Goal: Task Accomplishment & Management: Use online tool/utility

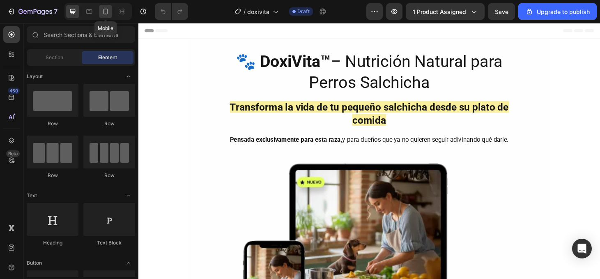
click at [104, 11] on icon at bounding box center [105, 11] width 8 height 8
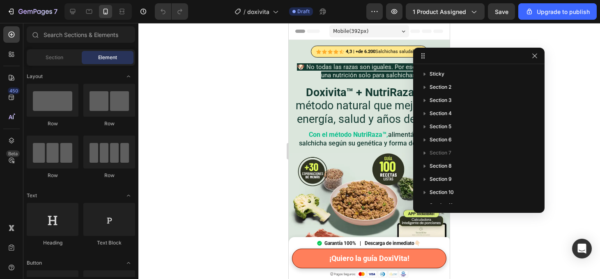
click at [534, 61] on div at bounding box center [478, 56] width 131 height 16
click at [537, 55] on icon "button" at bounding box center [535, 56] width 7 height 7
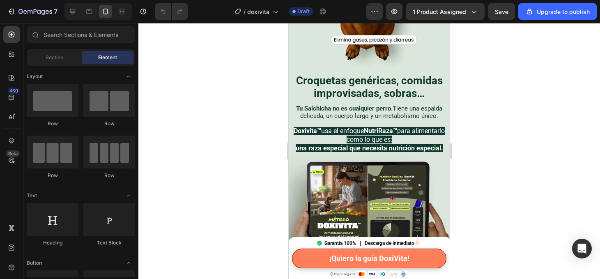
scroll to position [517, 0]
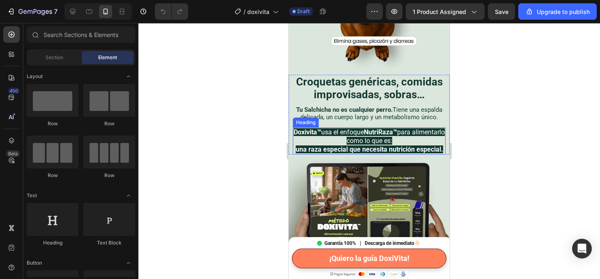
click at [359, 142] on span "Doxivita™ usa el enfoque NutriRaza™ para alimentarlo como lo que es:" at bounding box center [369, 136] width 151 height 16
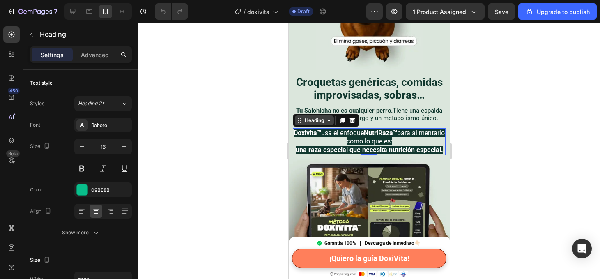
click at [299, 120] on icon at bounding box center [298, 120] width 1 height 1
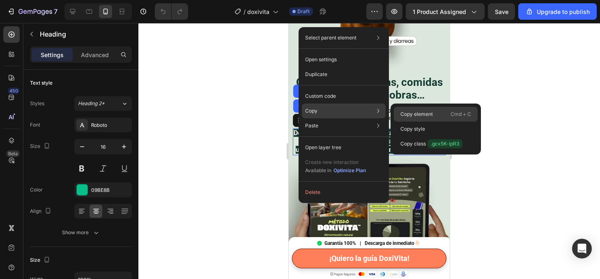
click at [413, 113] on p "Copy element" at bounding box center [417, 114] width 32 height 7
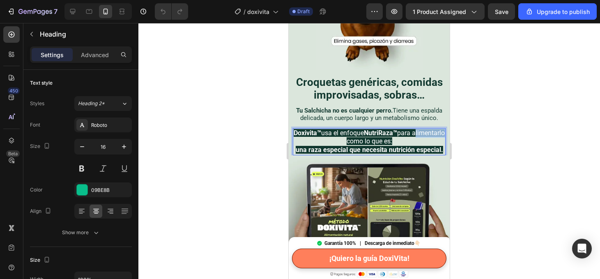
click at [353, 141] on span "Doxivita™ usa el enfoque NutriRaza™ para alimentarlo como lo que es:" at bounding box center [369, 137] width 151 height 16
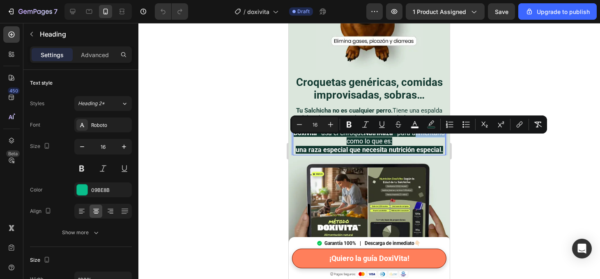
click at [353, 141] on span "Doxivita™ usa el enfoque NutriRaza™ para alimentarlo como lo que es:" at bounding box center [369, 137] width 151 height 16
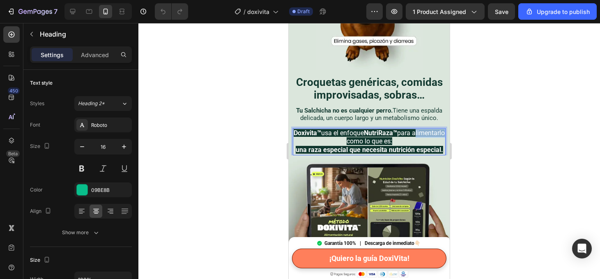
click at [353, 141] on span "Doxivita™ usa el enfoque NutriRaza™ para alimentarlo como lo que es:" at bounding box center [369, 137] width 151 height 16
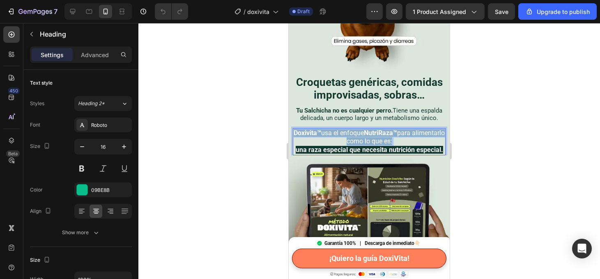
click at [353, 141] on span "Doxivita™ usa el enfoque NutriRaza™ para alimentarlo como lo que es:" at bounding box center [369, 137] width 151 height 16
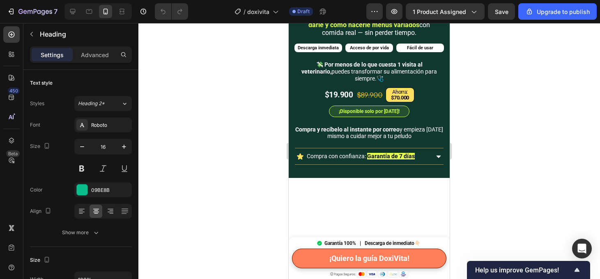
scroll to position [814, 0]
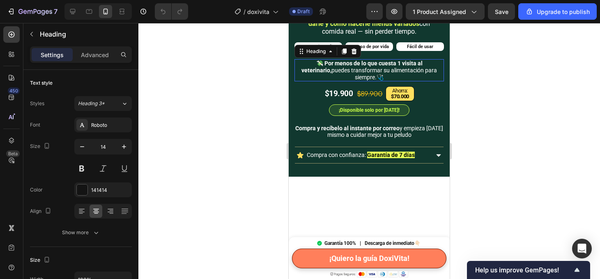
click at [383, 81] on span "💸 Por menos de lo que cuesta 1 visita al veterinario, puedes transformar su ali…" at bounding box center [370, 70] width 136 height 21
click at [318, 55] on div "Heading" at bounding box center [316, 51] width 23 height 7
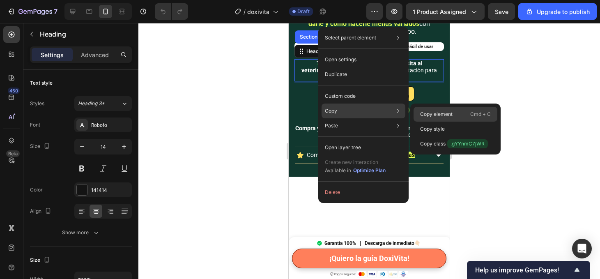
click at [447, 112] on p "Copy element" at bounding box center [436, 114] width 32 height 7
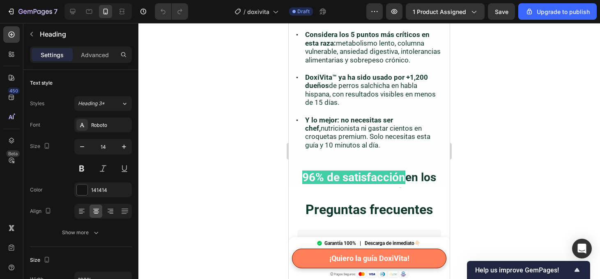
scroll to position [2214, 0]
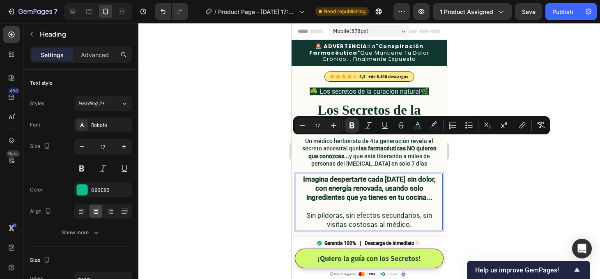
scroll to position [46, 0]
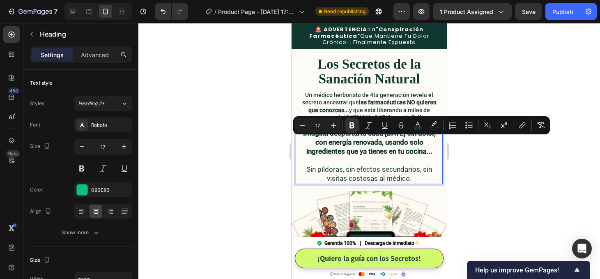
click at [314, 143] on p "Imagina despertarte cada [DATE] sin dolor, con energía renovada, usando solo in…" at bounding box center [369, 156] width 145 height 55
click at [354, 123] on icon "Editor contextual toolbar" at bounding box center [352, 125] width 8 height 8
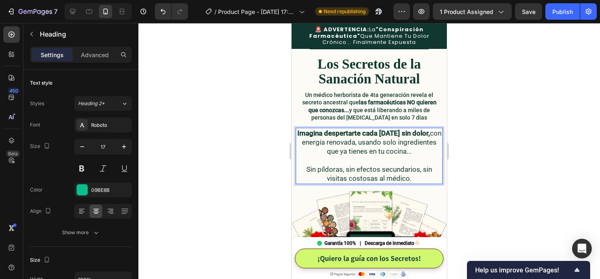
click at [469, 171] on div at bounding box center [369, 151] width 462 height 256
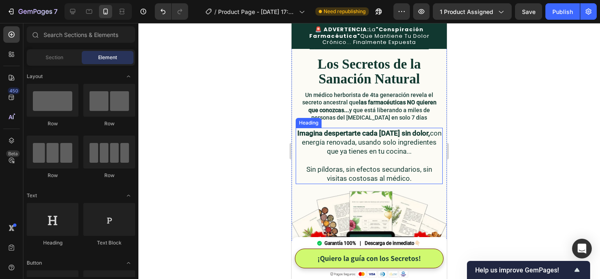
click at [347, 147] on span "Imagina despertarte cada [DATE] sin dolor, con energía renovada, usando solo in…" at bounding box center [369, 142] width 144 height 26
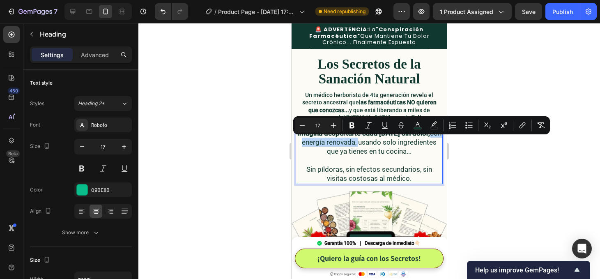
drag, startPoint x: 384, startPoint y: 143, endPoint x: 314, endPoint y: 142, distance: 70.3
click at [314, 142] on p "Imagina despertarte cada [DATE] sin dolor, con energía renovada, usando solo in…" at bounding box center [369, 156] width 145 height 55
click at [353, 124] on icon "Editor contextual toolbar" at bounding box center [352, 125] width 8 height 8
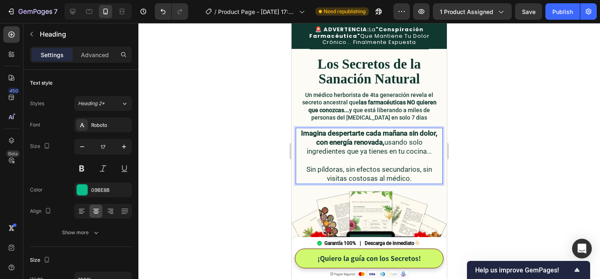
click at [469, 161] on div at bounding box center [369, 151] width 462 height 256
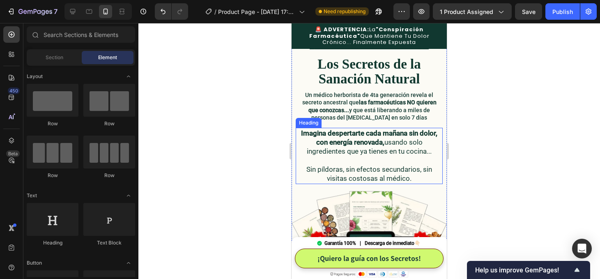
click at [367, 178] on span "Sin píldoras, sin efectos secundarios, sin visitas costosas al médico." at bounding box center [370, 173] width 126 height 17
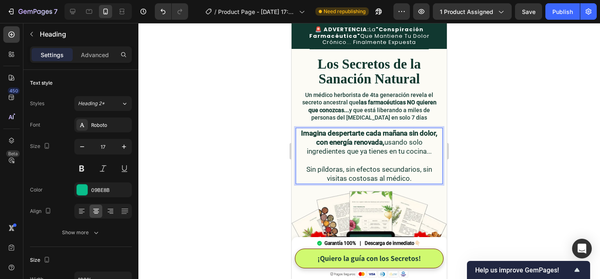
click at [402, 171] on span "Sin píldoras, sin efectos secundarios, sin visitas costosas al médico." at bounding box center [370, 173] width 126 height 17
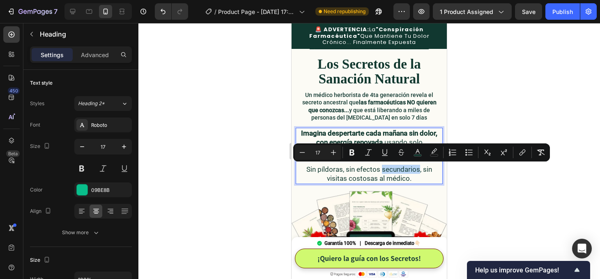
click at [402, 171] on span "Sin píldoras, sin efectos secundarios, sin visitas costosas al médico." at bounding box center [370, 173] width 126 height 17
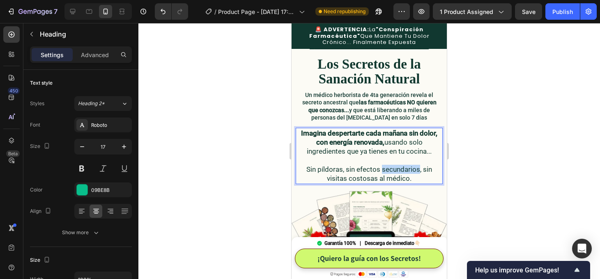
click at [402, 171] on span "Sin píldoras, sin efectos secundarios, sin visitas costosas al médico." at bounding box center [370, 173] width 126 height 17
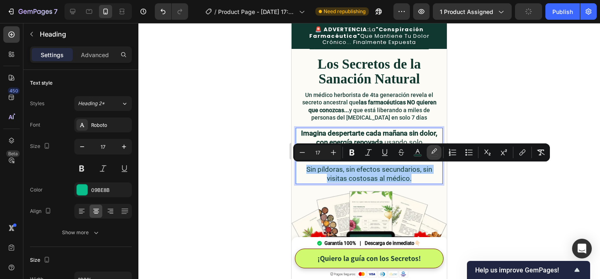
click at [433, 156] on rect "Editor contextual toolbar" at bounding box center [435, 155] width 8 height 2
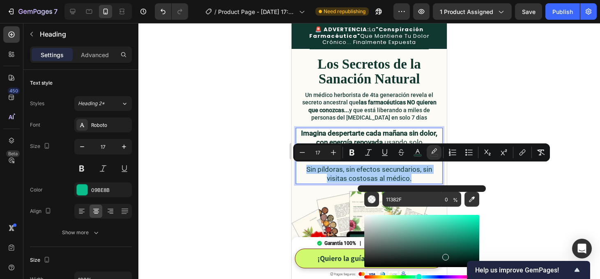
click at [516, 198] on div at bounding box center [369, 151] width 462 height 256
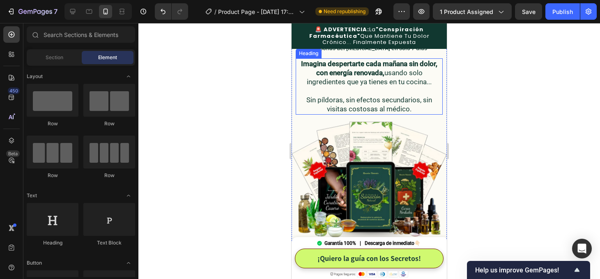
scroll to position [118, 0]
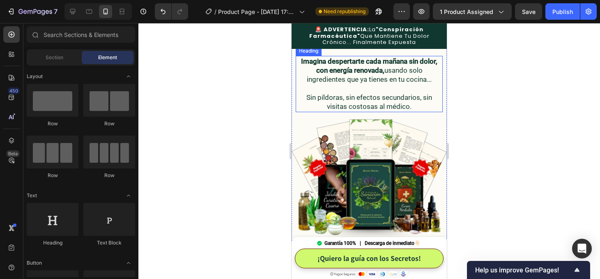
click at [388, 101] on span "Sin píldoras, sin efectos secundarios, sin visitas costosas al médico." at bounding box center [370, 101] width 126 height 17
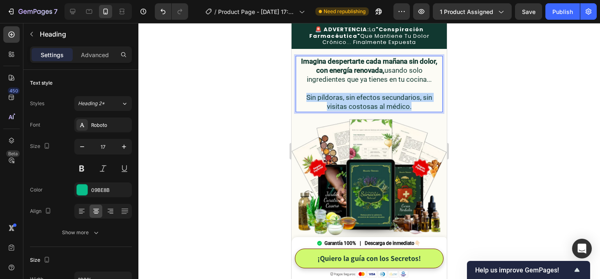
click at [388, 101] on span "Sin píldoras, sin efectos secundarios, sin visitas costosas al médico." at bounding box center [370, 101] width 126 height 17
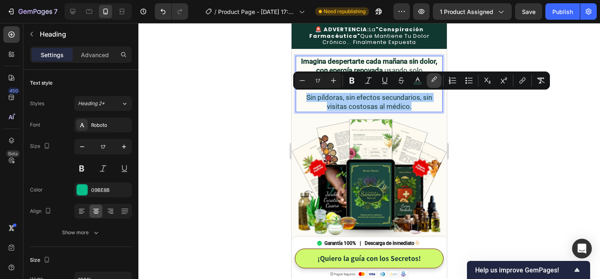
click at [432, 84] on rect "Editor contextual toolbar" at bounding box center [435, 84] width 8 height 2
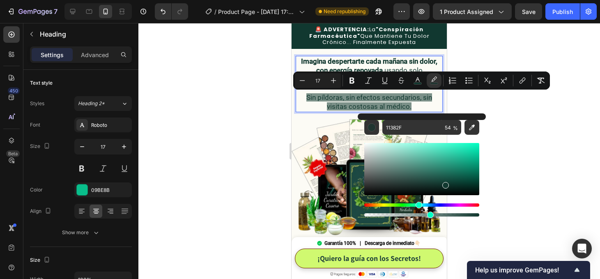
type input "56"
drag, startPoint x: 369, startPoint y: 214, endPoint x: 429, endPoint y: 215, distance: 60.4
click at [429, 215] on div "Editor contextual toolbar" at bounding box center [430, 215] width 7 height 7
click at [419, 83] on rect "Editor contextual toolbar" at bounding box center [418, 84] width 8 height 2
click at [371, 127] on div "Editor contextual toolbar" at bounding box center [372, 127] width 8 height 8
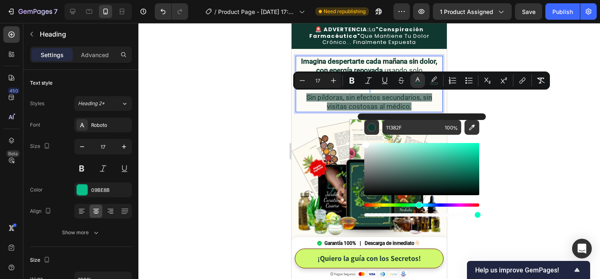
drag, startPoint x: 671, startPoint y: 185, endPoint x: 355, endPoint y: 138, distance: 318.6
type input "FFFFFF"
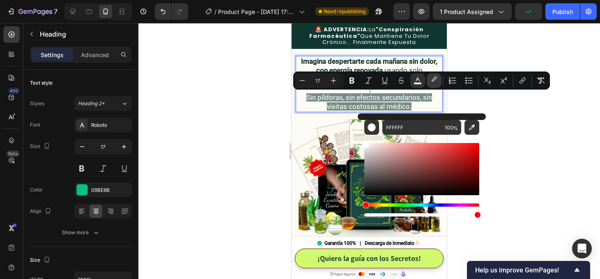
click at [432, 79] on icon "Editor contextual toolbar" at bounding box center [434, 80] width 8 height 8
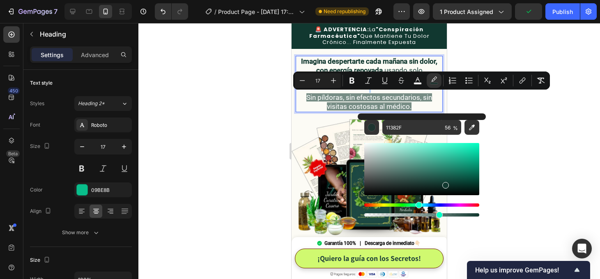
type input "64"
drag, startPoint x: 431, startPoint y: 215, endPoint x: 438, endPoint y: 215, distance: 6.2
click at [438, 215] on div "Editor contextual toolbar" at bounding box center [439, 215] width 7 height 7
click at [522, 191] on div at bounding box center [369, 151] width 462 height 256
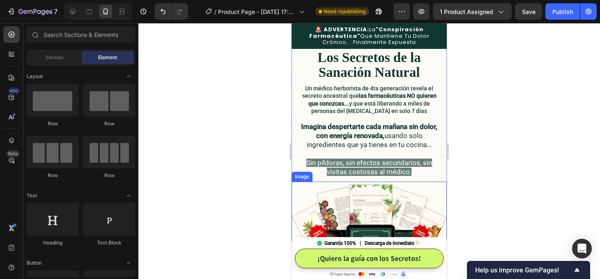
scroll to position [53, 0]
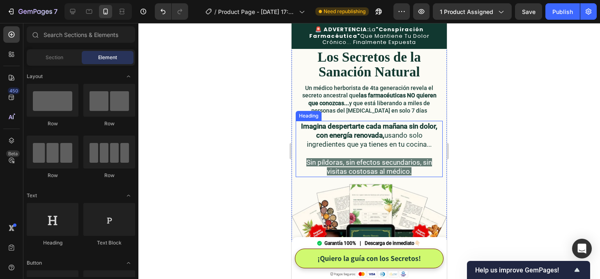
click at [398, 168] on span "Sin píldoras, sin efectos secundarios, sin visitas costosas al médico." at bounding box center [370, 166] width 126 height 17
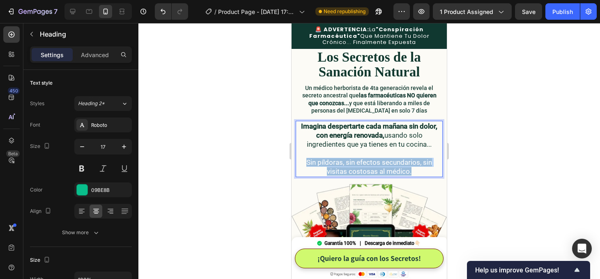
click at [398, 168] on span "Sin píldoras, sin efectos secundarios, sin visitas costosas al médico." at bounding box center [370, 166] width 126 height 17
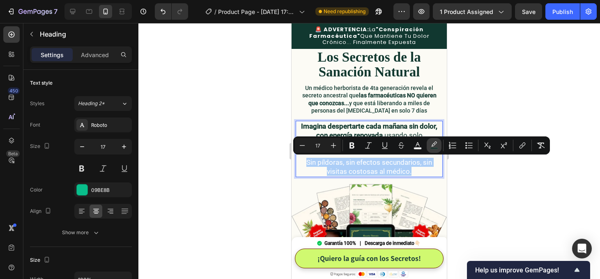
click at [432, 146] on icon "Editor contextual toolbar" at bounding box center [434, 143] width 6 height 5
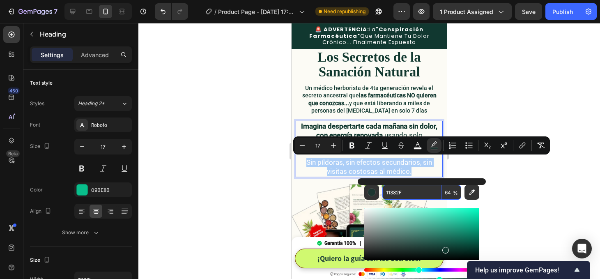
click at [449, 193] on input "64" at bounding box center [452, 192] width 20 height 15
type input "64"
click at [545, 194] on div at bounding box center [369, 151] width 462 height 256
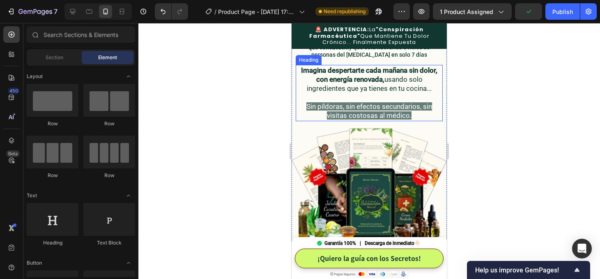
scroll to position [124, 0]
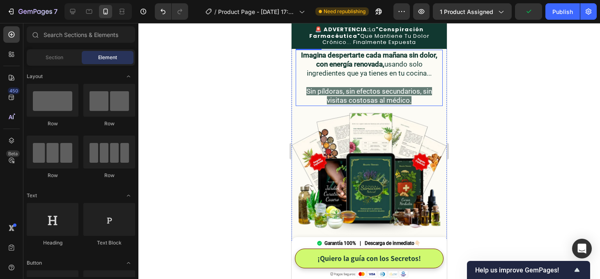
click at [394, 86] on p "⁠⁠⁠⁠⁠⁠⁠ Imagina despertarte cada [DATE] sin dolor, con energía renovada, usando…" at bounding box center [369, 78] width 145 height 55
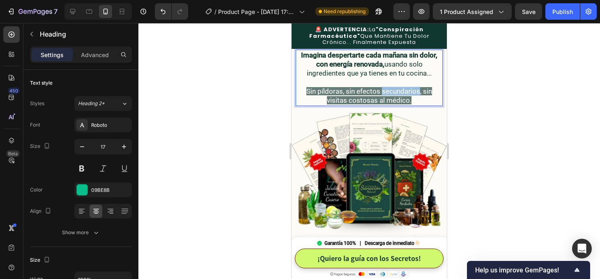
click at [394, 94] on span "Sin píldoras, sin efectos secundarios, sin visitas costosas al médico." at bounding box center [370, 95] width 126 height 17
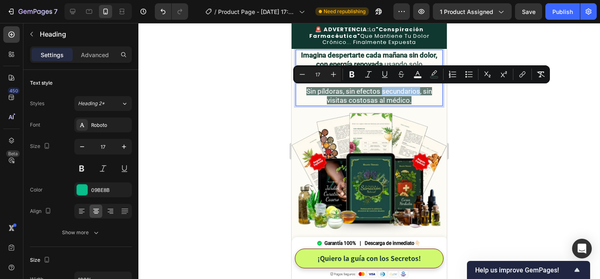
click at [394, 94] on span "Sin píldoras, sin efectos secundarios, sin visitas costosas al médico." at bounding box center [370, 95] width 126 height 17
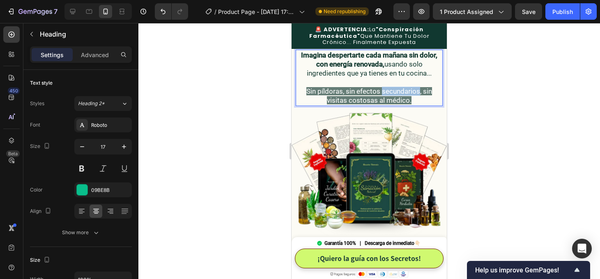
click at [394, 94] on span "Sin píldoras, sin efectos secundarios, sin visitas costosas al médico." at bounding box center [370, 95] width 126 height 17
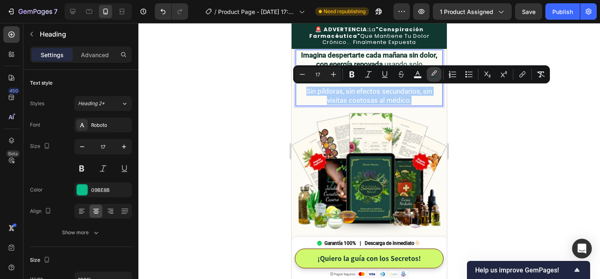
click at [436, 75] on icon "Editor contextual toolbar" at bounding box center [434, 74] width 8 height 8
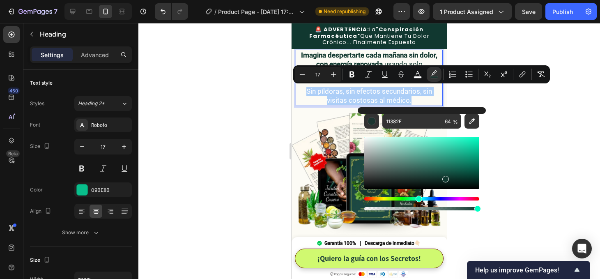
drag, startPoint x: 441, startPoint y: 209, endPoint x: 520, endPoint y: 209, distance: 79.3
click at [520, 0] on body "7 / Product Page - [DATE] 17:59:20 Need republishing Preview 1 product assigned…" at bounding box center [300, 0] width 600 height 0
type input "100"
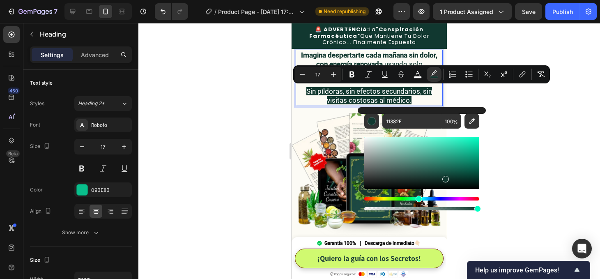
click at [309, 90] on span "Sin píldoras, sin efectos secundarios, sin visitas costosas al médico." at bounding box center [370, 95] width 126 height 17
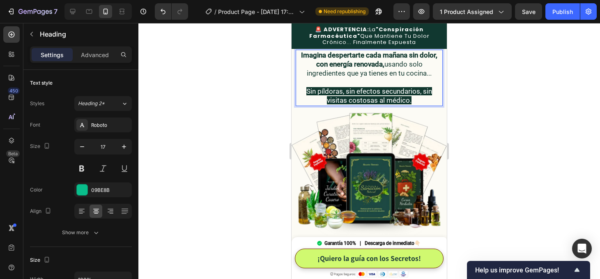
click at [410, 101] on span "Sin píldoras, sin efectos secundarios, sin visitas costosas al médico." at bounding box center [370, 95] width 126 height 17
click at [454, 111] on div at bounding box center [369, 151] width 462 height 256
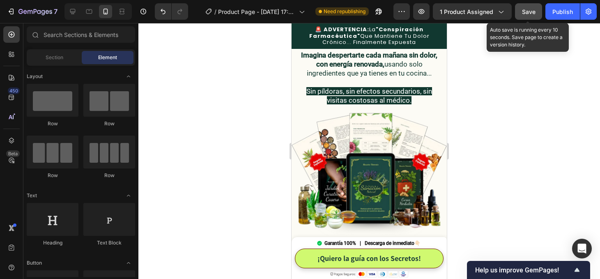
click at [534, 12] on span "Save" at bounding box center [529, 11] width 14 height 7
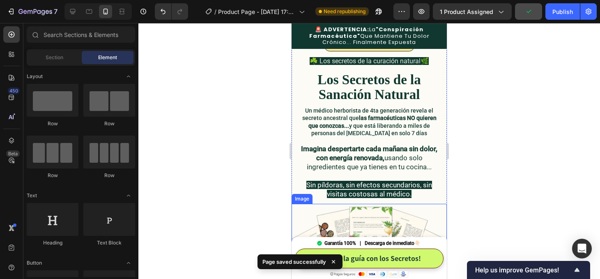
scroll to position [30, 0]
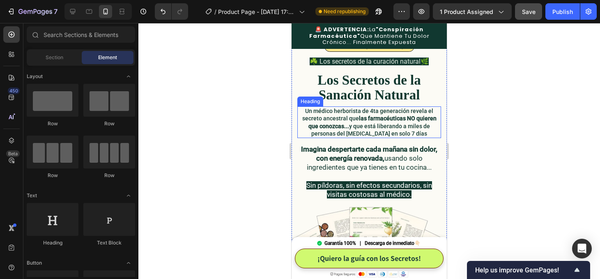
click at [383, 128] on span "Un médico herborista de 4ta generación revela el secreto ancestral que las farm…" at bounding box center [369, 122] width 134 height 29
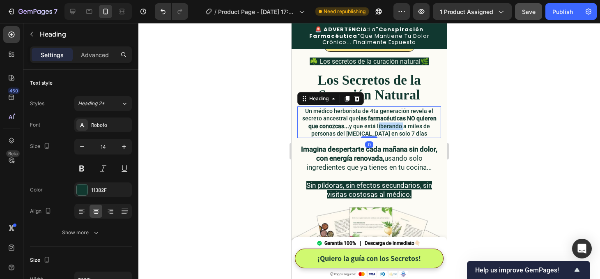
click at [383, 128] on span "Un médico herborista de 4ta generación revela el secreto ancestral que las farm…" at bounding box center [369, 122] width 134 height 29
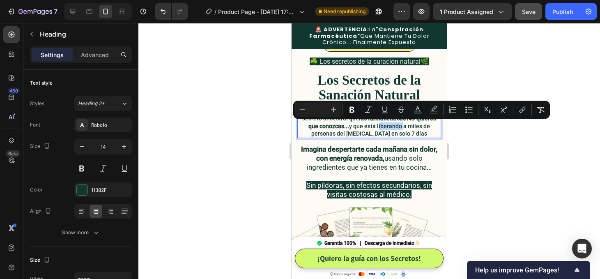
click at [383, 128] on span "Un médico herborista de 4ta generación revela el secreto ancestral que las farm…" at bounding box center [369, 122] width 134 height 29
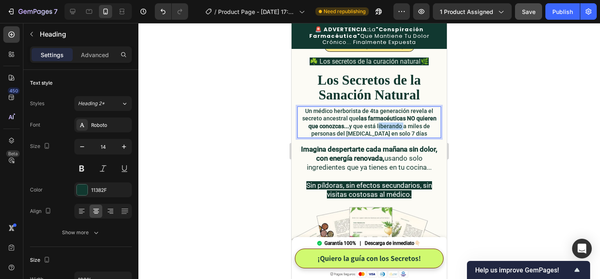
click at [383, 128] on span "Un médico herborista de 4ta generación revela el secreto ancestral que las farm…" at bounding box center [369, 122] width 134 height 29
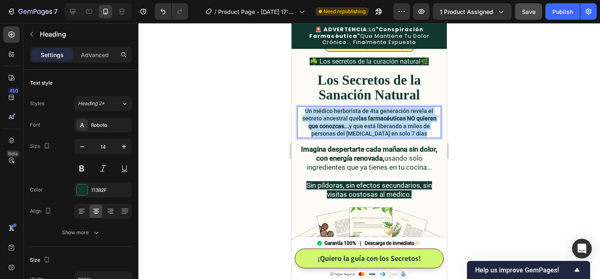
click at [383, 128] on span "Un médico herborista de 4ta generación revela el secreto ancestral que las farm…" at bounding box center [369, 122] width 134 height 29
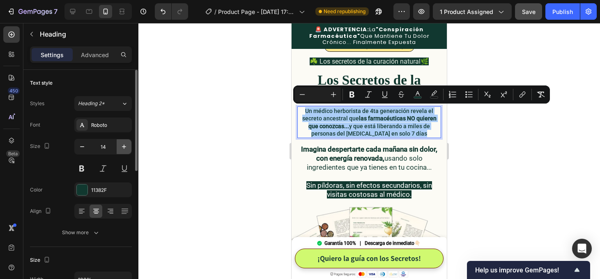
click at [123, 147] on icon "button" at bounding box center [124, 147] width 8 height 8
type input "15"
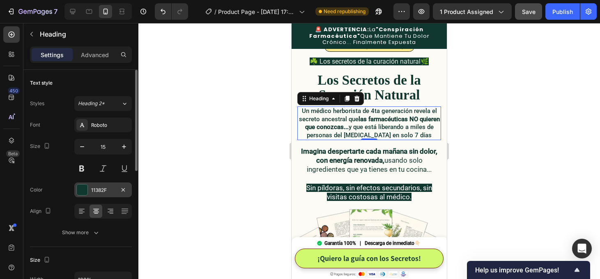
click at [84, 191] on div at bounding box center [82, 189] width 11 height 11
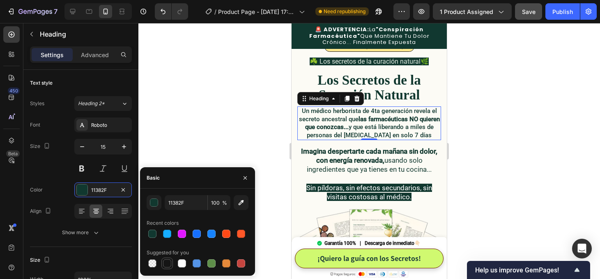
click at [166, 265] on div at bounding box center [167, 263] width 8 height 8
click at [156, 206] on div "button" at bounding box center [154, 202] width 8 height 8
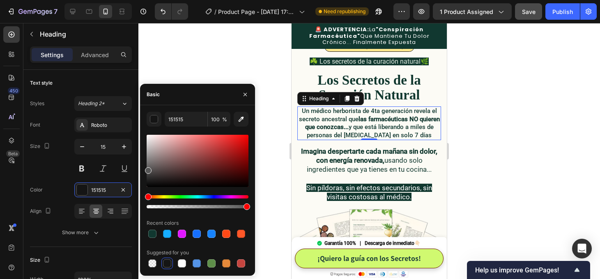
drag, startPoint x: 165, startPoint y: 177, endPoint x: 142, endPoint y: 168, distance: 24.6
click at [142, 168] on div "151515 100 % Recent colors Suggested for you" at bounding box center [197, 190] width 115 height 157
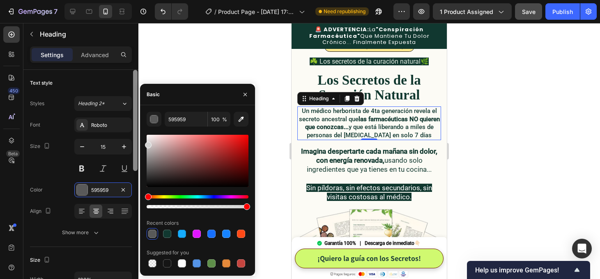
drag, startPoint x: 148, startPoint y: 170, endPoint x: 138, endPoint y: 143, distance: 28.5
click at [138, 143] on div "450 Beta Sections(18) Elements(84) Section Element Hero Section Product Detail …" at bounding box center [69, 151] width 138 height 256
drag, startPoint x: 150, startPoint y: 147, endPoint x: 136, endPoint y: 146, distance: 13.6
click at [136, 147] on div "450 Beta Sections(18) Elements(84) Section Element Hero Section Product Detail …" at bounding box center [69, 151] width 138 height 256
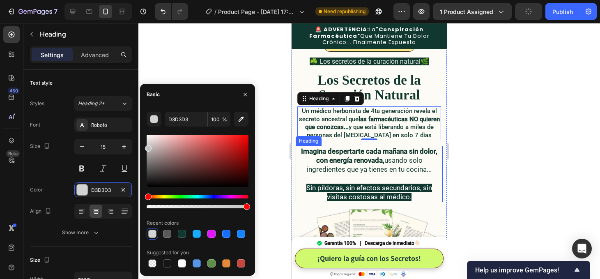
type input "C4C4C4"
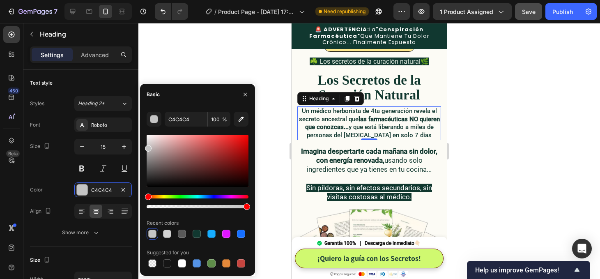
click at [503, 141] on div at bounding box center [369, 151] width 462 height 256
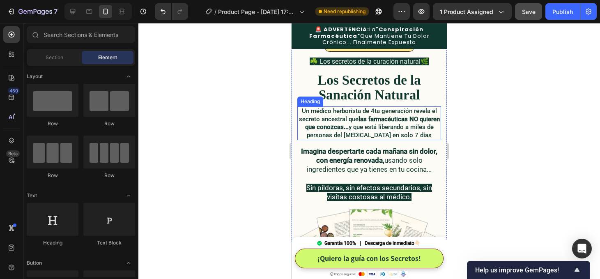
click at [392, 126] on span "Un médico herborista de 4ta generación revela el secreto ancestral que las farm…" at bounding box center [369, 123] width 141 height 32
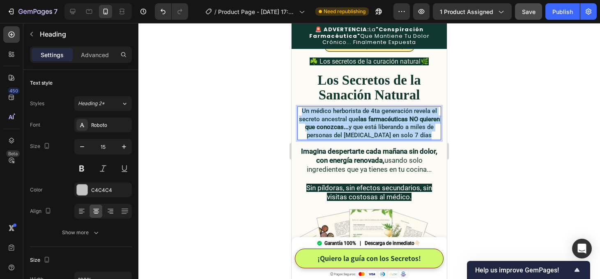
click at [392, 126] on span "Un médico herborista de 4ta generación revela el secreto ancestral que las farm…" at bounding box center [369, 123] width 141 height 32
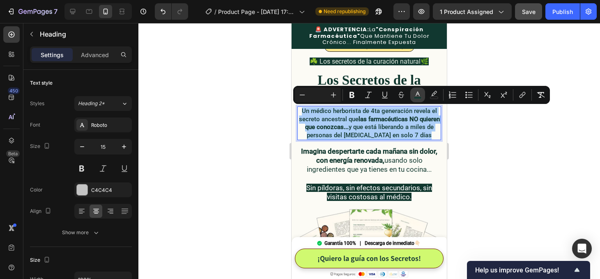
click at [417, 94] on icon "Editor contextual toolbar" at bounding box center [418, 94] width 4 height 5
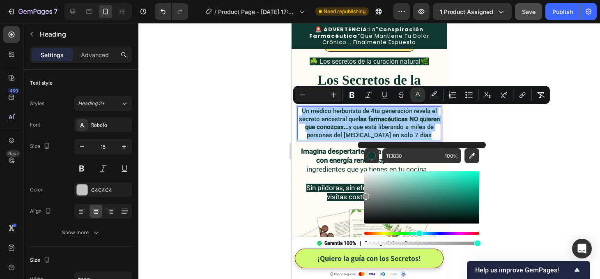
drag, startPoint x: 373, startPoint y: 211, endPoint x: 358, endPoint y: 190, distance: 25.9
click at [358, 190] on div "113830 100 %" at bounding box center [422, 194] width 128 height 105
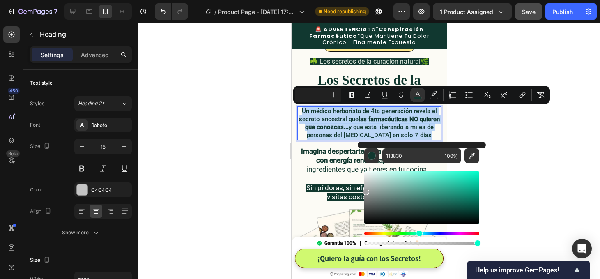
type input "A0A0A0"
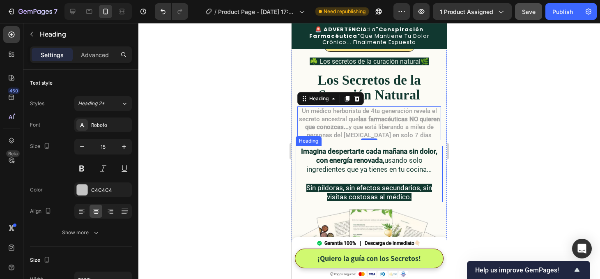
drag, startPoint x: 650, startPoint y: 214, endPoint x: 358, endPoint y: 202, distance: 292.4
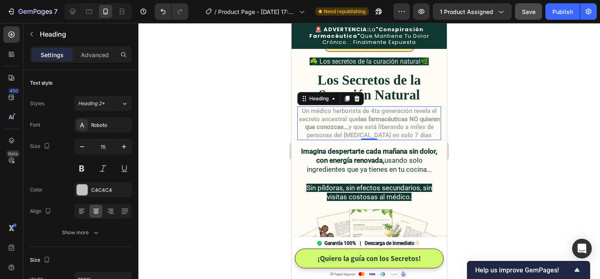
click at [402, 119] on strong "las farmacéuticas NO quieren que conozcas..." at bounding box center [372, 123] width 135 height 16
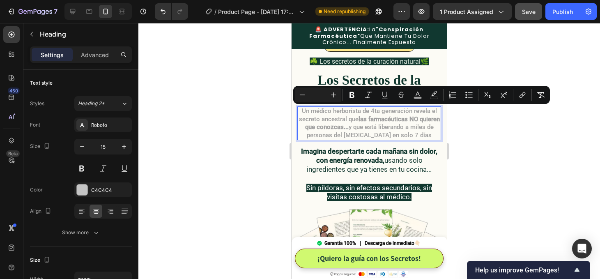
click at [402, 119] on strong "las farmacéuticas NO quieren que conozcas..." at bounding box center [372, 123] width 135 height 16
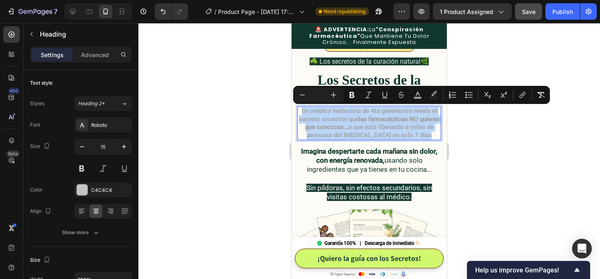
click at [402, 119] on strong "las farmacéuticas NO quieren que conozcas..." at bounding box center [372, 123] width 135 height 16
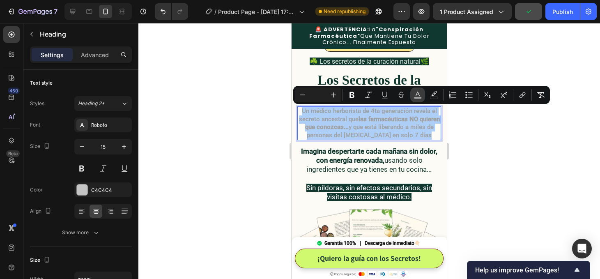
click at [420, 97] on rect "Editor contextual toolbar" at bounding box center [418, 98] width 8 height 2
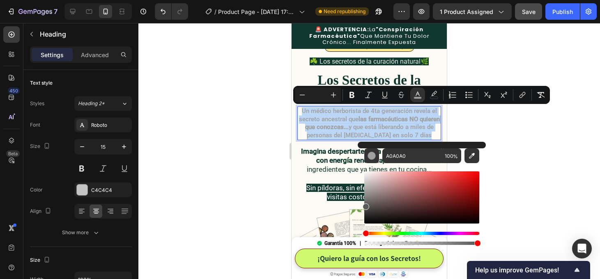
drag, startPoint x: 367, startPoint y: 194, endPoint x: 362, endPoint y: 205, distance: 12.1
click at [363, 205] on div "Editor contextual toolbar" at bounding box center [366, 206] width 7 height 7
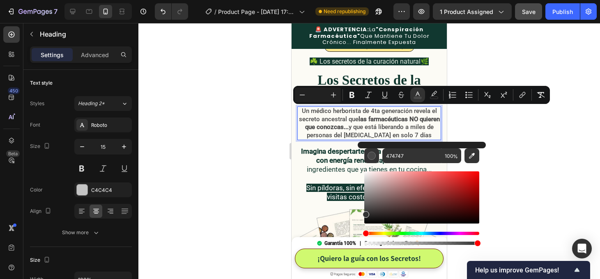
type input "333333"
drag, startPoint x: 362, startPoint y: 205, endPoint x: 362, endPoint y: 213, distance: 7.4
click at [362, 213] on div "333333 100 %" at bounding box center [422, 194] width 128 height 105
click at [544, 166] on div at bounding box center [369, 151] width 462 height 256
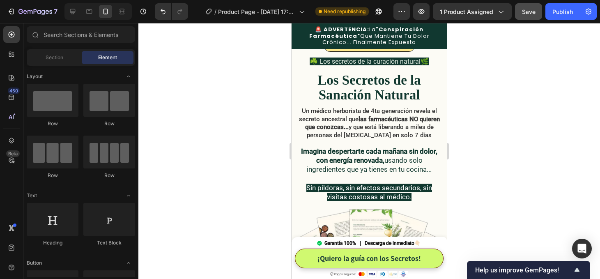
click at [544, 166] on div at bounding box center [369, 151] width 462 height 256
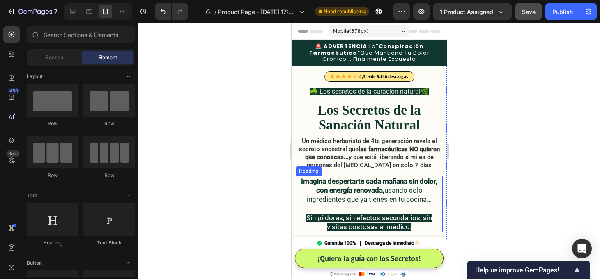
scroll to position [0, 0]
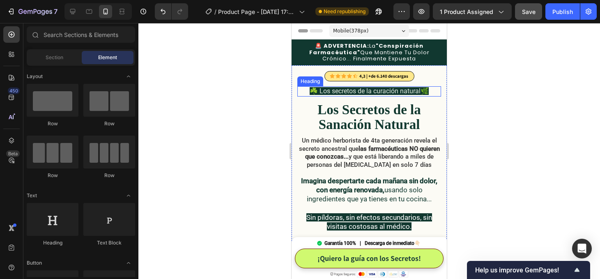
click at [419, 91] on span "☘️ Los secretos de la curación natural🌿" at bounding box center [369, 91] width 119 height 8
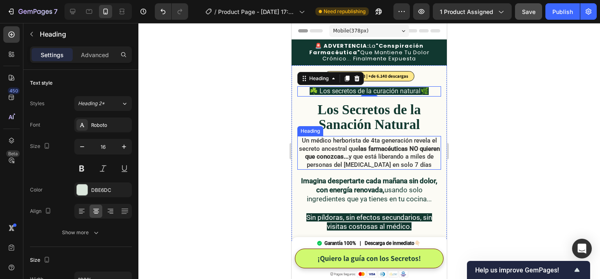
click at [377, 147] on strong "las farmacéuticas NO quieren que conozcas..." at bounding box center [372, 153] width 135 height 16
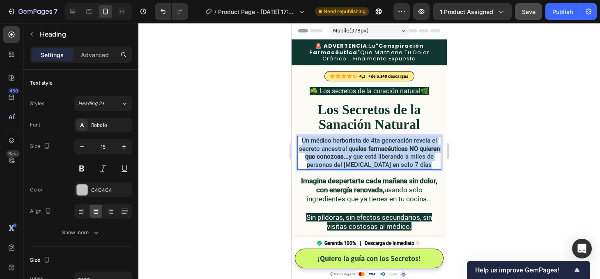
click at [377, 147] on strong "las farmacéuticas NO quieren que conozcas..." at bounding box center [372, 153] width 135 height 16
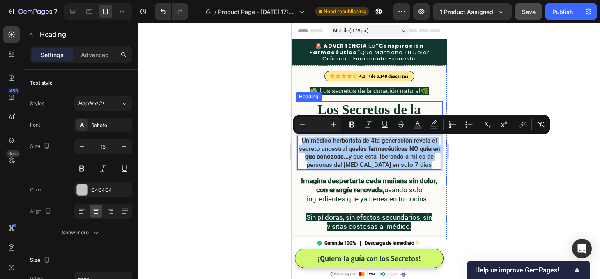
click at [395, 108] on strong "Los Secretos de la Sanación Natural" at bounding box center [369, 117] width 103 height 30
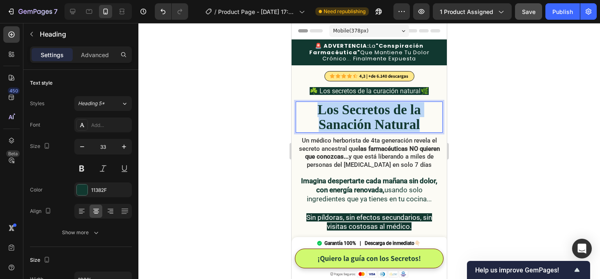
click at [395, 108] on strong "Los Secretos de la Sanación Natural" at bounding box center [369, 117] width 103 height 30
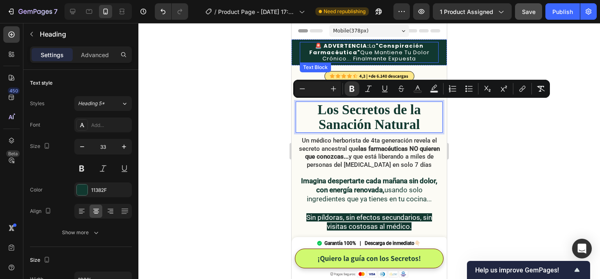
click at [507, 50] on div at bounding box center [369, 151] width 462 height 256
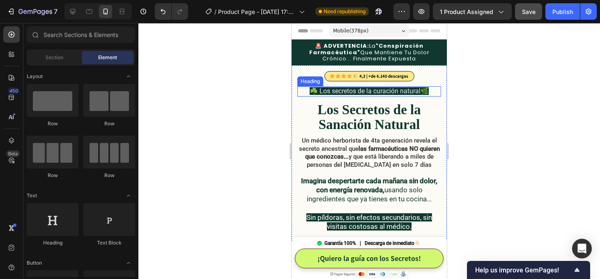
click at [410, 91] on span "☘️ Los secretos de la curación natural🌿" at bounding box center [369, 91] width 119 height 8
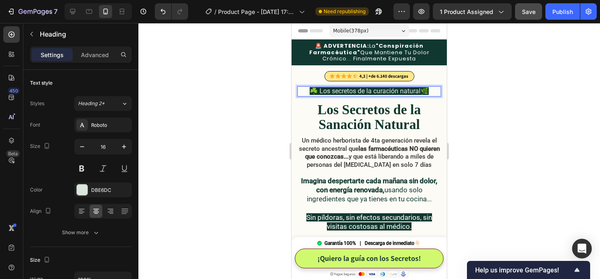
click at [410, 91] on span "☘️ Los secretos de la curación natural🌿" at bounding box center [369, 91] width 119 height 8
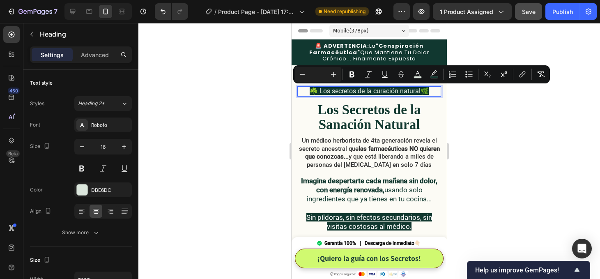
click at [412, 93] on span "☘️ Los secretos de la curación natural🌿" at bounding box center [369, 91] width 119 height 8
click at [399, 91] on span "☘️ Los secretos de la curación natural🌿" at bounding box center [369, 91] width 119 height 8
click at [376, 92] on span "☘️ Los secretos de la curación natural🌿" at bounding box center [369, 91] width 119 height 8
click at [332, 92] on span "☘️ Los secretos de la Sanación natural🌿" at bounding box center [370, 91] width 122 height 8
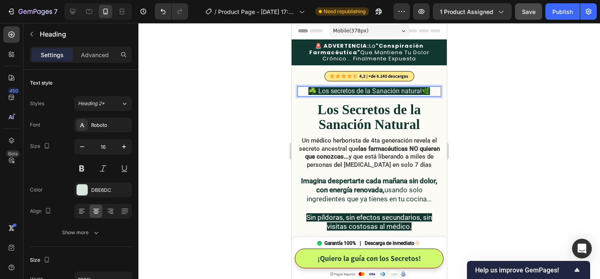
drag, startPoint x: 332, startPoint y: 92, endPoint x: 324, endPoint y: 92, distance: 8.6
click at [324, 92] on span "☘️ Los secretos de la Sanación natural🌿" at bounding box center [370, 91] width 122 height 8
click at [406, 92] on span "☘️ Los Secretos de la Sanación natural🌿" at bounding box center [369, 91] width 122 height 8
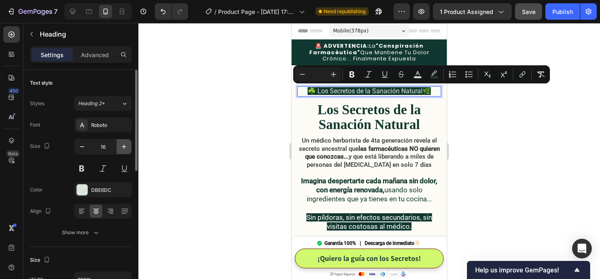
click at [124, 147] on icon "button" at bounding box center [124, 147] width 8 height 8
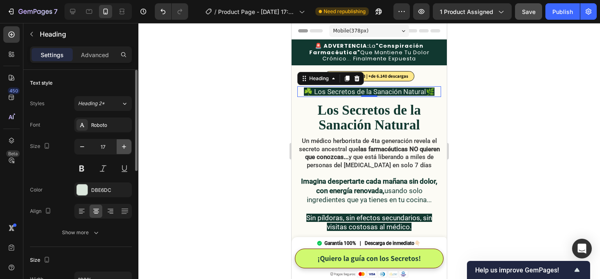
click at [124, 147] on icon "button" at bounding box center [124, 147] width 8 height 8
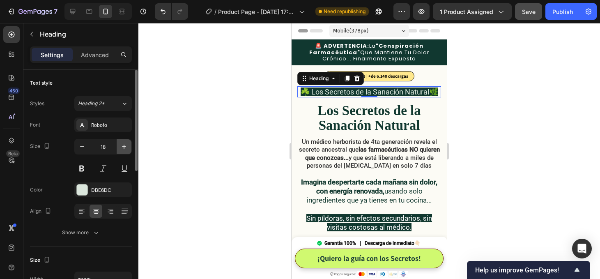
click at [124, 147] on icon "button" at bounding box center [124, 147] width 8 height 8
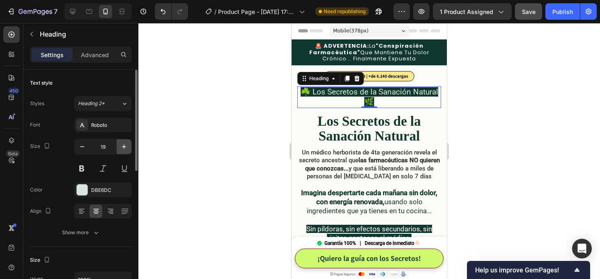
click at [124, 147] on icon "button" at bounding box center [124, 147] width 8 height 8
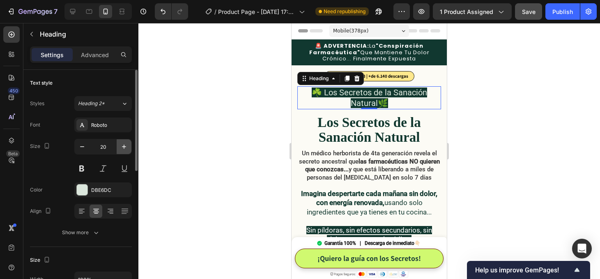
click at [124, 147] on icon "button" at bounding box center [124, 147] width 8 height 8
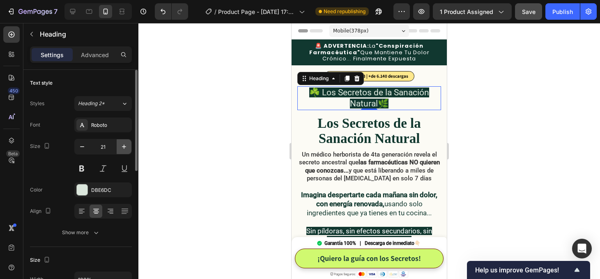
click at [124, 147] on icon "button" at bounding box center [124, 147] width 8 height 8
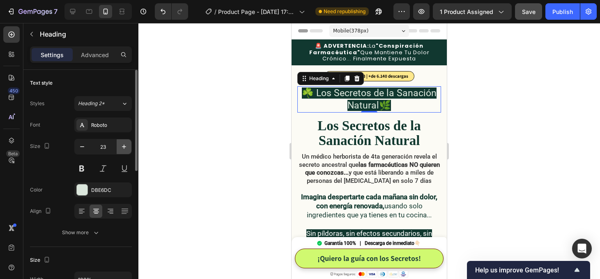
click at [124, 147] on icon "button" at bounding box center [124, 147] width 8 height 8
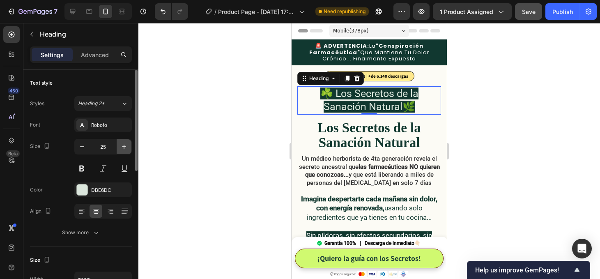
click at [124, 147] on icon "button" at bounding box center [124, 147] width 8 height 8
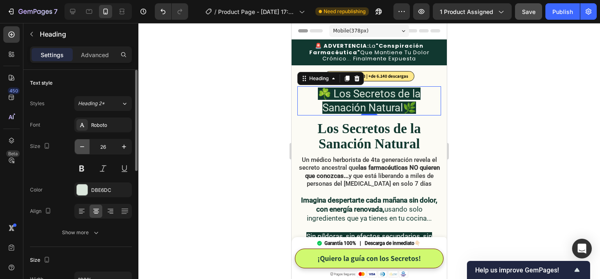
click at [82, 148] on icon "button" at bounding box center [82, 147] width 8 height 8
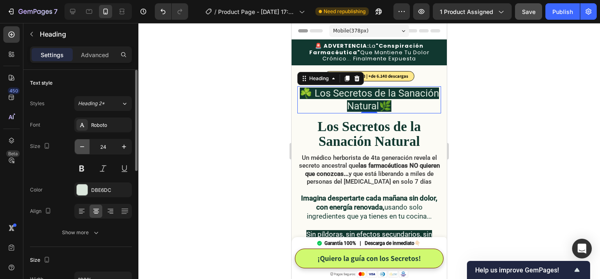
click at [82, 148] on icon "button" at bounding box center [82, 147] width 8 height 8
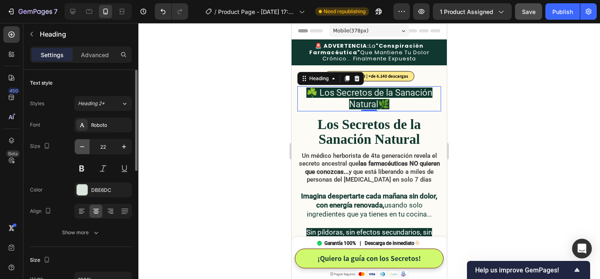
click at [82, 148] on icon "button" at bounding box center [82, 147] width 8 height 8
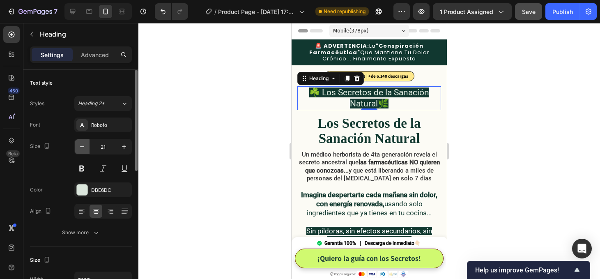
click at [82, 148] on icon "button" at bounding box center [82, 147] width 8 height 8
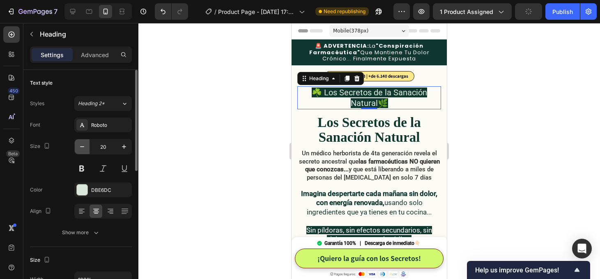
click at [82, 148] on icon "button" at bounding box center [82, 147] width 8 height 8
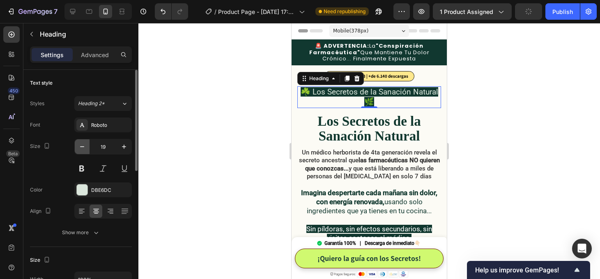
click at [82, 148] on icon "button" at bounding box center [82, 147] width 8 height 8
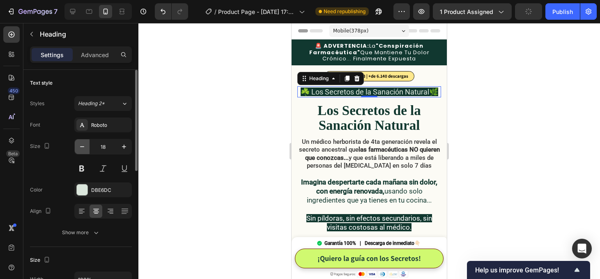
click at [82, 148] on icon "button" at bounding box center [82, 147] width 8 height 8
type input "17"
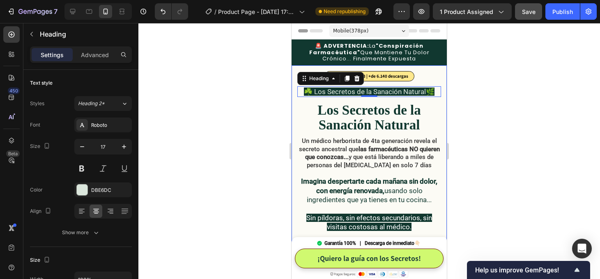
click at [354, 157] on strong "las farmacéuticas NO quieren que conozcas..." at bounding box center [372, 153] width 135 height 16
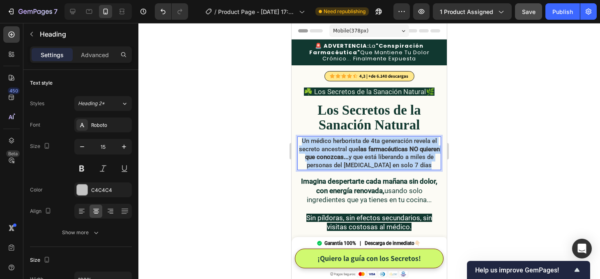
click at [354, 157] on strong "las farmacéuticas NO quieren que conozcas..." at bounding box center [372, 153] width 135 height 16
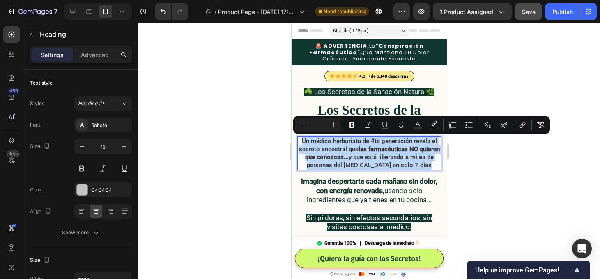
copy span "Un médico herborista de 4ta generación revela el secreto ancestral que las farm…"
click at [377, 108] on strong "Los Secretos de la Sanación Natural" at bounding box center [369, 118] width 103 height 30
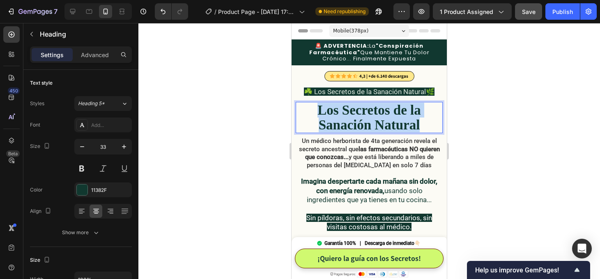
click at [377, 108] on strong "Los Secretos de la Sanación Natural" at bounding box center [369, 118] width 103 height 30
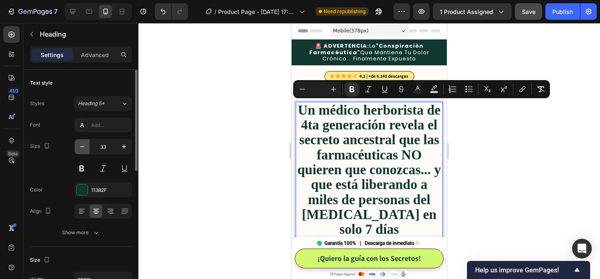
click at [83, 150] on icon "button" at bounding box center [82, 147] width 8 height 8
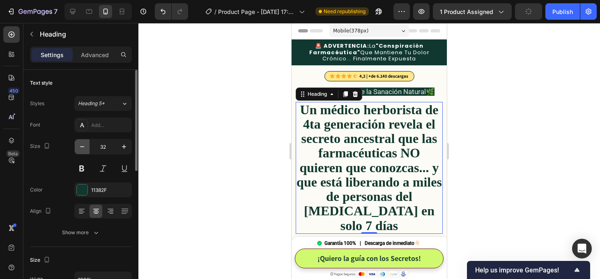
click at [83, 150] on icon "button" at bounding box center [82, 147] width 8 height 8
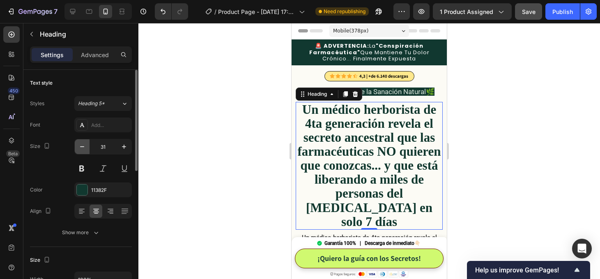
click at [83, 150] on icon "button" at bounding box center [82, 147] width 8 height 8
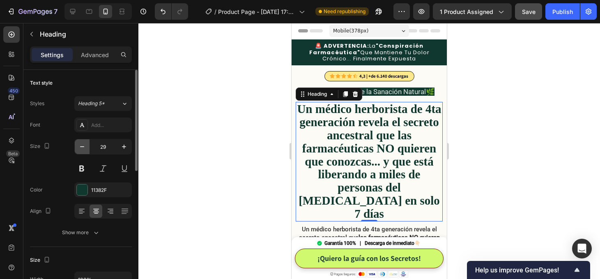
click at [83, 150] on icon "button" at bounding box center [82, 147] width 8 height 8
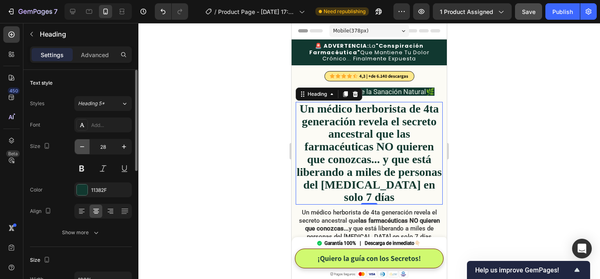
click at [83, 150] on icon "button" at bounding box center [82, 147] width 8 height 8
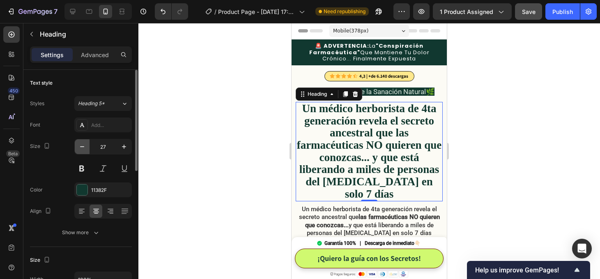
click at [83, 150] on icon "button" at bounding box center [82, 147] width 8 height 8
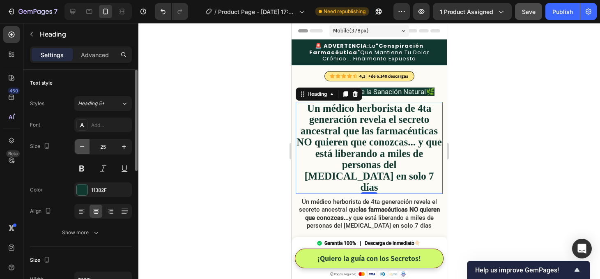
click at [83, 150] on icon "button" at bounding box center [82, 147] width 8 height 8
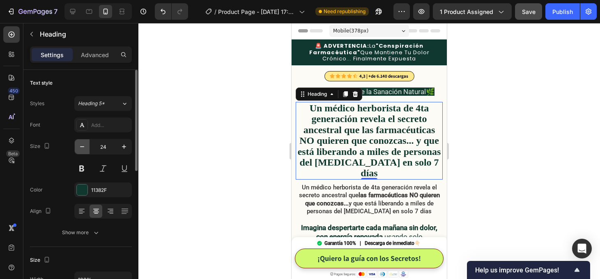
click at [83, 150] on icon "button" at bounding box center [82, 147] width 8 height 8
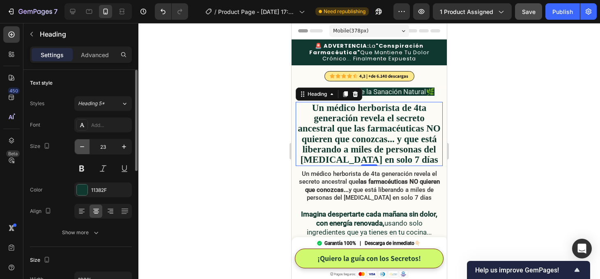
click at [83, 150] on icon "button" at bounding box center [82, 147] width 8 height 8
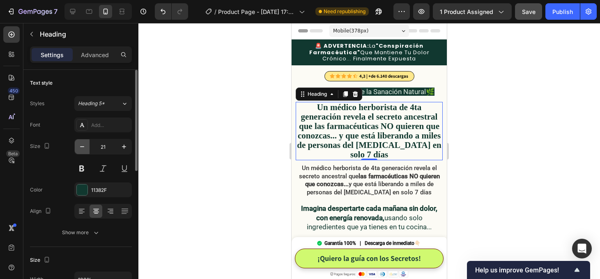
click at [83, 150] on icon "button" at bounding box center [82, 147] width 8 height 8
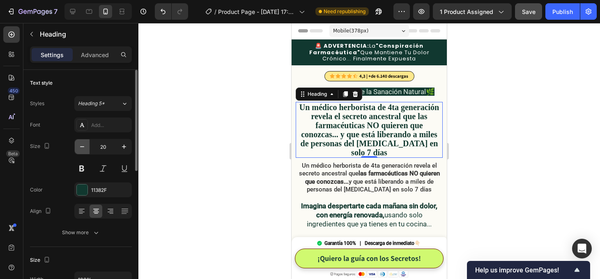
click at [83, 150] on icon "button" at bounding box center [82, 147] width 8 height 8
type input "19"
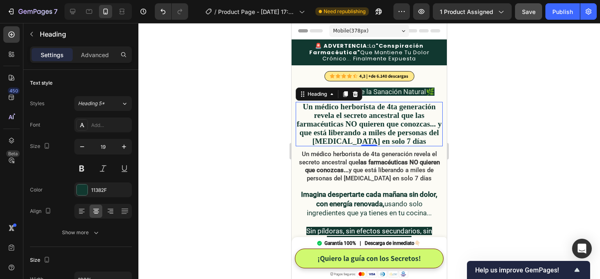
click at [348, 134] on strong "Un médico herborista de 4ta generación revela el secreto ancestral que las farm…" at bounding box center [369, 123] width 145 height 43
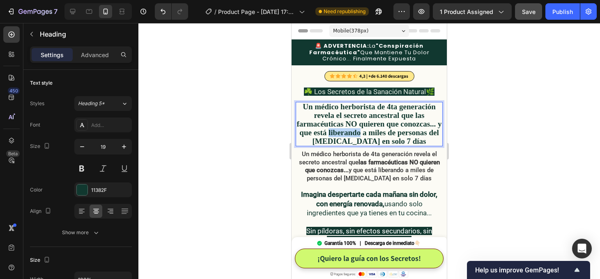
click at [348, 134] on strong "Un médico herborista de 4ta generación revela el secreto ancestral que las farm…" at bounding box center [369, 123] width 145 height 43
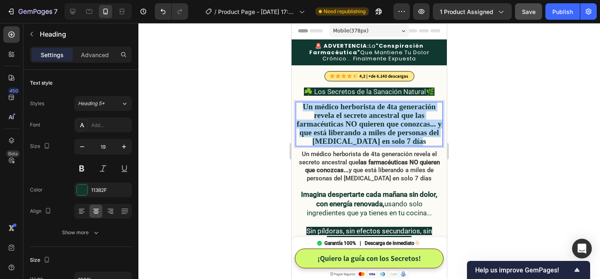
click at [348, 134] on strong "Un médico herborista de 4ta generación revela el secreto ancestral que las farm…" at bounding box center [369, 123] width 145 height 43
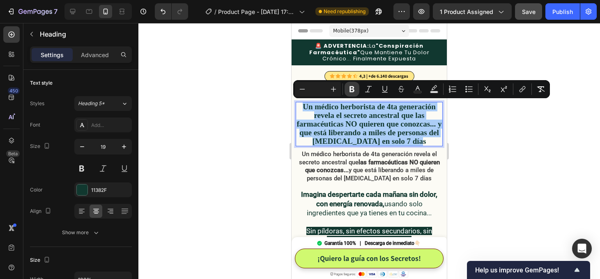
click at [352, 90] on icon "Editor contextual toolbar" at bounding box center [352, 89] width 8 height 8
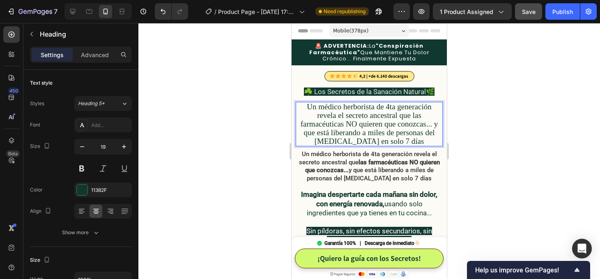
click at [500, 137] on div at bounding box center [369, 151] width 462 height 256
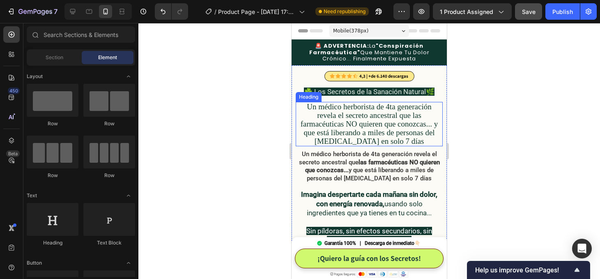
click at [387, 134] on span "Un médico herborista de 4ta generación revela el secreto ancestral que las farm…" at bounding box center [369, 123] width 137 height 43
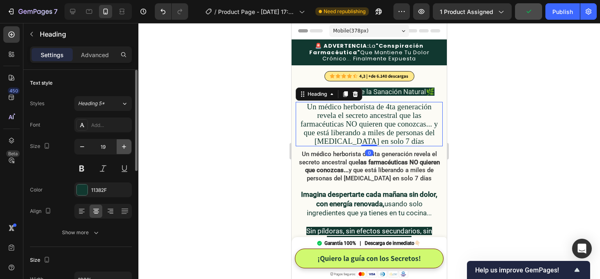
click at [127, 146] on icon "button" at bounding box center [124, 147] width 8 height 8
type input "20"
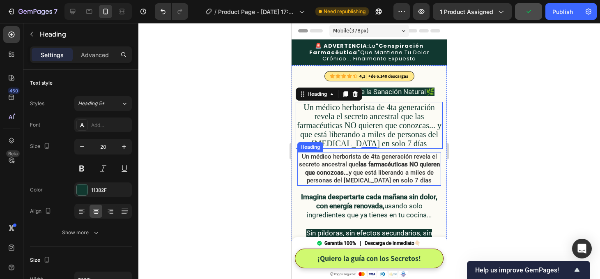
click at [345, 166] on span "Un médico herborista de 4ta generación revela el secreto ancestral que las farm…" at bounding box center [369, 169] width 141 height 32
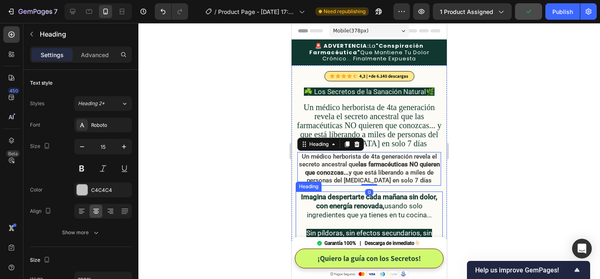
click at [354, 200] on strong "Imagina despertarte cada mañana sin dolor, con energía renovada," at bounding box center [369, 201] width 136 height 17
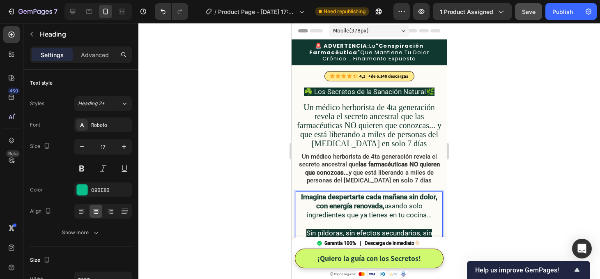
click at [354, 200] on strong "Imagina despertarte cada mañana sin dolor, con energía renovada," at bounding box center [369, 201] width 136 height 17
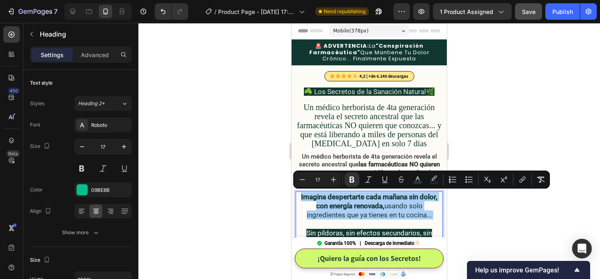
click at [514, 209] on div at bounding box center [369, 151] width 462 height 256
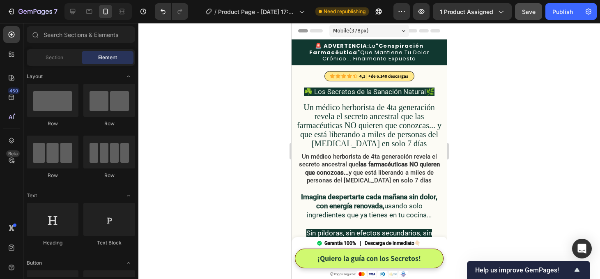
click at [424, 168] on p "⁠⁠⁠⁠⁠⁠⁠ Un médico herborista de 4ta generación revela el secreto ancestral que …" at bounding box center [369, 169] width 142 height 32
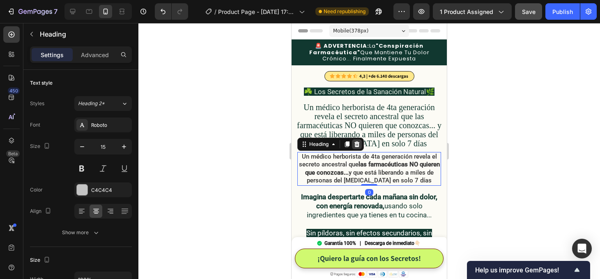
click at [357, 143] on icon at bounding box center [357, 144] width 5 height 6
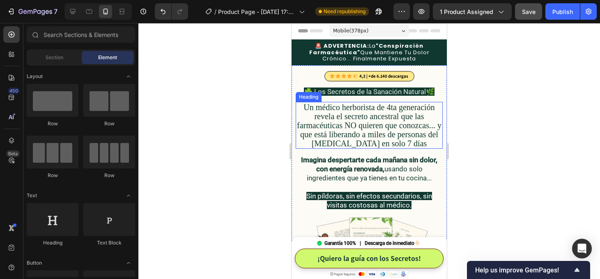
click at [382, 126] on span "Un médico herborista de 4ta generación revela el secreto ancestral que las farm…" at bounding box center [369, 125] width 145 height 45
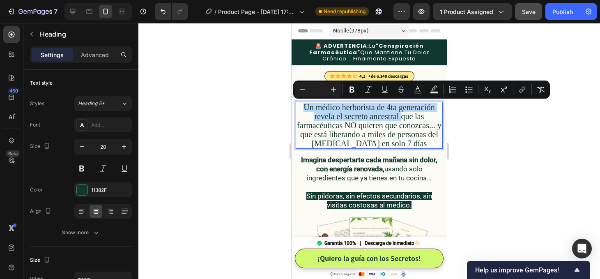
drag, startPoint x: 400, startPoint y: 116, endPoint x: 301, endPoint y: 109, distance: 99.3
click at [301, 109] on p "Un médico herborista de 4ta generación revela el secreto ancestral que las farm…" at bounding box center [369, 125] width 145 height 45
click at [352, 90] on icon "Editor contextual toolbar" at bounding box center [352, 89] width 8 height 8
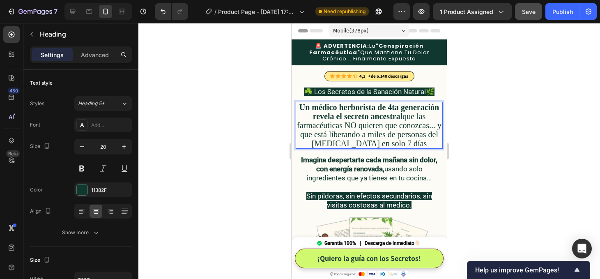
click at [491, 141] on div at bounding box center [369, 151] width 462 height 256
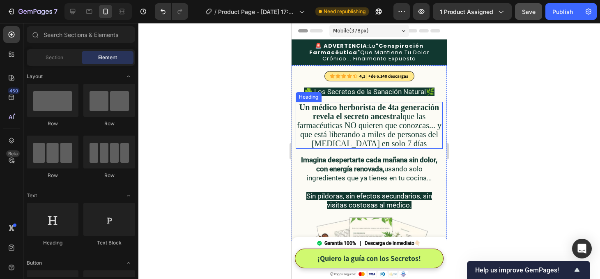
click at [396, 132] on span "Un médico herborista de 4ta generación revela el secreto ancestral que las farm…" at bounding box center [369, 125] width 145 height 45
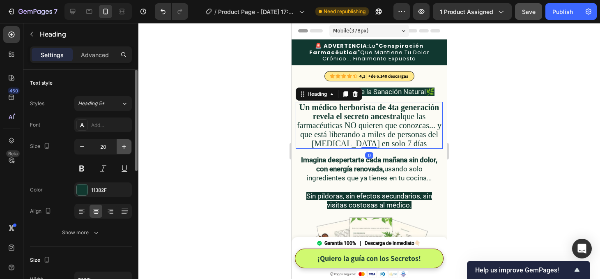
click at [126, 146] on icon "button" at bounding box center [124, 147] width 8 height 8
type input "21"
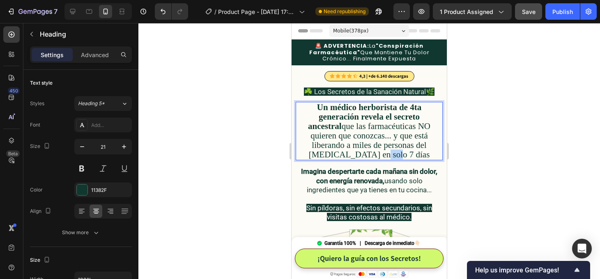
click at [417, 143] on span "Un médico herborista de 4ta generación revela el secreto ancestral que las farm…" at bounding box center [369, 130] width 122 height 57
click at [343, 138] on span "Un médico herborista de 4ta generación revela el secreto ancestral que las farm…" at bounding box center [369, 130] width 122 height 57
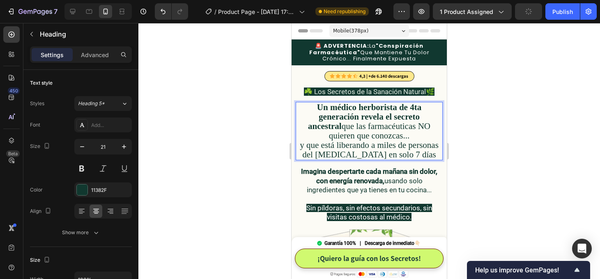
click at [496, 147] on div at bounding box center [369, 151] width 462 height 256
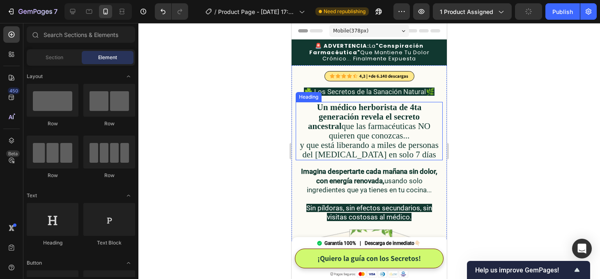
click at [357, 129] on span "Un médico herborista de 4ta generación revela el secreto ancestral que las farm…" at bounding box center [369, 121] width 122 height 38
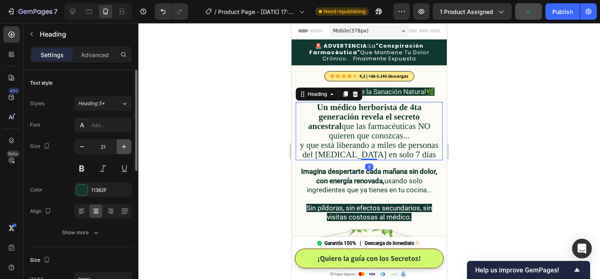
click at [124, 146] on icon "button" at bounding box center [124, 147] width 4 height 4
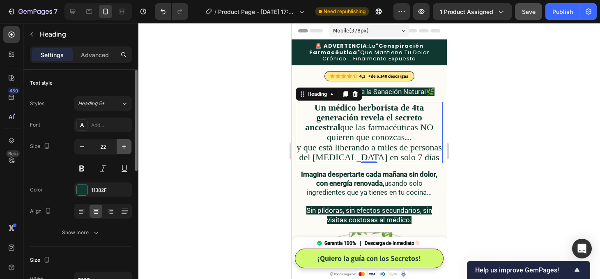
click at [124, 146] on icon "button" at bounding box center [124, 147] width 4 height 4
type input "23"
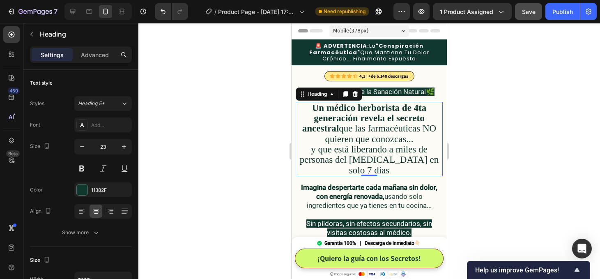
click at [487, 136] on div at bounding box center [369, 151] width 462 height 256
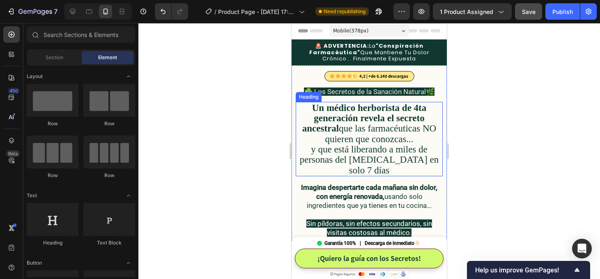
click at [421, 157] on span "y que está liberando a miles de personas del [MEDICAL_DATA] en solo 7 días" at bounding box center [369, 159] width 139 height 31
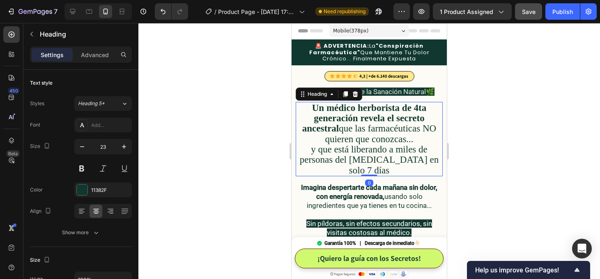
click at [502, 157] on div at bounding box center [369, 151] width 462 height 256
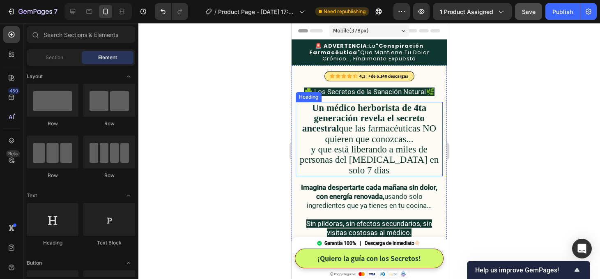
click at [367, 147] on span "y que está liberando a miles de personas del [MEDICAL_DATA] en solo 7 días" at bounding box center [369, 159] width 139 height 31
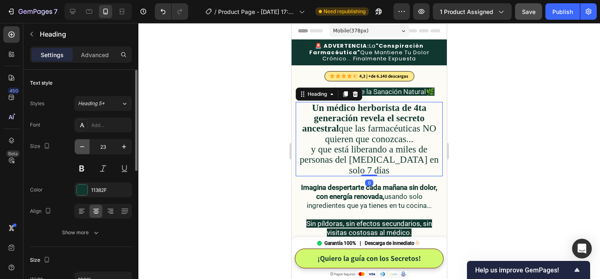
click at [83, 144] on icon "button" at bounding box center [82, 147] width 8 height 8
type input "22"
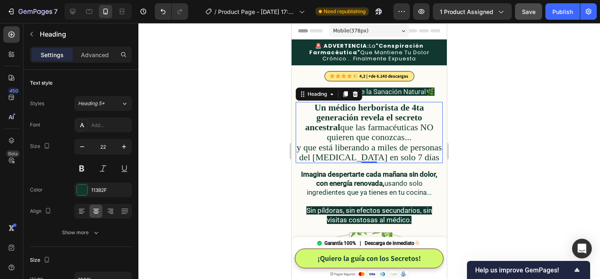
click at [496, 159] on div at bounding box center [369, 151] width 462 height 256
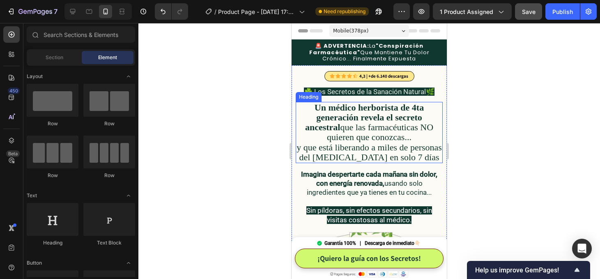
click at [374, 146] on span "y que está liberando a miles de personas del [MEDICAL_DATA] en solo 7 días" at bounding box center [369, 152] width 145 height 20
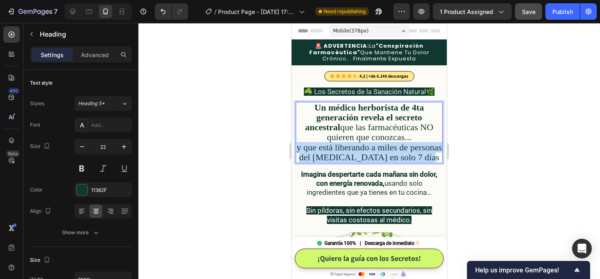
click at [374, 146] on span "y que está liberando a miles de personas del [MEDICAL_DATA] en solo 7 días" at bounding box center [369, 152] width 145 height 20
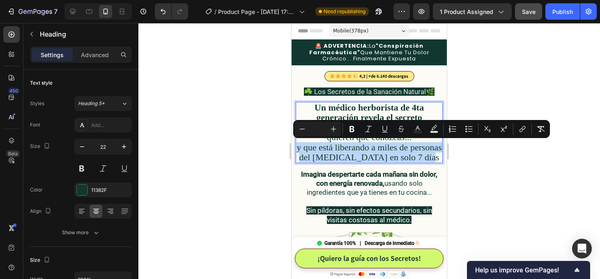
click at [390, 150] on span "y que está liberando a miles de personas del [MEDICAL_DATA] en solo 7 días" at bounding box center [369, 152] width 145 height 20
drag, startPoint x: 428, startPoint y: 157, endPoint x: 318, endPoint y: 147, distance: 110.2
click at [318, 147] on p "Un médico herborista de 4ta generación revela el secreto ancestral que las farm…" at bounding box center [369, 133] width 145 height 60
click at [380, 149] on span "y que está liberando a miles de personas del [MEDICAL_DATA] en solo 7 días" at bounding box center [369, 152] width 145 height 20
drag, startPoint x: 432, startPoint y: 159, endPoint x: 335, endPoint y: 150, distance: 97.8
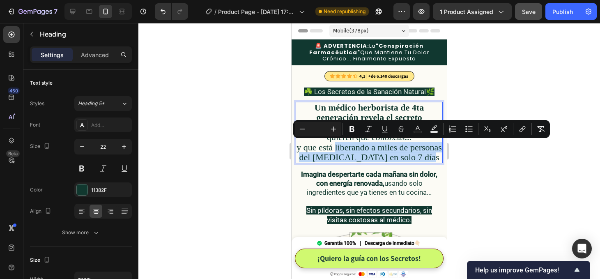
click at [335, 150] on p "Un médico herborista de 4ta generación revela el secreto ancestral que las farm…" at bounding box center [369, 133] width 145 height 60
click at [354, 122] on button "Bold" at bounding box center [352, 129] width 15 height 15
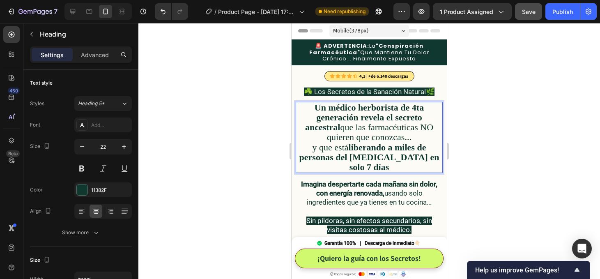
click at [488, 168] on div at bounding box center [369, 151] width 462 height 256
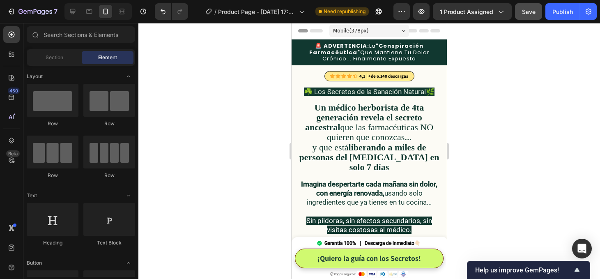
click at [367, 144] on strong "liberando a miles de personas del [MEDICAL_DATA] en solo 7 días" at bounding box center [370, 157] width 140 height 30
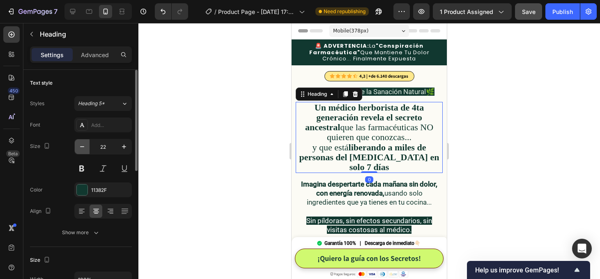
click at [82, 145] on icon "button" at bounding box center [82, 147] width 8 height 8
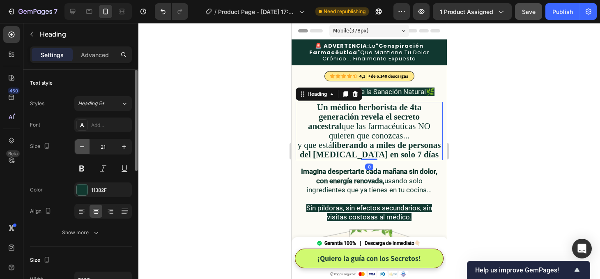
click at [82, 145] on icon "button" at bounding box center [82, 147] width 8 height 8
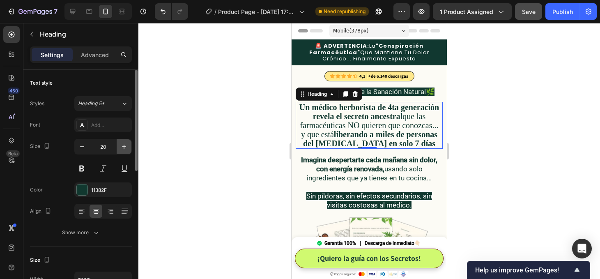
click at [127, 148] on icon "button" at bounding box center [124, 147] width 8 height 8
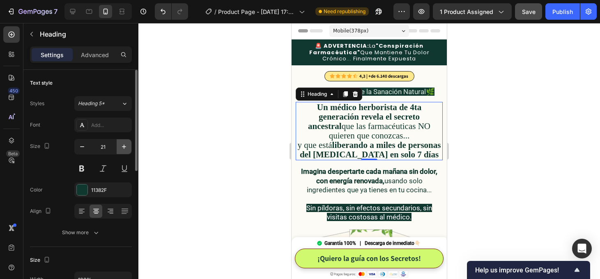
click at [127, 148] on icon "button" at bounding box center [124, 147] width 8 height 8
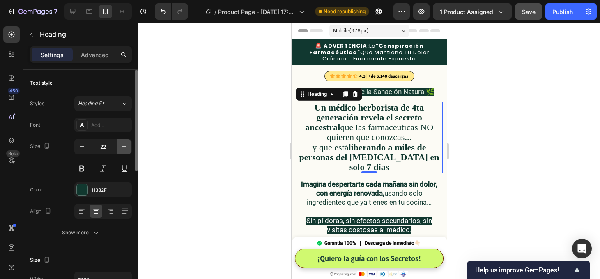
click at [127, 148] on icon "button" at bounding box center [124, 147] width 8 height 8
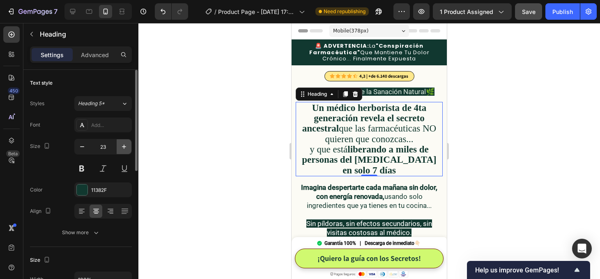
click at [127, 148] on icon "button" at bounding box center [124, 147] width 8 height 8
type input "24"
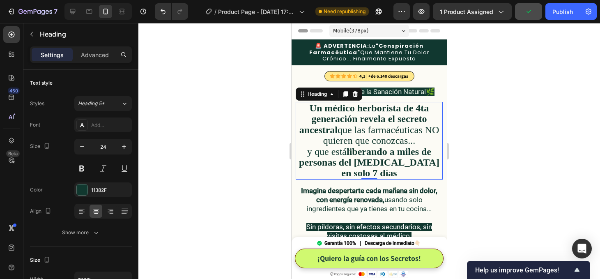
click at [464, 138] on div at bounding box center [369, 151] width 462 height 256
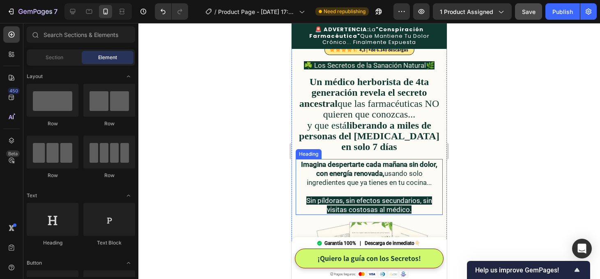
scroll to position [0, 0]
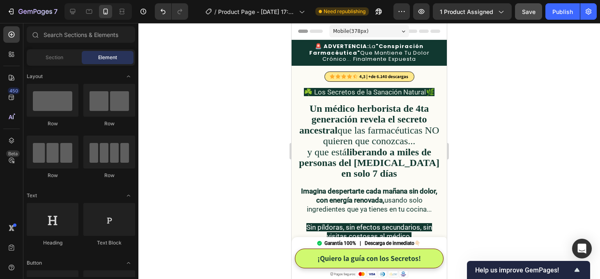
click at [578, 137] on div at bounding box center [369, 151] width 462 height 256
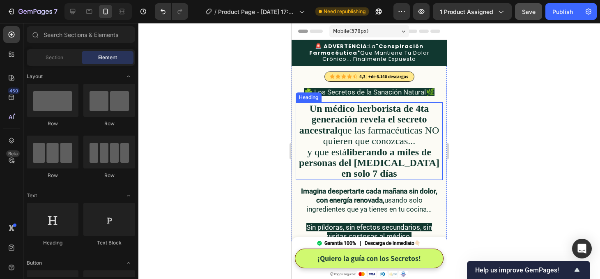
click at [348, 149] on strong "liberando a miles de personas del [MEDICAL_DATA] en solo 7 días" at bounding box center [369, 163] width 141 height 32
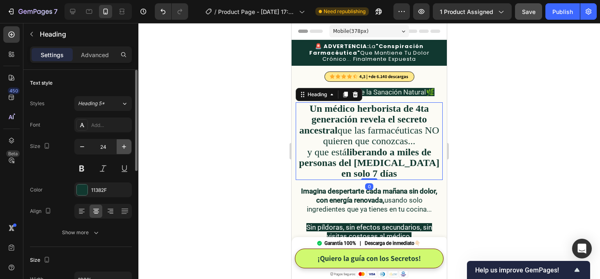
click at [124, 146] on icon "button" at bounding box center [124, 147] width 4 height 4
type input "25"
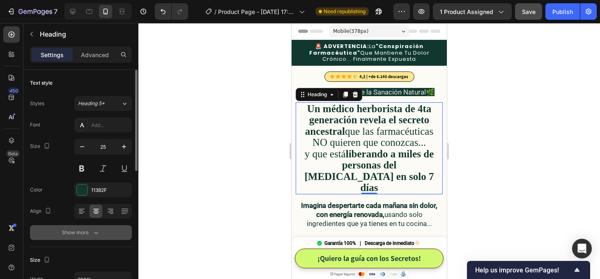
click at [91, 231] on div "Show more" at bounding box center [81, 232] width 38 height 8
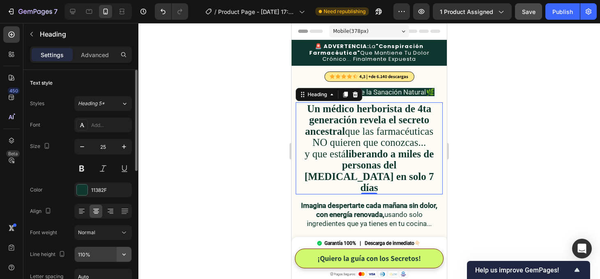
click at [124, 250] on icon "button" at bounding box center [124, 254] width 8 height 8
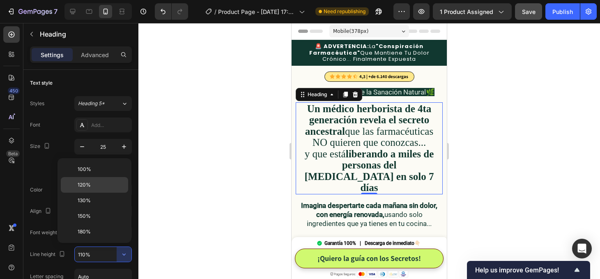
click at [90, 184] on span "120%" at bounding box center [84, 184] width 13 height 7
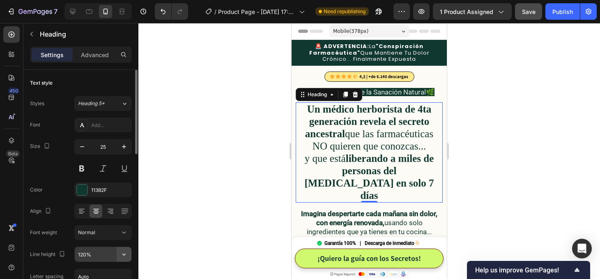
click at [130, 254] on button "button" at bounding box center [124, 254] width 15 height 15
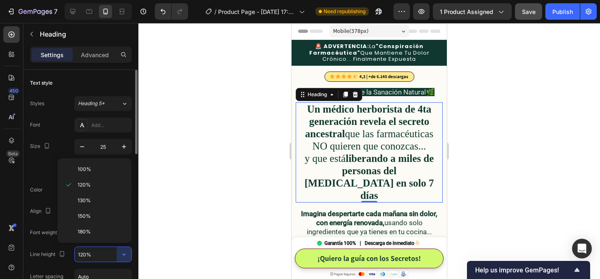
click at [84, 254] on input "120%" at bounding box center [103, 254] width 57 height 15
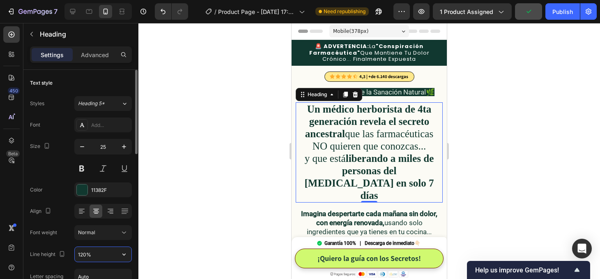
click at [81, 254] on input "120%" at bounding box center [103, 254] width 57 height 15
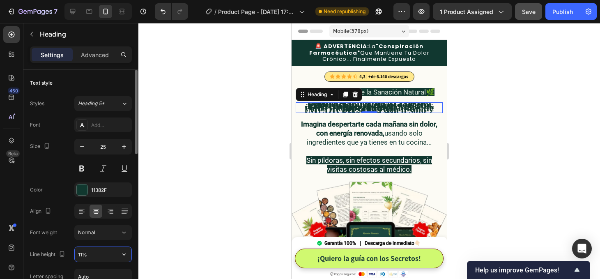
type input "115%"
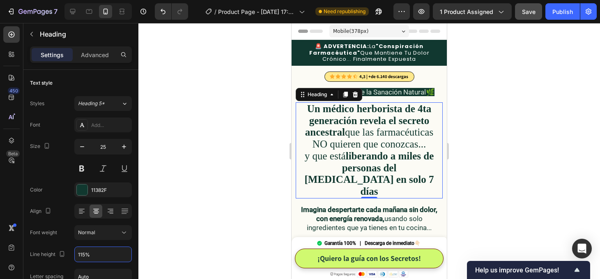
click at [512, 196] on div at bounding box center [369, 151] width 462 height 256
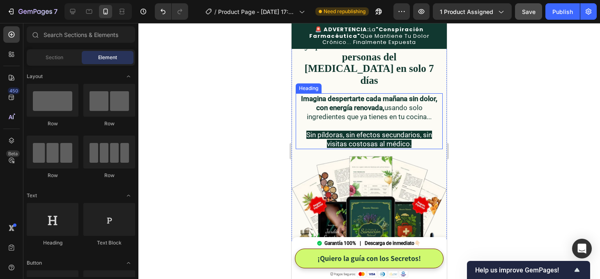
scroll to position [112, 0]
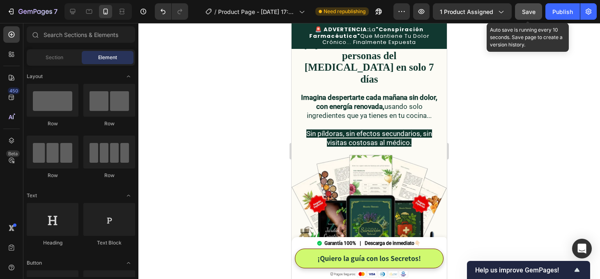
click at [530, 13] on span "Save" at bounding box center [529, 11] width 14 height 7
click at [532, 14] on span "Save" at bounding box center [529, 11] width 14 height 7
click at [531, 10] on span "Save" at bounding box center [529, 11] width 14 height 7
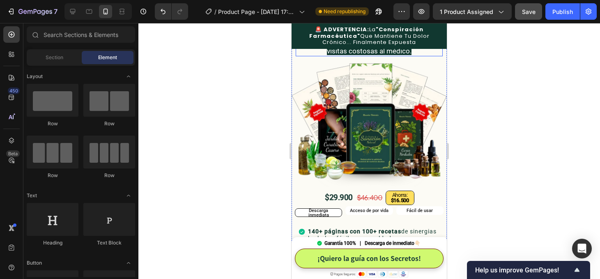
scroll to position [206, 0]
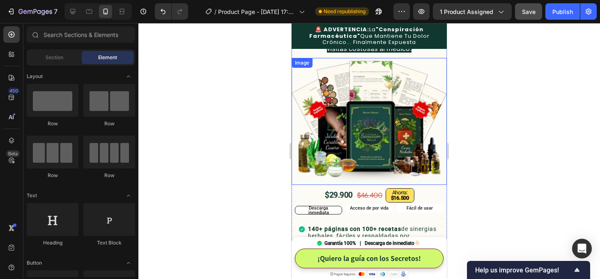
click at [325, 154] on img at bounding box center [369, 121] width 155 height 127
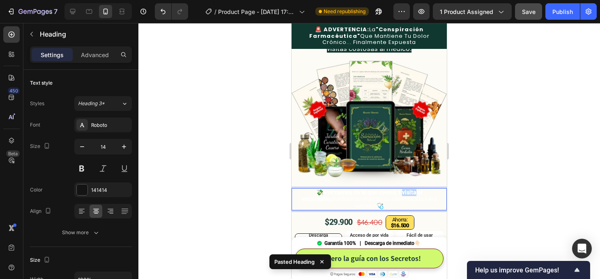
click at [389, 189] on strong "💸 Por menos de lo que cuesta 1 visita al veterinario," at bounding box center [362, 196] width 121 height 14
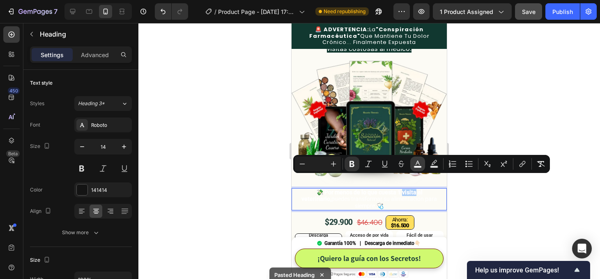
click at [418, 167] on rect "Editor contextual toolbar" at bounding box center [418, 167] width 8 height 2
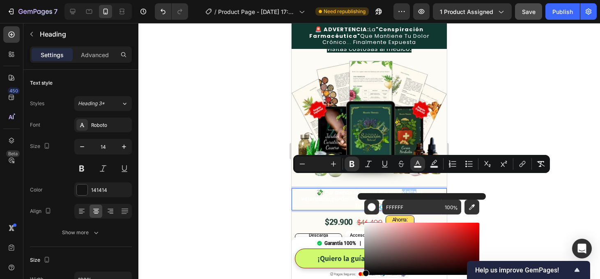
drag, startPoint x: 373, startPoint y: 249, endPoint x: 358, endPoint y: 287, distance: 41.1
click at [358, 0] on html "7 / Product Page - [DATE] 17:59:20 Need republishing Preview 1 product assigned…" at bounding box center [300, 0] width 600 height 0
type input "000000"
click at [237, 204] on div at bounding box center [369, 151] width 462 height 256
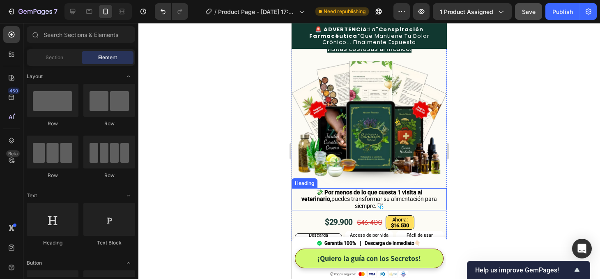
click at [349, 189] on strong "💸 Por menos de lo que cuesta 1 visita al veterinario," at bounding box center [362, 196] width 121 height 14
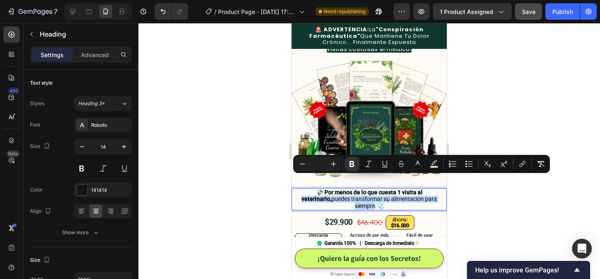
drag, startPoint x: 408, startPoint y: 181, endPoint x: 429, endPoint y: 189, distance: 21.7
click at [429, 189] on span "💸 Por menos de lo que cuesta 1 visita al veterinario, puedes transformar su ali…" at bounding box center [370, 199] width 136 height 21
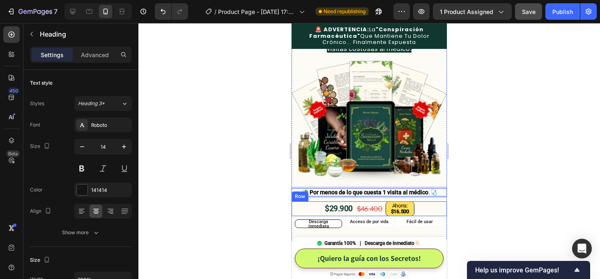
click at [478, 184] on div at bounding box center [369, 151] width 462 height 256
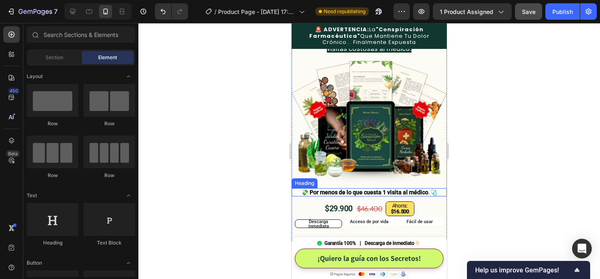
click at [409, 189] on strong "💸 Por menos de lo que cuesta 1 visita al médico" at bounding box center [365, 192] width 127 height 7
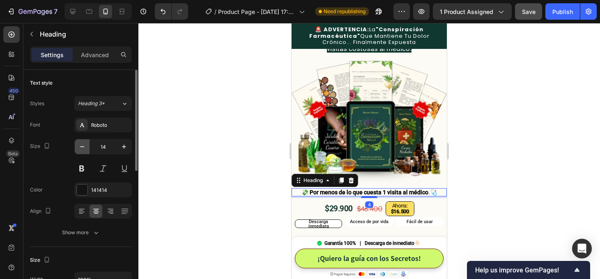
click at [83, 145] on icon "button" at bounding box center [82, 147] width 8 height 8
type input "13"
click at [520, 171] on div at bounding box center [369, 151] width 462 height 256
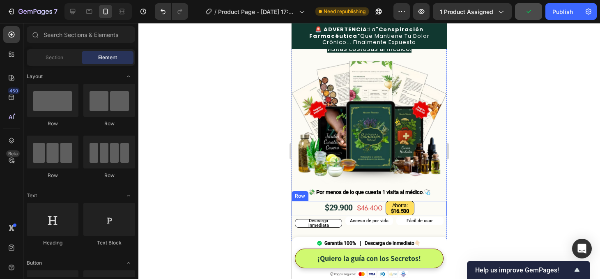
click at [439, 201] on div "$29.900 Heading $46.400 Heading Ahorra: $16.500 Text Block Row" at bounding box center [369, 208] width 155 height 14
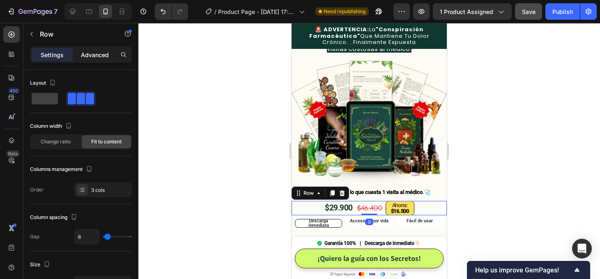
click at [101, 58] on p "Advanced" at bounding box center [95, 55] width 28 height 9
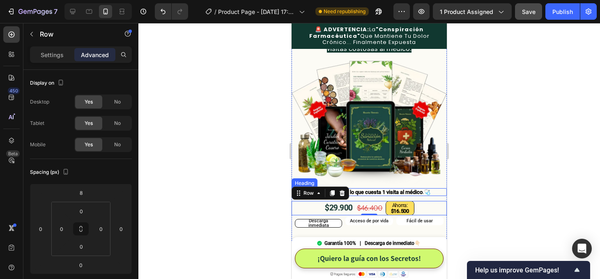
click at [393, 189] on strong "💸 Por menos de lo que cuesta 1 visita al médico" at bounding box center [366, 192] width 114 height 6
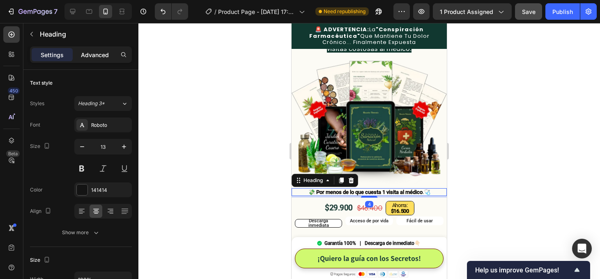
click at [107, 51] on p "Advanced" at bounding box center [95, 55] width 28 height 9
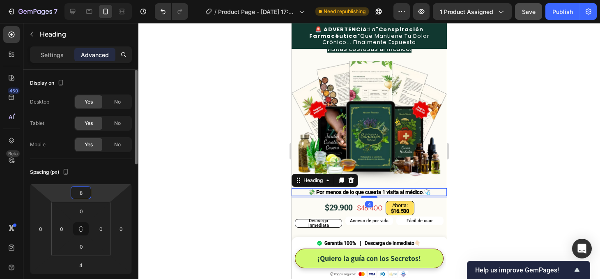
click at [85, 192] on input "8" at bounding box center [81, 193] width 16 height 12
type input "0"
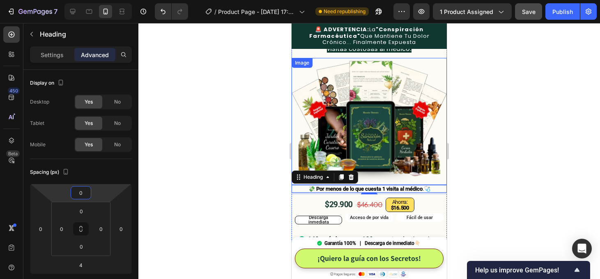
click at [479, 111] on div at bounding box center [369, 151] width 462 height 256
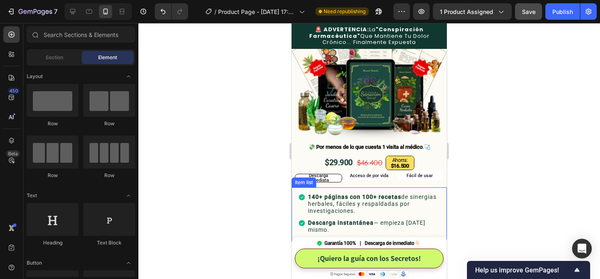
scroll to position [251, 0]
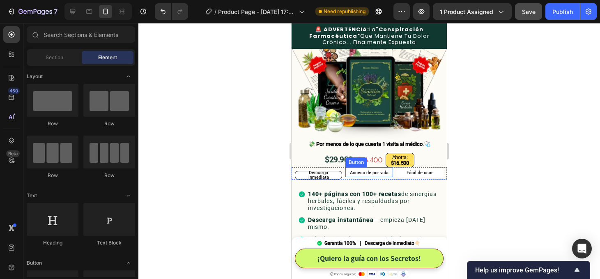
click at [390, 168] on button "Acceso de por vida" at bounding box center [369, 172] width 47 height 9
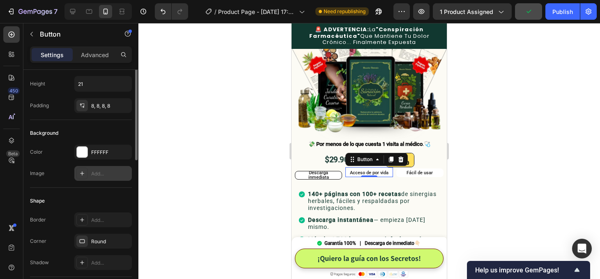
scroll to position [49, 0]
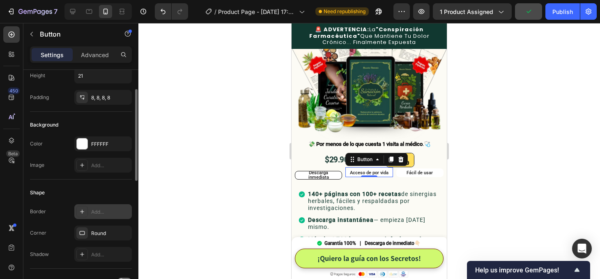
click at [83, 213] on icon at bounding box center [82, 211] width 7 height 7
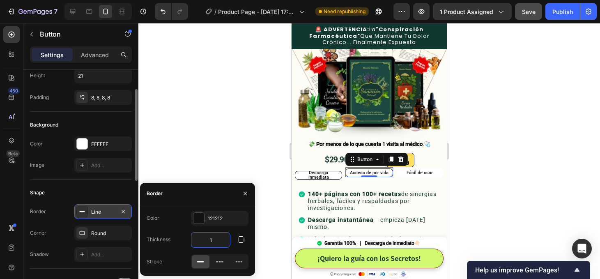
drag, startPoint x: 219, startPoint y: 240, endPoint x: 171, endPoint y: 240, distance: 48.5
click at [173, 240] on div "Thickness 1" at bounding box center [198, 240] width 102 height 16
type input "5"
drag, startPoint x: 222, startPoint y: 241, endPoint x: 184, endPoint y: 241, distance: 38.2
click at [184, 241] on div "Thickness 1" at bounding box center [198, 240] width 102 height 16
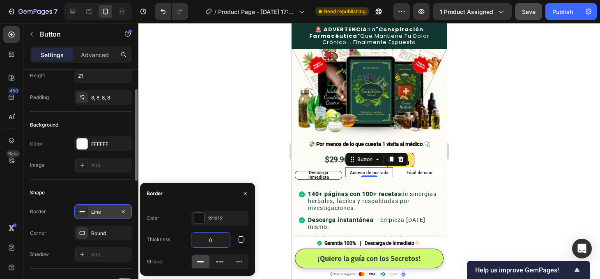
type input "5"
type input "0,5"
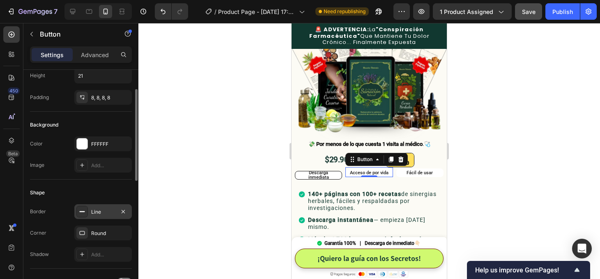
click at [459, 175] on div at bounding box center [369, 151] width 462 height 256
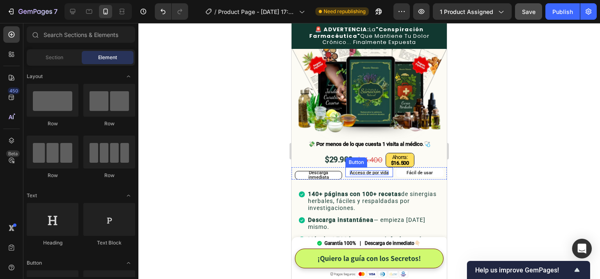
click at [369, 170] on span "Acceso de por vida" at bounding box center [369, 172] width 39 height 5
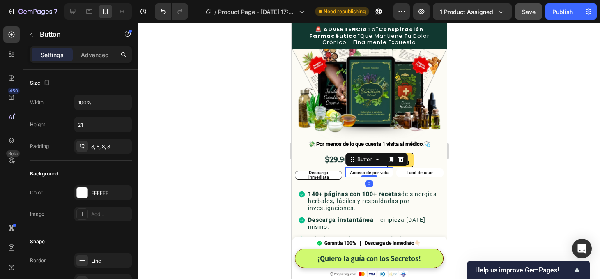
click at [392, 168] on button "Acceso de por vida" at bounding box center [369, 172] width 47 height 9
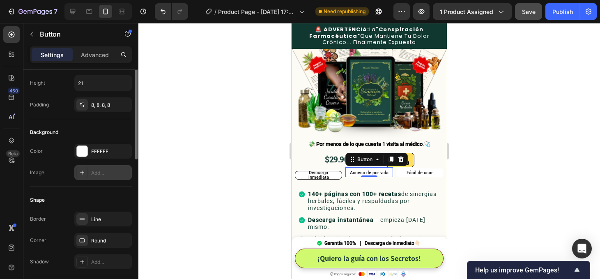
scroll to position [46, 0]
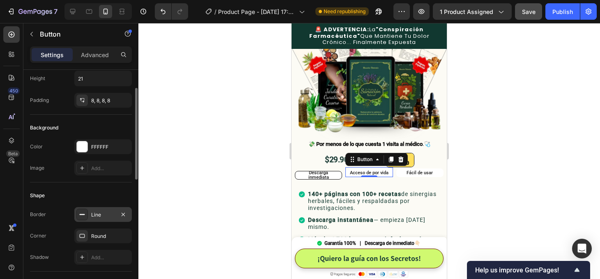
click at [95, 214] on div "Line" at bounding box center [103, 214] width 24 height 7
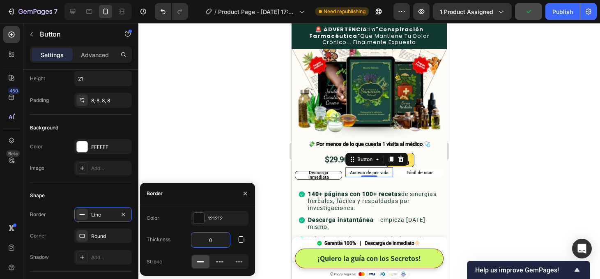
drag, startPoint x: 220, startPoint y: 238, endPoint x: 177, endPoint y: 238, distance: 43.6
click at [177, 238] on div "Thickness 0" at bounding box center [198, 240] width 102 height 16
type input "0.5"
click at [280, 194] on div at bounding box center [369, 151] width 462 height 256
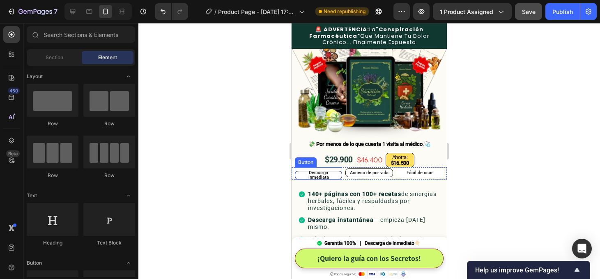
click at [341, 171] on button "Descarga inmediata" at bounding box center [318, 175] width 47 height 9
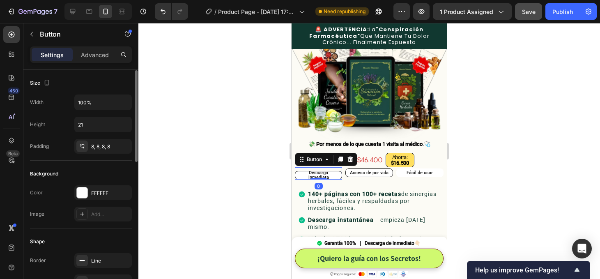
scroll to position [18, 0]
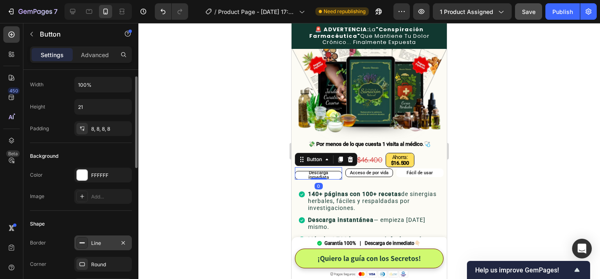
click at [98, 242] on div "Line" at bounding box center [103, 243] width 24 height 7
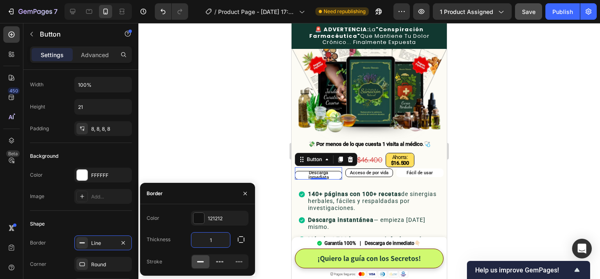
drag, startPoint x: 221, startPoint y: 241, endPoint x: 173, endPoint y: 241, distance: 47.7
click at [174, 241] on div "Thickness 1" at bounding box center [198, 240] width 102 height 16
type input "0.5"
click at [436, 168] on button "Fácil de usar" at bounding box center [419, 172] width 47 height 9
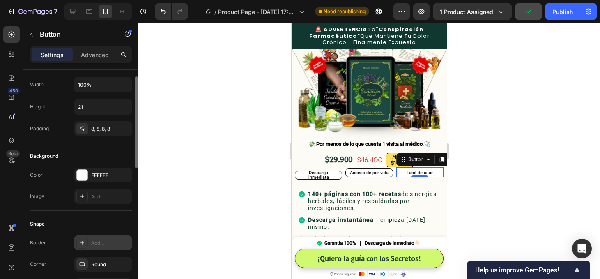
click at [97, 245] on div "Add..." at bounding box center [110, 243] width 39 height 7
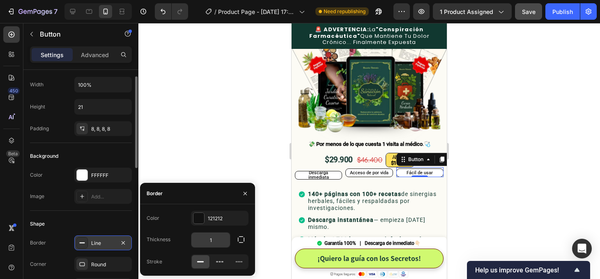
click at [220, 237] on input "1" at bounding box center [210, 240] width 39 height 15
type input "0.5"
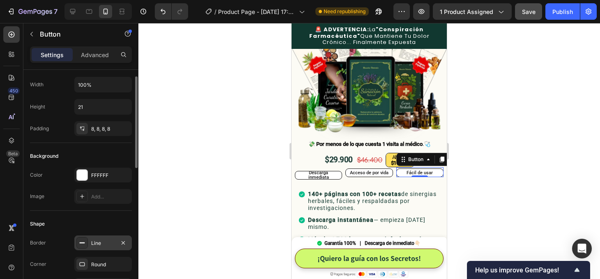
click at [512, 199] on div at bounding box center [369, 151] width 462 height 256
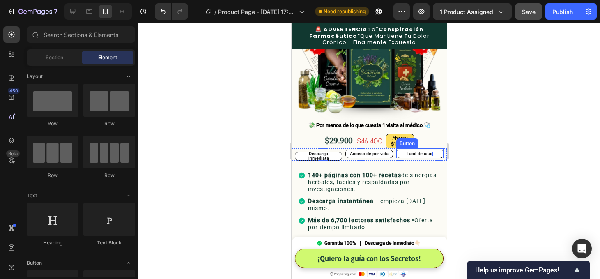
scroll to position [274, 0]
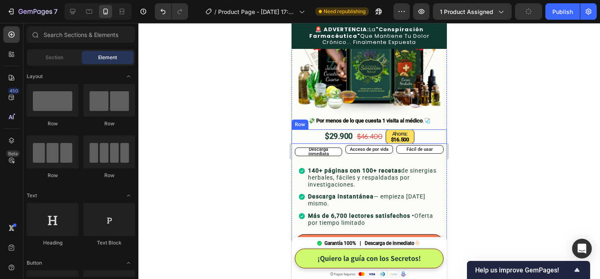
click at [428, 129] on div "$29.900 Heading $46.400 Heading Ahorra: $16.500 Text Block Row" at bounding box center [369, 136] width 155 height 14
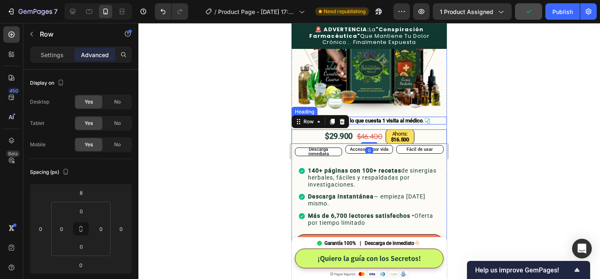
click at [388, 118] on strong "💸 Por menos de lo que cuesta 1 visita al médico" at bounding box center [366, 121] width 114 height 6
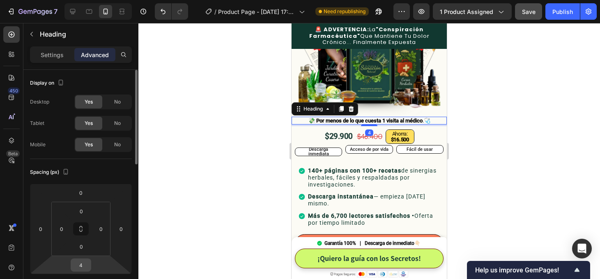
click at [87, 262] on input "4" at bounding box center [81, 265] width 16 height 12
type input "0"
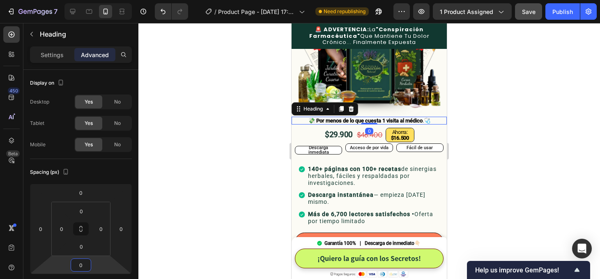
click at [486, 138] on div at bounding box center [369, 151] width 462 height 256
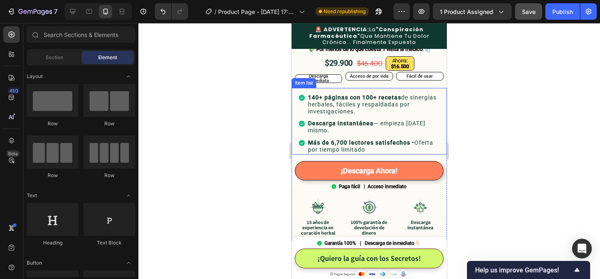
scroll to position [341, 0]
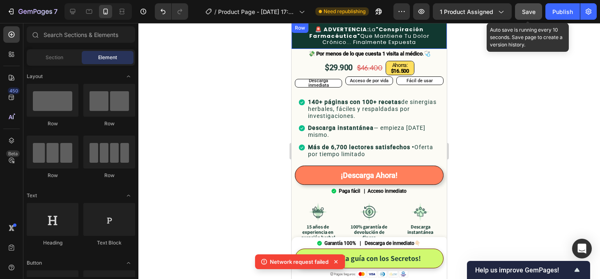
click at [526, 14] on span "Save" at bounding box center [529, 11] width 14 height 7
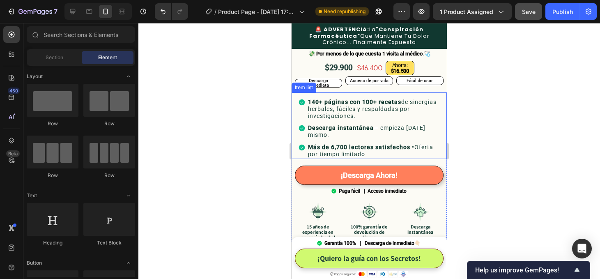
click at [370, 124] on strong "Descarga instantánea" at bounding box center [341, 127] width 66 height 7
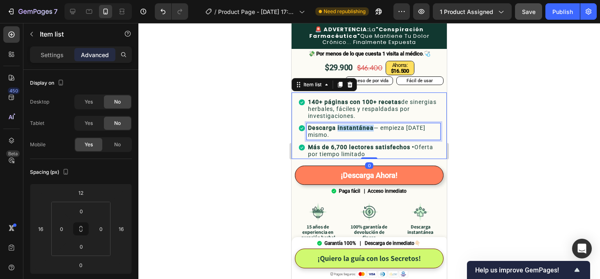
click at [370, 124] on strong "Descarga instantánea" at bounding box center [341, 127] width 66 height 7
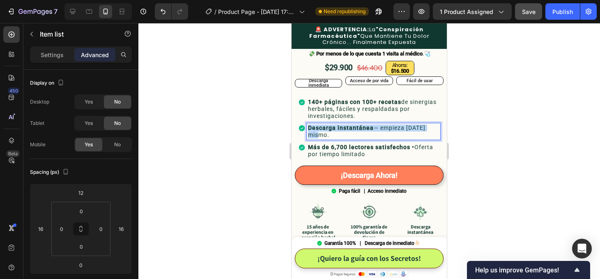
click at [370, 124] on strong "Descarga instantánea" at bounding box center [341, 127] width 66 height 7
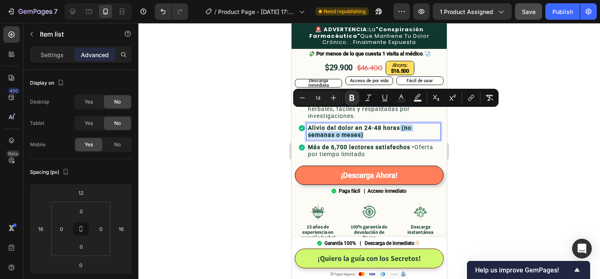
drag, startPoint x: 400, startPoint y: 113, endPoint x: 425, endPoint y: 122, distance: 26.1
click at [425, 124] on p "Alivio del dolor en 24-48 horas (no semanas o meses)" at bounding box center [373, 131] width 131 height 14
click at [352, 99] on icon "Editor contextual toolbar" at bounding box center [352, 98] width 8 height 8
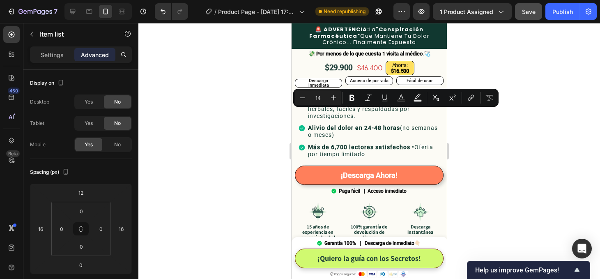
click at [530, 139] on div at bounding box center [369, 151] width 462 height 256
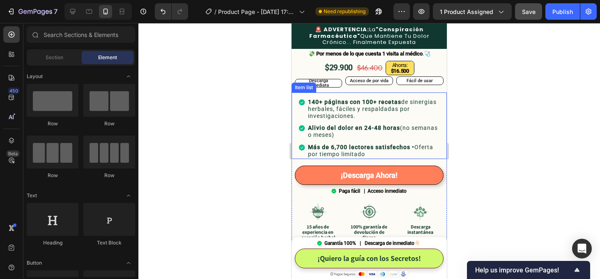
click at [443, 136] on div "140+ páginas con 100+ recetas de sinergias herbales, fáciles y respaldadas por …" at bounding box center [369, 125] width 155 height 67
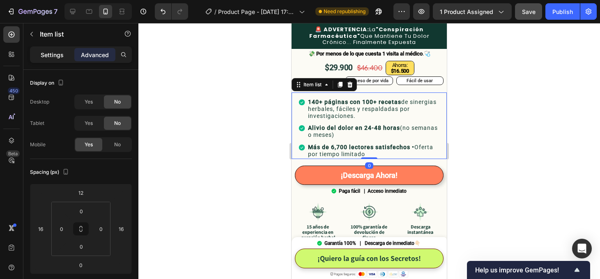
click at [58, 52] on p "Settings" at bounding box center [52, 55] width 23 height 9
type input "3"
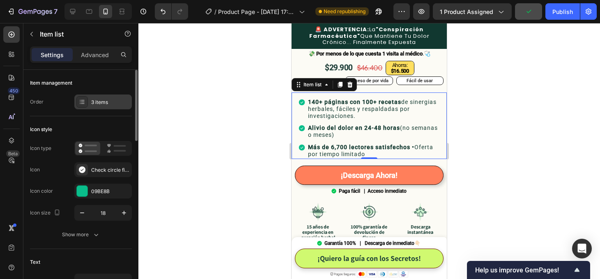
click at [104, 104] on div "3 items" at bounding box center [110, 102] width 39 height 7
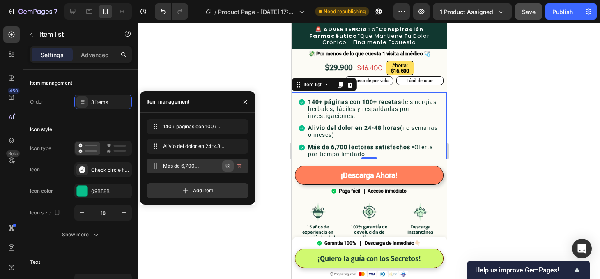
click at [229, 168] on icon "button" at bounding box center [228, 166] width 4 height 4
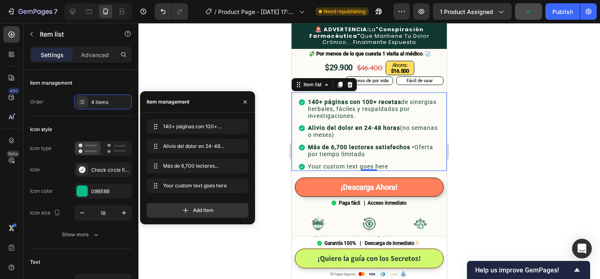
click at [378, 162] on div "Your custom text goes here" at bounding box center [374, 166] width 134 height 9
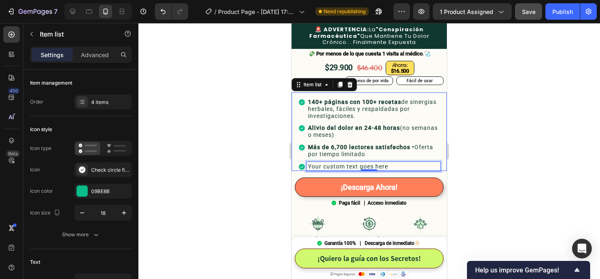
click at [378, 163] on p "Your custom text goes here" at bounding box center [373, 166] width 131 height 7
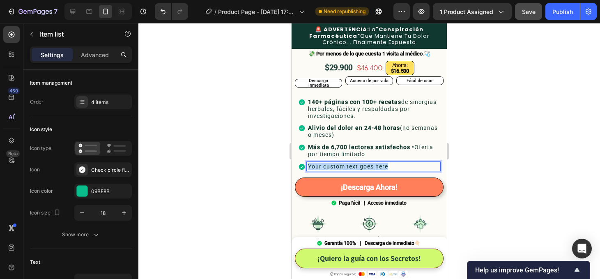
click at [378, 163] on p "Your custom text goes here" at bounding box center [373, 166] width 131 height 7
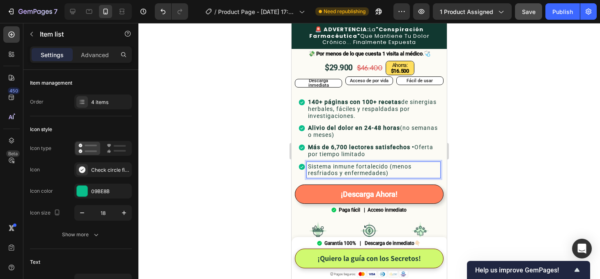
click at [394, 163] on p "Sistema inmune fortalecido (menos resfriados y enfermedades)" at bounding box center [373, 170] width 131 height 14
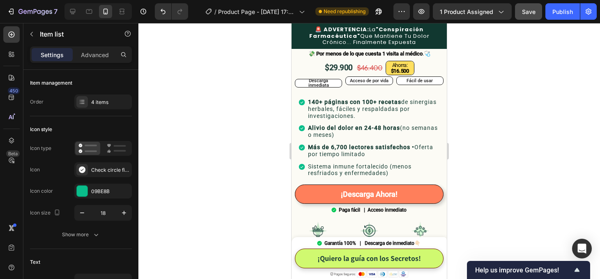
click at [489, 139] on div at bounding box center [369, 151] width 462 height 256
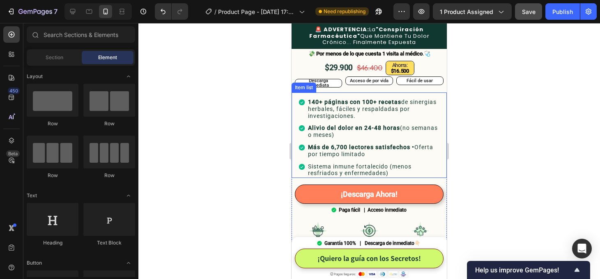
click at [363, 163] on p "Sistema inmune fortalecido (menos resfriados y enfermedades)" at bounding box center [373, 170] width 131 height 14
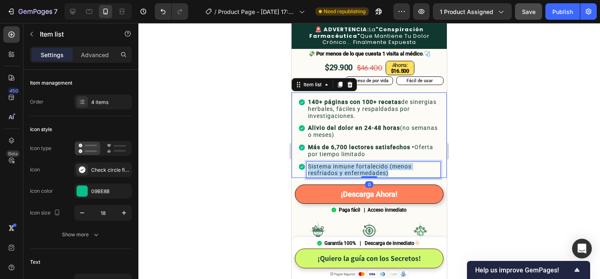
click at [363, 163] on p "Sistema inmune fortalecido (menos resfriados y enfermedades)" at bounding box center [373, 170] width 131 height 14
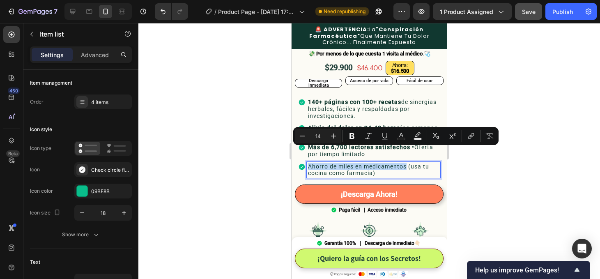
drag, startPoint x: 408, startPoint y: 152, endPoint x: 300, endPoint y: 151, distance: 108.5
click at [300, 162] on div "Ahorro de miles en medicamentos (usa tu cocina como farmacia)" at bounding box center [369, 170] width 142 height 16
click at [351, 133] on icon "Editor contextual toolbar" at bounding box center [352, 136] width 5 height 6
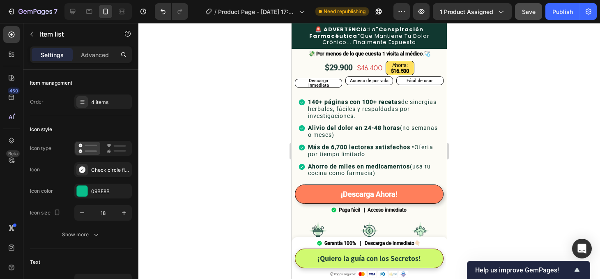
click at [497, 170] on div at bounding box center [369, 151] width 462 height 256
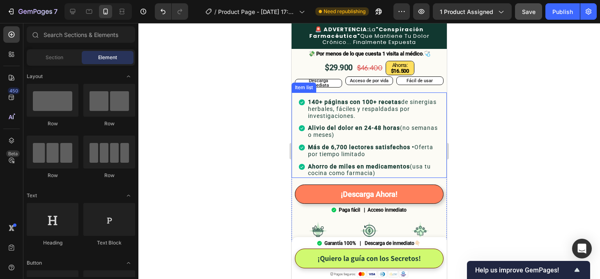
click at [353, 163] on strong "Ahorro de miles en medicamentos" at bounding box center [359, 166] width 102 height 7
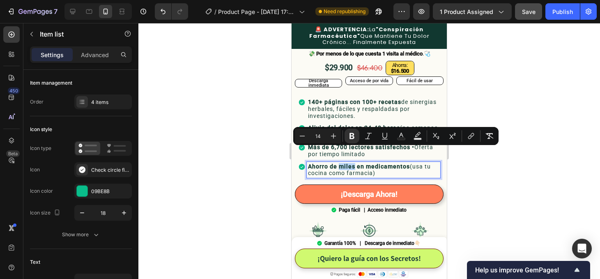
drag, startPoint x: 355, startPoint y: 153, endPoint x: 339, endPoint y: 153, distance: 15.6
click at [339, 163] on strong "Ahorro de miles en medicamentos" at bounding box center [359, 166] width 102 height 7
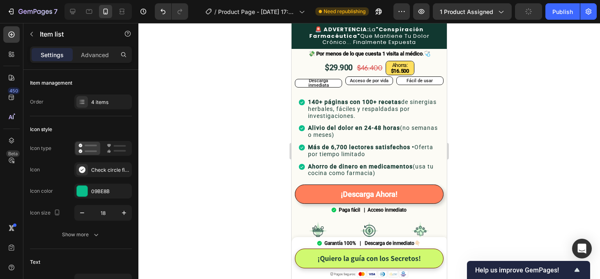
click at [512, 157] on div at bounding box center [369, 151] width 462 height 256
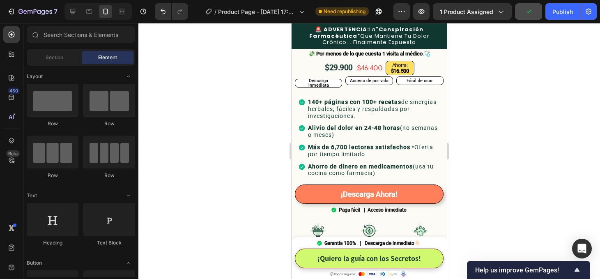
click at [514, 144] on div at bounding box center [369, 151] width 462 height 256
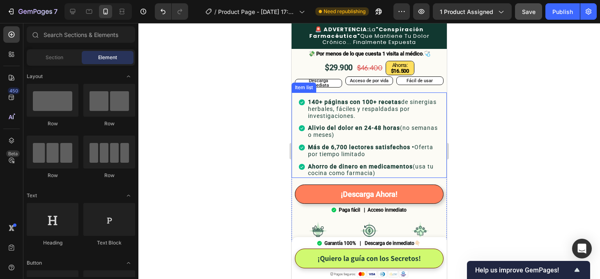
click at [303, 144] on div "140+ páginas con 100+ recetas de sinergias herbales, fáciles y respaldadas por …" at bounding box center [369, 137] width 142 height 81
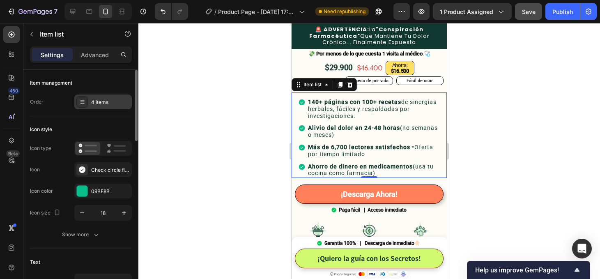
click at [101, 99] on div "4 items" at bounding box center [110, 102] width 39 height 7
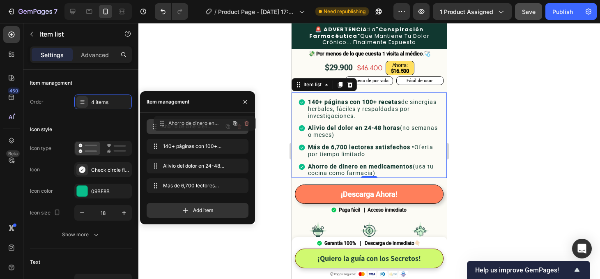
drag, startPoint x: 157, startPoint y: 186, endPoint x: 164, endPoint y: 124, distance: 62.9
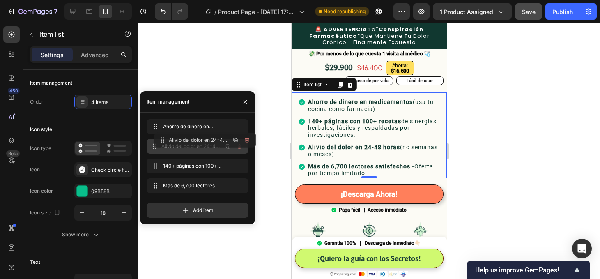
drag, startPoint x: 154, startPoint y: 166, endPoint x: 161, endPoint y: 140, distance: 26.9
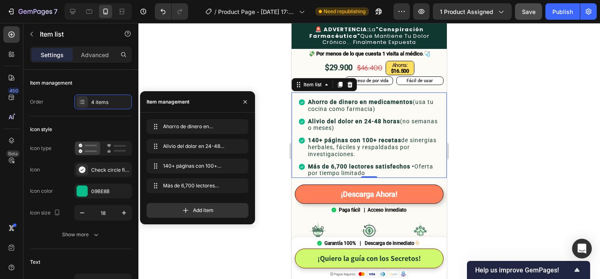
click at [519, 157] on div at bounding box center [369, 151] width 462 height 256
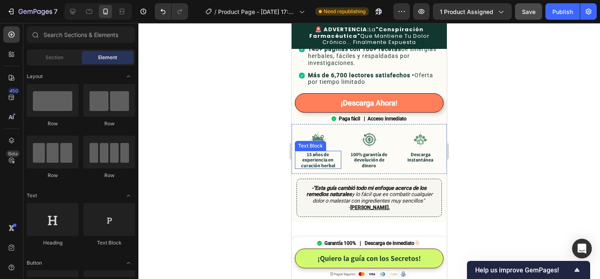
scroll to position [433, 0]
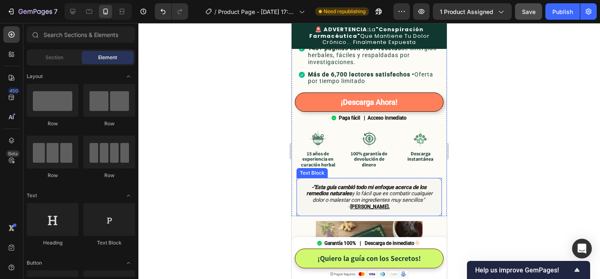
click at [417, 184] on icon "-"Esta guía cambió todo mi enfoque acerca de los remedios naturales y lo fácil …" at bounding box center [370, 193] width 126 height 19
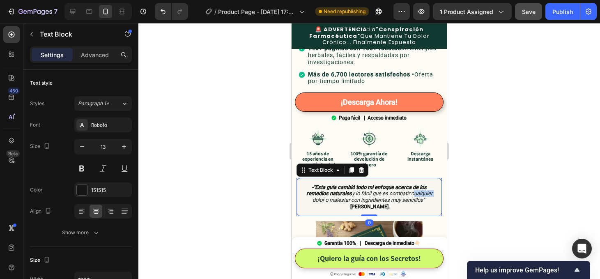
click at [417, 184] on icon "-"Esta guía cambió todo mi enfoque acerca de los remedios naturales y lo fácil …" at bounding box center [370, 193] width 126 height 19
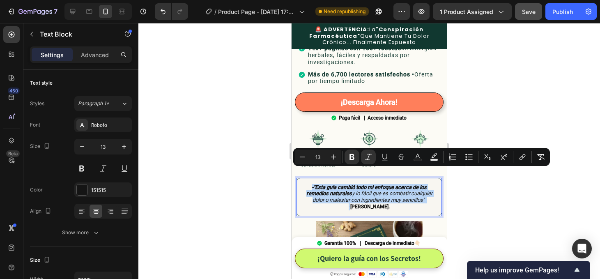
click at [417, 184] on icon "-"Esta guía cambió todo mi enfoque acerca de los remedios naturales y lo fácil …" at bounding box center [370, 193] width 126 height 19
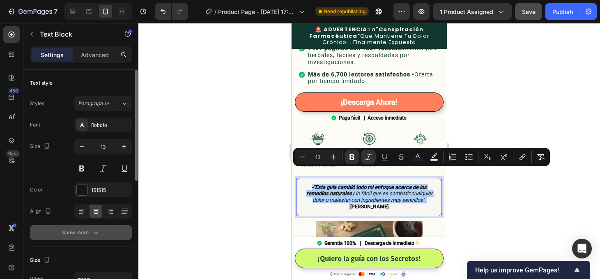
click at [102, 231] on button "Show more" at bounding box center [81, 232] width 102 height 15
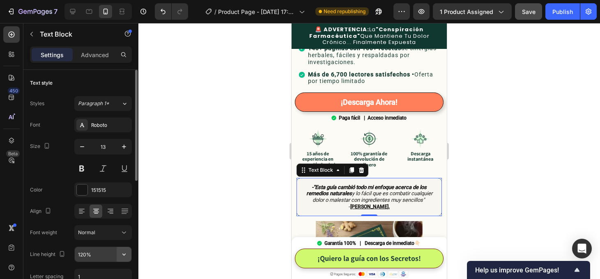
click at [127, 256] on icon "button" at bounding box center [124, 254] width 8 height 8
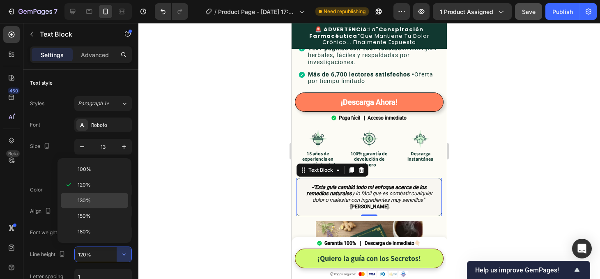
click at [92, 201] on p "130%" at bounding box center [101, 200] width 47 height 7
type input "130%"
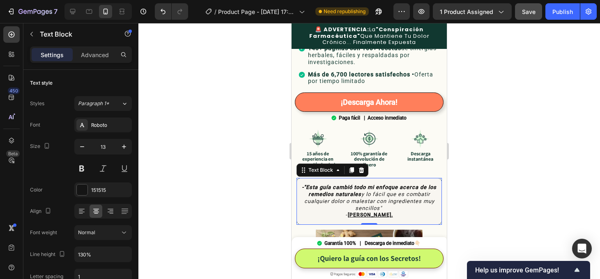
click at [489, 182] on div at bounding box center [369, 151] width 462 height 256
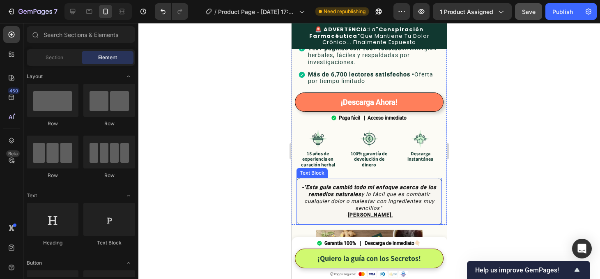
click at [433, 203] on p "-"Esta guía cambió todo mi enfoque acerca de los remedios naturales y lo fácil …" at bounding box center [369, 201] width 135 height 35
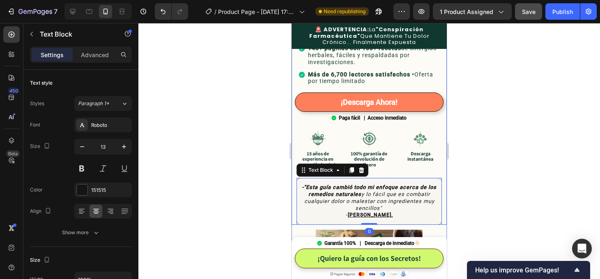
click at [475, 177] on div at bounding box center [369, 151] width 462 height 256
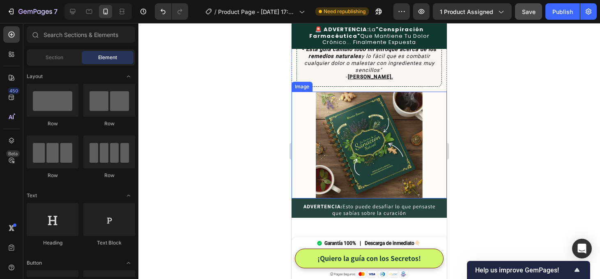
scroll to position [573, 0]
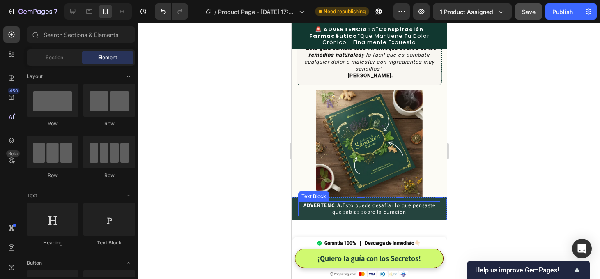
click at [399, 202] on p "ADVERTENCIA: Esto puede desafiar lo que pensaste que sabías sobre la curación" at bounding box center [369, 208] width 141 height 13
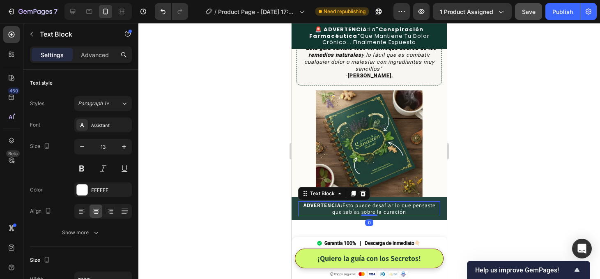
click at [399, 202] on p "ADVERTENCIA: Esto puede desafiar lo que pensaste que sabías sobre la curación" at bounding box center [369, 208] width 141 height 13
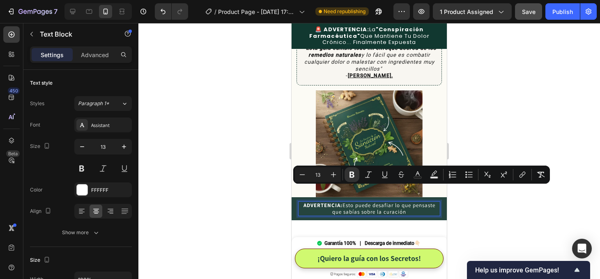
click at [411, 202] on p "ADVERTENCIA: Esto puede desafiar lo que pensaste que sabías sobre la curación" at bounding box center [369, 208] width 141 height 13
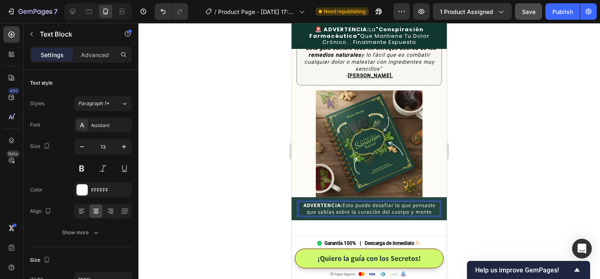
click at [476, 195] on div at bounding box center [369, 151] width 462 height 256
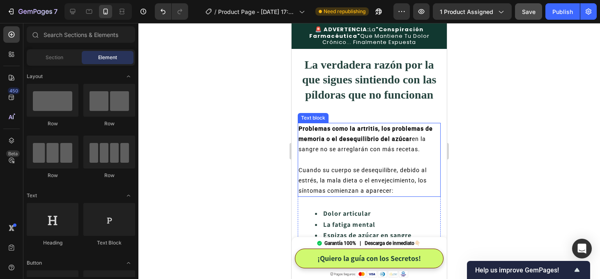
scroll to position [757, 0]
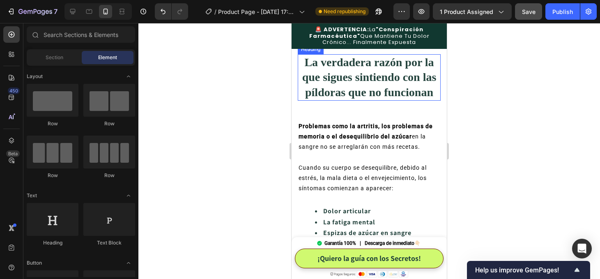
click at [394, 78] on h2 "La verdadera razón por la que sigues sintiendo con las píldoras que no funcionan" at bounding box center [369, 77] width 143 height 46
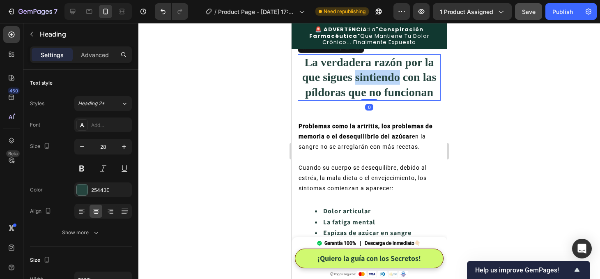
click at [394, 78] on h2 "La verdadera razón por la que sigues sintiendo con las píldoras que no funcionan" at bounding box center [369, 77] width 143 height 46
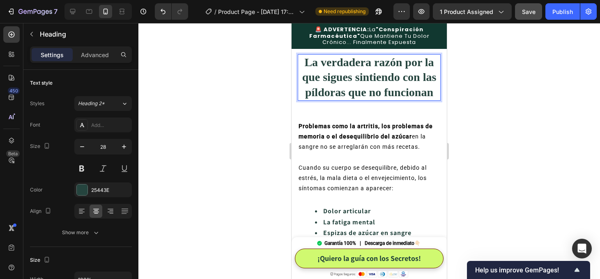
click at [402, 79] on p "La verdadera razón por la que sigues sintiendo con las píldoras que no funcionan" at bounding box center [369, 77] width 141 height 45
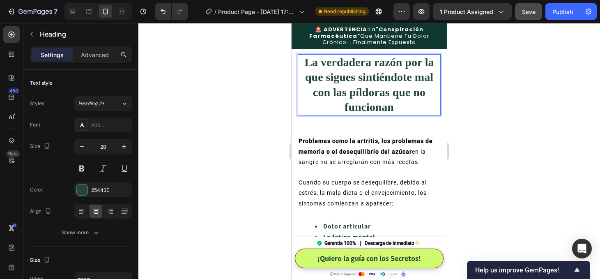
click at [496, 117] on div at bounding box center [369, 151] width 462 height 256
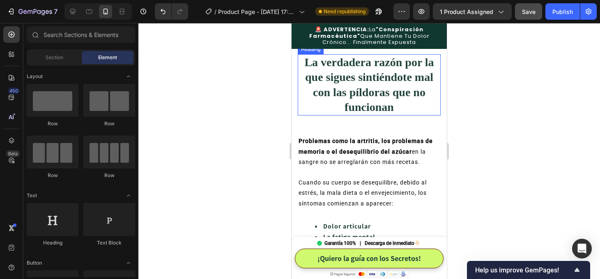
click at [376, 96] on p "La verdadera razón por la que sigues sintiéndote mal con las píldoras que no fu…" at bounding box center [369, 85] width 141 height 60
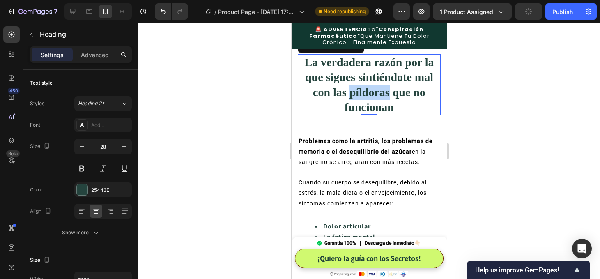
click at [364, 90] on p "La verdadera razón por la que sigues sintiéndote mal con las píldoras que no fu…" at bounding box center [369, 85] width 141 height 60
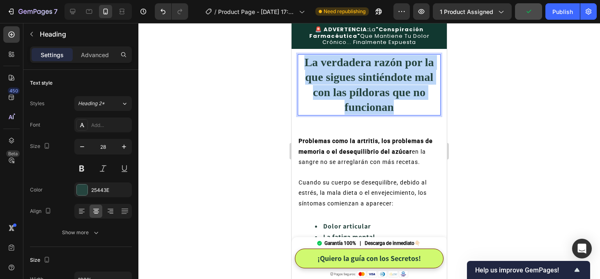
click at [364, 90] on p "La verdadera razón por la que sigues sintiéndote mal con las píldoras que no fu…" at bounding box center [369, 85] width 141 height 60
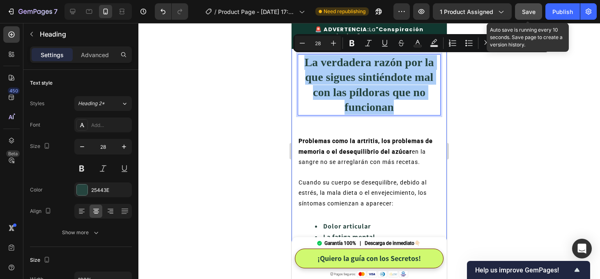
click at [529, 10] on span "Save" at bounding box center [529, 11] width 14 height 7
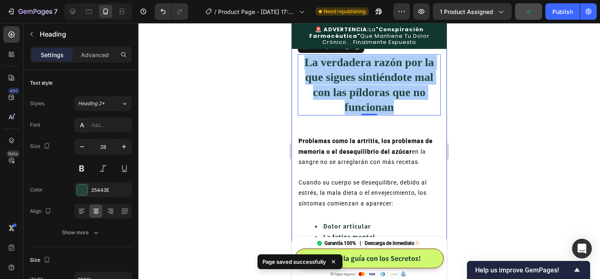
click at [488, 175] on div at bounding box center [369, 151] width 462 height 256
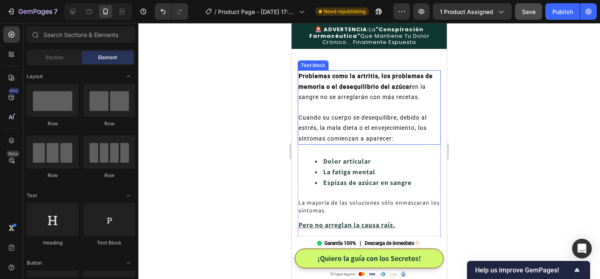
scroll to position [822, 0]
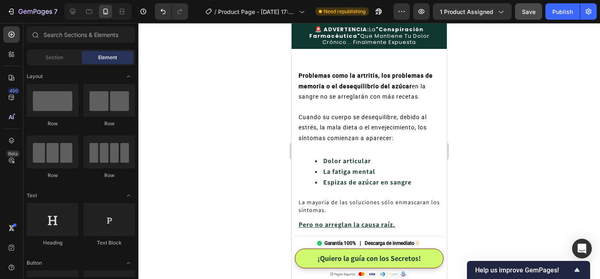
click at [478, 219] on div at bounding box center [369, 151] width 462 height 256
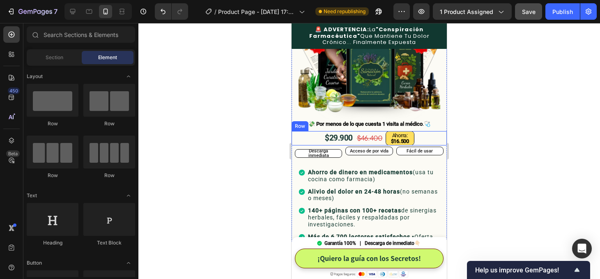
scroll to position [272, 0]
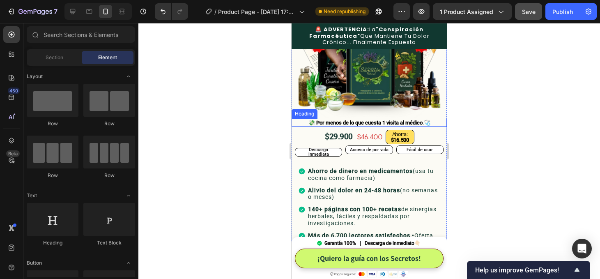
click at [380, 120] on strong "💸 Por menos de lo que cuesta 1 visita al médico" at bounding box center [366, 123] width 114 height 6
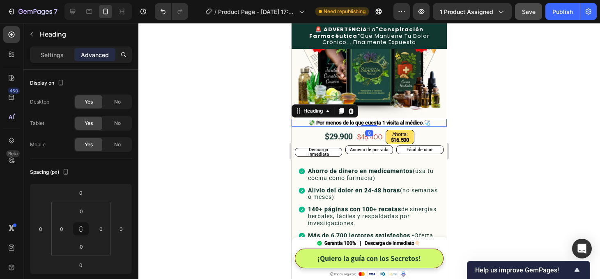
click at [498, 149] on div at bounding box center [369, 151] width 462 height 256
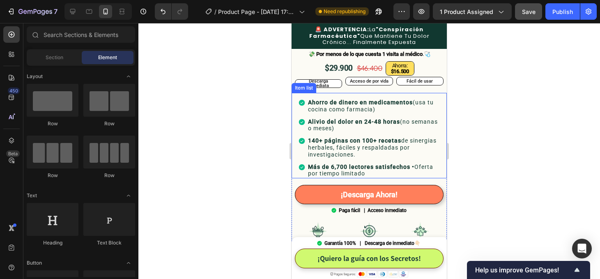
scroll to position [343, 0]
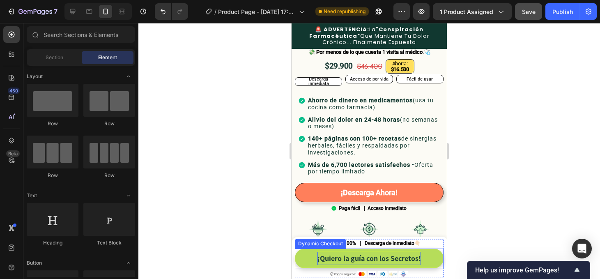
click at [376, 259] on p "¡Quiero la guía con los Secretos!" at bounding box center [370, 258] width 104 height 13
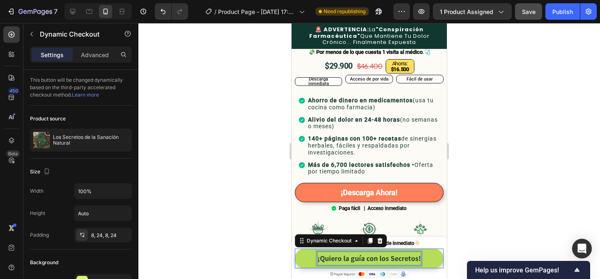
click at [376, 259] on p "¡Quiero la guía con los Secretos!" at bounding box center [370, 258] width 104 height 13
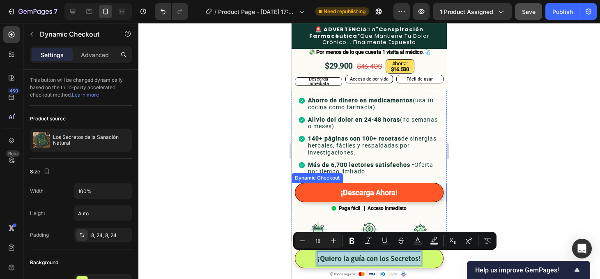
click at [381, 183] on button "¡Descarga Ahora!" at bounding box center [369, 192] width 149 height 19
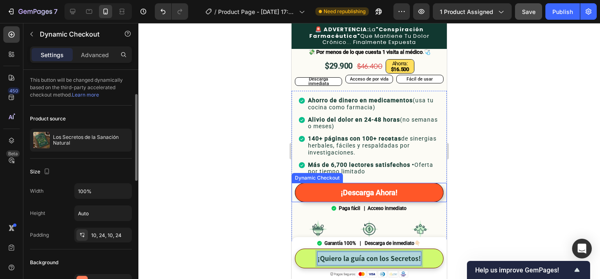
scroll to position [18, 0]
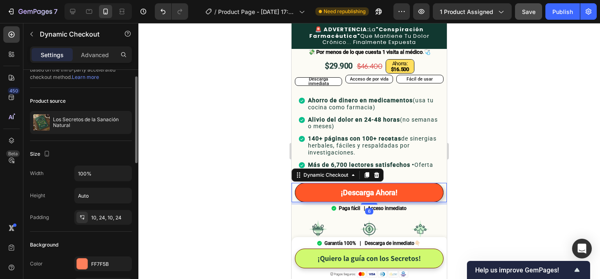
click at [381, 183] on button "¡Descarga Ahora!" at bounding box center [369, 192] width 149 height 19
click at [380, 188] on strong "¡Descarga Ahora!" at bounding box center [369, 192] width 57 height 9
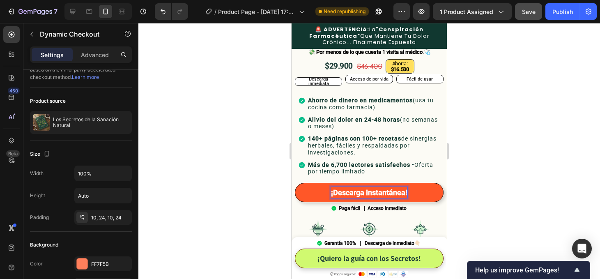
click at [505, 167] on div at bounding box center [369, 151] width 462 height 256
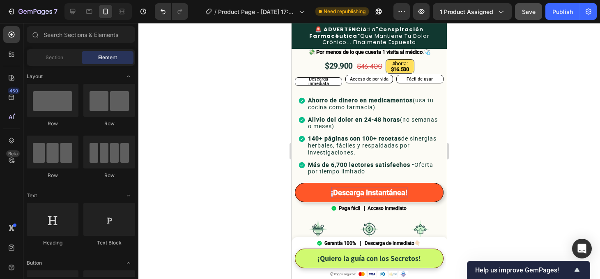
click at [505, 167] on div at bounding box center [369, 151] width 462 height 256
click at [493, 195] on div at bounding box center [369, 151] width 462 height 256
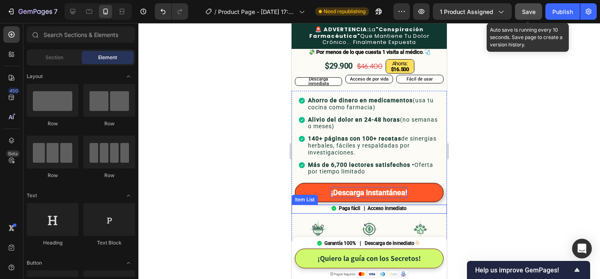
click at [526, 8] on span "Save" at bounding box center [529, 11] width 14 height 7
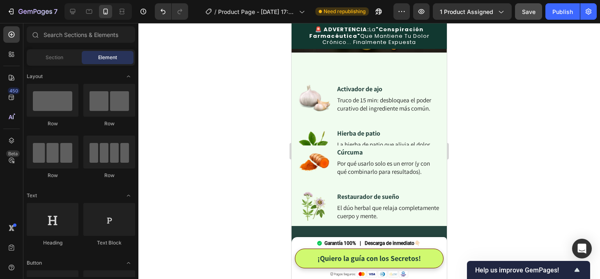
scroll to position [1355, 0]
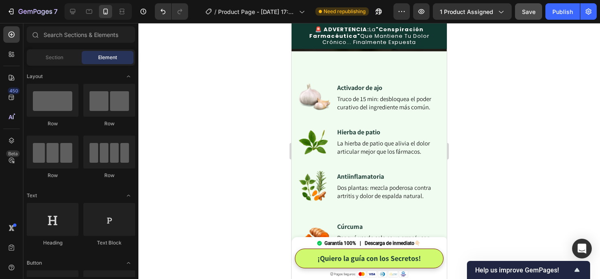
click at [486, 131] on div at bounding box center [369, 151] width 462 height 256
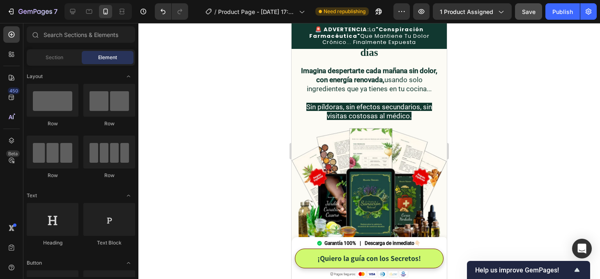
scroll to position [0, 0]
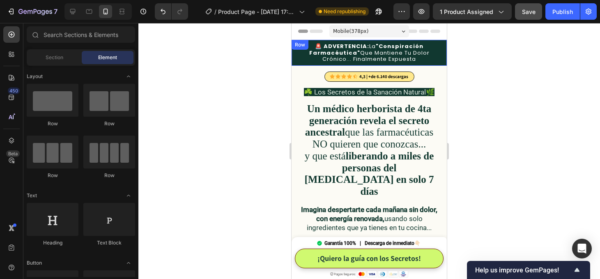
click at [300, 47] on div "Row" at bounding box center [300, 44] width 14 height 7
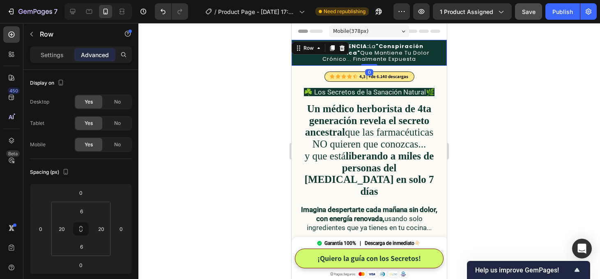
click at [298, 65] on div "🚨 ADVERTENCIA: La "Conspiración Farmacéutica" Que Mantiene Tu [MEDICAL_DATA]...…" at bounding box center [369, 53] width 155 height 26
click at [297, 60] on div "🚨 ADVERTENCIA: La "Conspiración Farmacéutica" Que Mantiene Tu [MEDICAL_DATA]...…" at bounding box center [369, 53] width 155 height 26
click at [517, 82] on div at bounding box center [369, 151] width 462 height 256
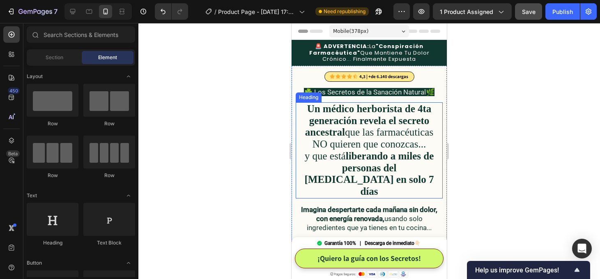
click at [323, 116] on strong "Un médico herborista de 4ta generación revela el secreto ancestral" at bounding box center [368, 120] width 127 height 35
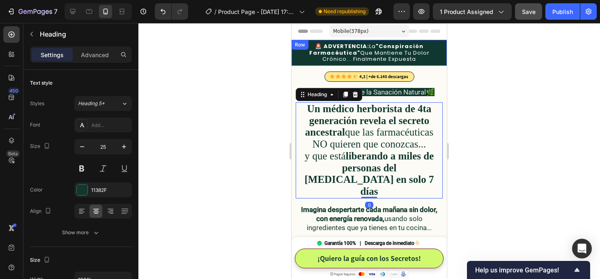
click at [297, 46] on div "Row" at bounding box center [300, 44] width 14 height 7
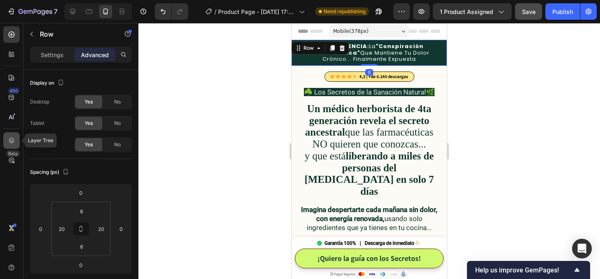
click at [11, 135] on div at bounding box center [11, 140] width 16 height 16
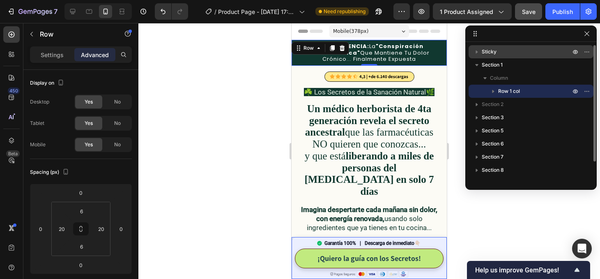
click at [492, 49] on span "Sticky" at bounding box center [489, 52] width 15 height 8
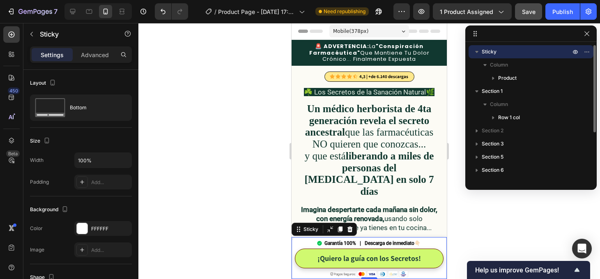
click at [476, 51] on icon "button" at bounding box center [477, 52] width 8 height 8
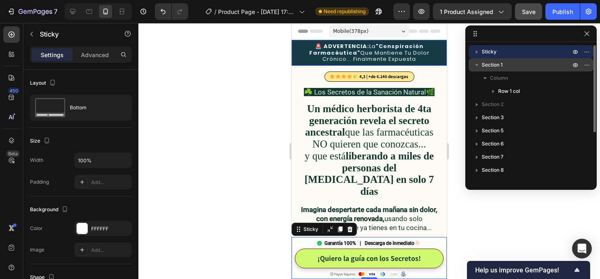
click at [489, 66] on span "Section 1" at bounding box center [492, 65] width 21 height 8
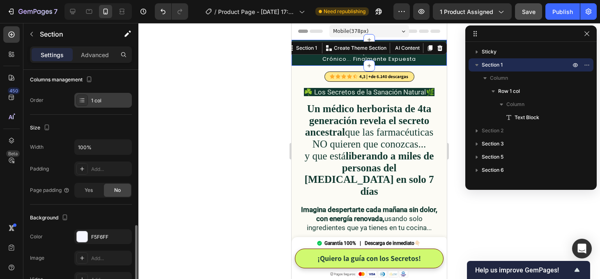
scroll to position [247, 0]
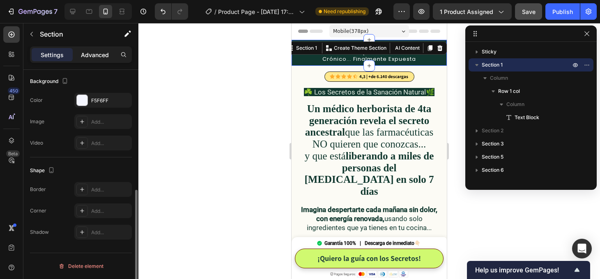
click at [101, 54] on p "Advanced" at bounding box center [95, 55] width 28 height 9
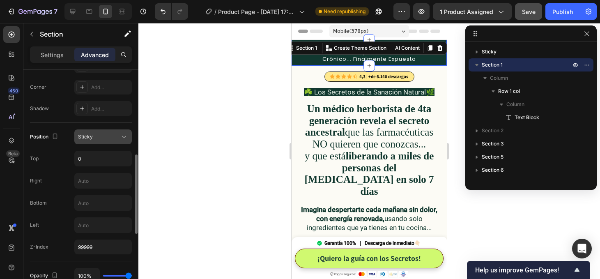
click at [113, 139] on div "Sticky" at bounding box center [99, 136] width 42 height 7
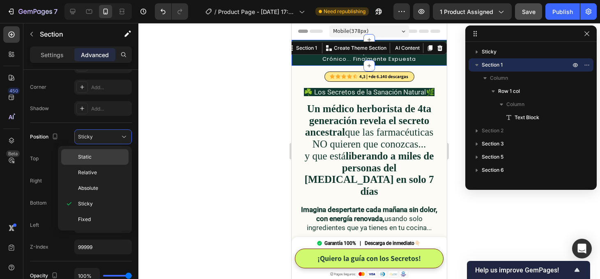
click at [94, 157] on p "Static" at bounding box center [101, 156] width 47 height 7
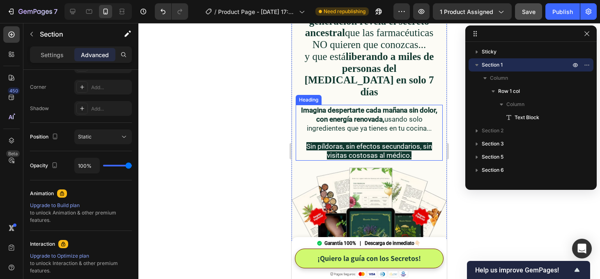
scroll to position [0, 0]
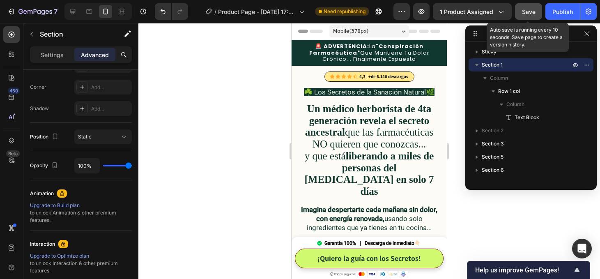
click at [533, 11] on span "Save" at bounding box center [529, 11] width 14 height 7
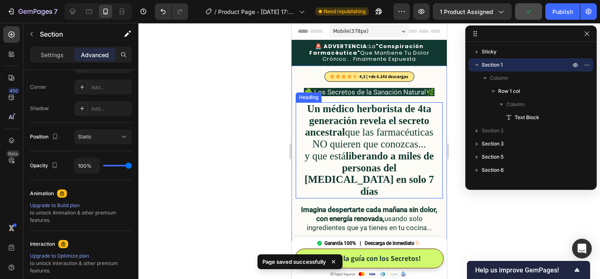
click at [268, 185] on div at bounding box center [369, 151] width 462 height 256
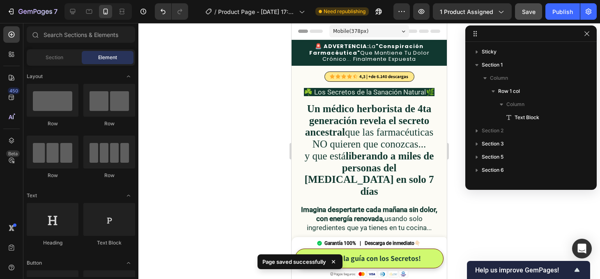
click at [510, 207] on div at bounding box center [369, 151] width 462 height 256
click at [590, 30] on button "button" at bounding box center [587, 34] width 10 height 10
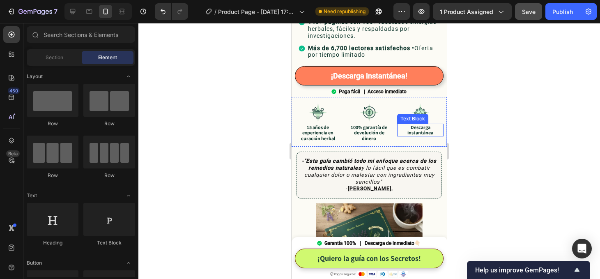
scroll to position [461, 0]
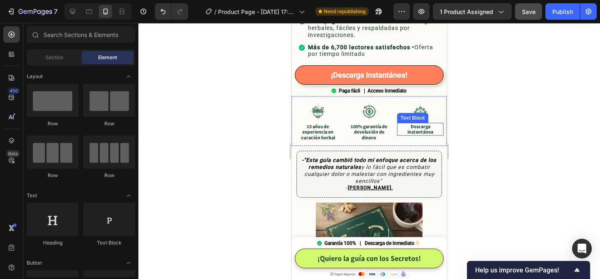
click at [422, 124] on p "Descarga instantánea" at bounding box center [420, 129] width 45 height 11
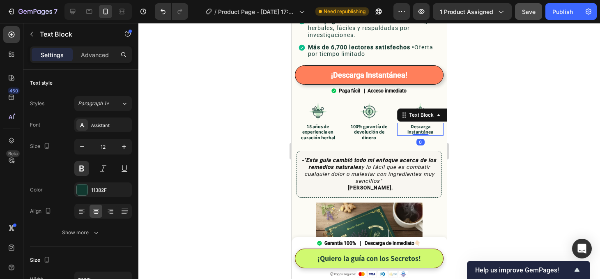
click at [422, 124] on p "Descarga instantánea" at bounding box center [420, 129] width 45 height 11
click at [419, 124] on p "Descarga inmediata" at bounding box center [420, 126] width 45 height 5
click at [494, 115] on div at bounding box center [369, 151] width 462 height 256
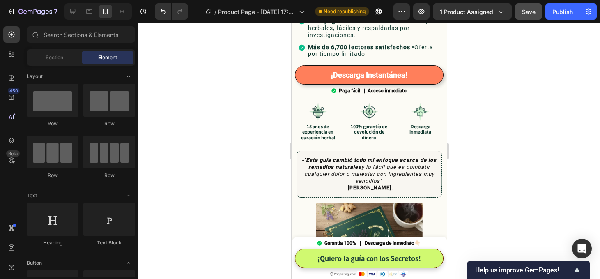
click at [506, 172] on div at bounding box center [369, 151] width 462 height 256
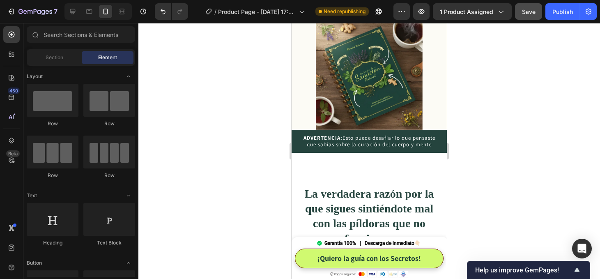
scroll to position [640, 0]
click at [337, 135] on p "ADVERTENCIA: Esto puede desafiar lo que pensaste que sabías sobre la curación d…" at bounding box center [369, 141] width 141 height 13
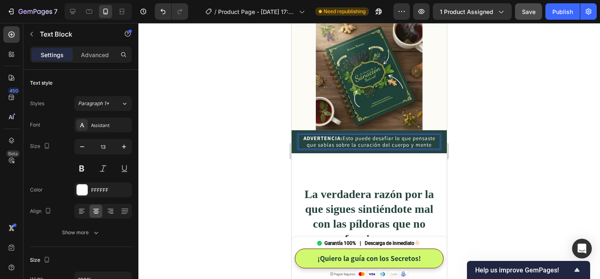
click at [337, 135] on p "ADVERTENCIA: Esto puede desafiar lo que pensaste que sabías sobre la curación d…" at bounding box center [369, 141] width 141 height 13
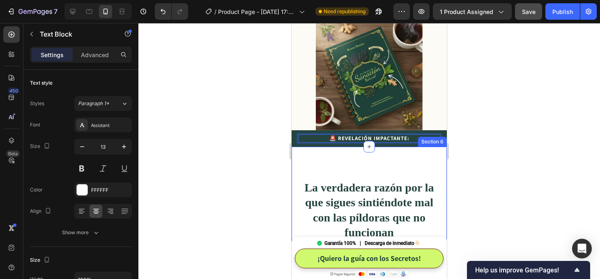
click at [492, 142] on div at bounding box center [369, 151] width 462 height 256
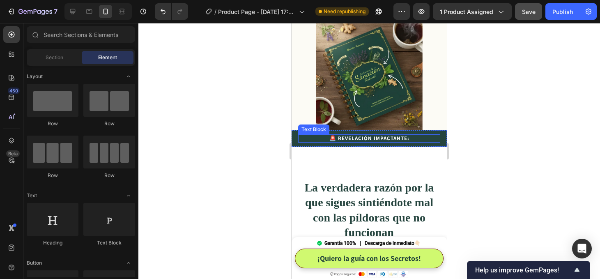
click at [321, 135] on p "🚨 REVELACIÓN IMPACTANTE:" at bounding box center [369, 138] width 141 height 7
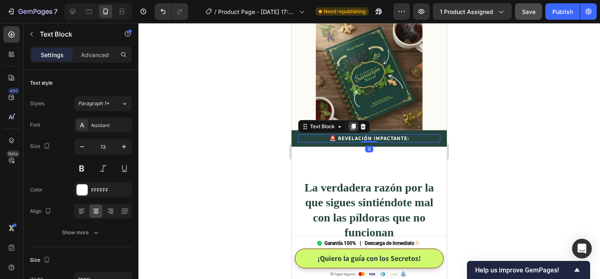
click at [352, 123] on icon at bounding box center [353, 126] width 7 height 7
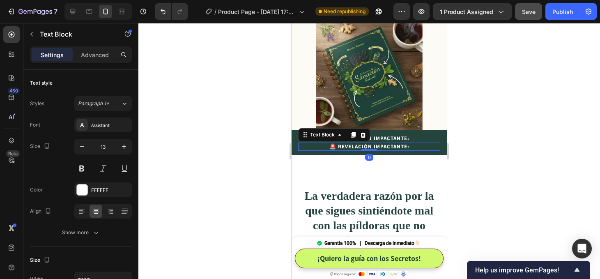
scroll to position [247, 0]
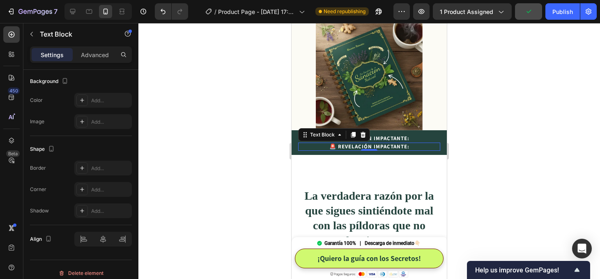
click at [387, 143] on strong "🚨 REVELACIÓN IMPACTANTE:" at bounding box center [370, 146] width 80 height 7
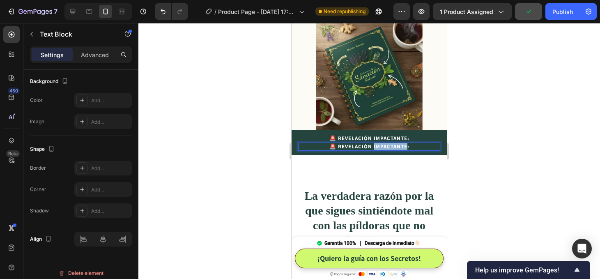
click at [387, 143] on strong "🚨 REVELACIÓN IMPACTANTE:" at bounding box center [370, 146] width 80 height 7
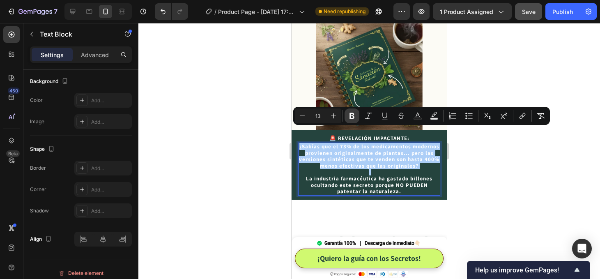
click at [352, 113] on icon "Editor contextual toolbar" at bounding box center [352, 116] width 5 height 6
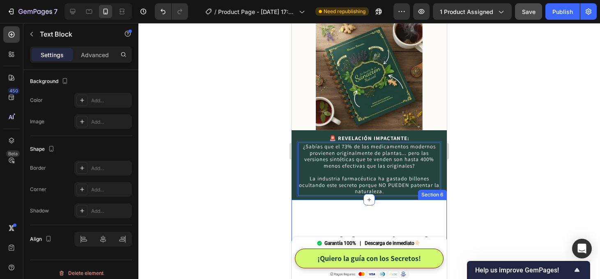
click at [260, 189] on div at bounding box center [369, 151] width 462 height 256
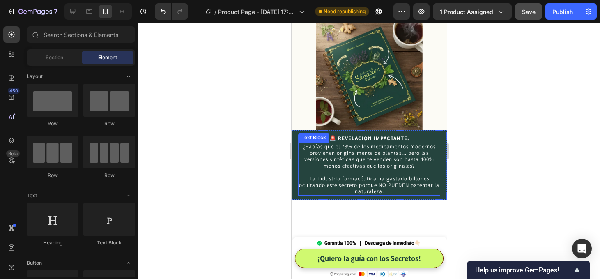
click at [358, 147] on p "¿Sabías que el 73% de los medicamentos modernos provienen originalmente de plan…" at bounding box center [369, 155] width 141 height 25
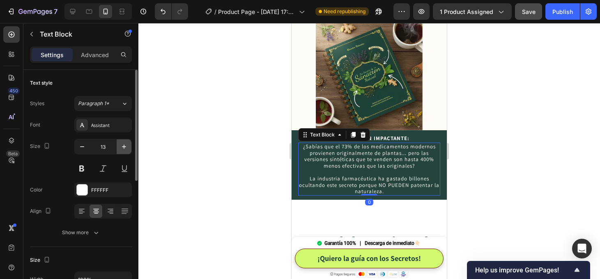
click at [125, 148] on icon "button" at bounding box center [124, 147] width 8 height 8
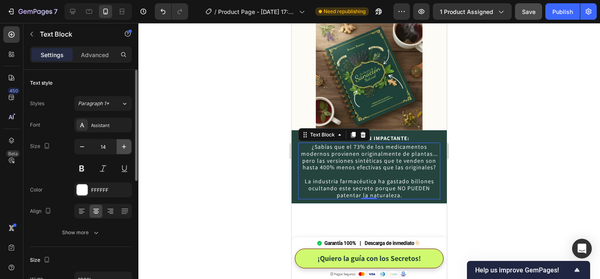
click at [125, 148] on icon "button" at bounding box center [124, 147] width 8 height 8
type input "15"
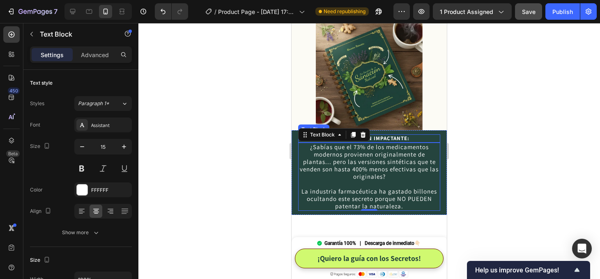
click at [401, 135] on strong "🚨 REVELACIÓN IMPACTANTE:" at bounding box center [370, 138] width 80 height 7
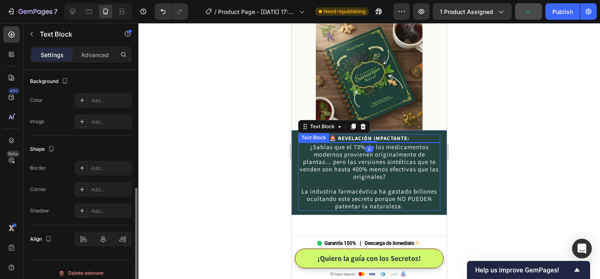
click at [383, 143] on p "¿Sabías que el 73% de los medicamentos modernos provienen originalmente de plan…" at bounding box center [369, 161] width 141 height 37
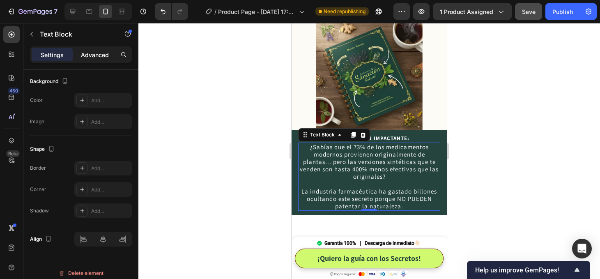
click at [107, 58] on p "Advanced" at bounding box center [95, 55] width 28 height 9
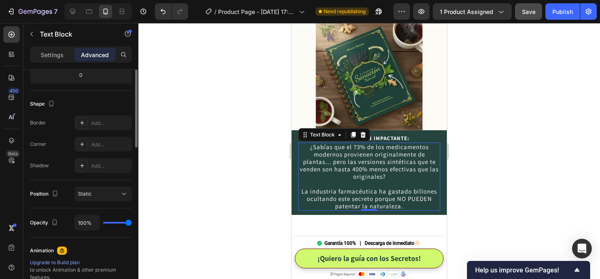
scroll to position [0, 0]
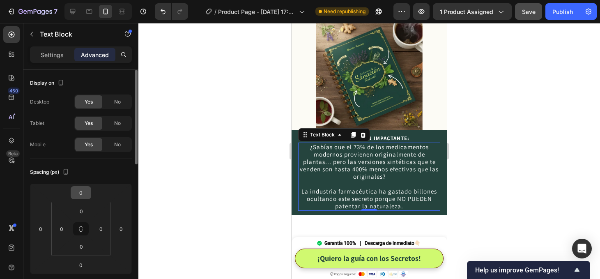
click at [86, 197] on input "0" at bounding box center [81, 193] width 16 height 12
type input "8"
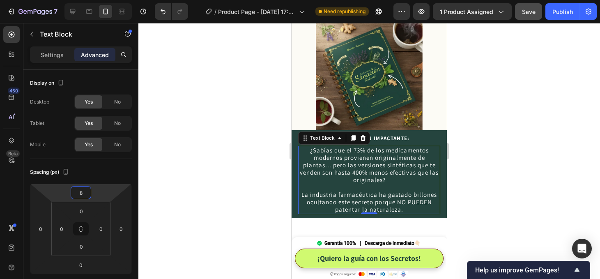
click at [475, 145] on div at bounding box center [369, 151] width 462 height 256
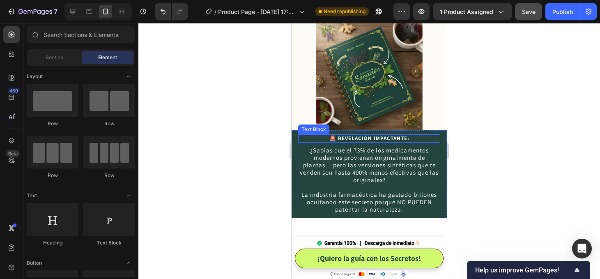
click at [392, 135] on strong "🚨 REVELACIÓN IMPACTANTE:" at bounding box center [370, 138] width 80 height 7
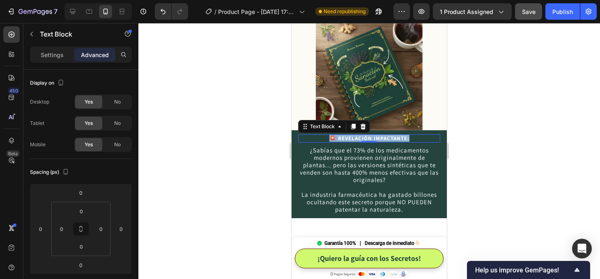
click at [383, 135] on strong "🚨 REVELACIÓN IMPACTANTE:" at bounding box center [370, 138] width 80 height 7
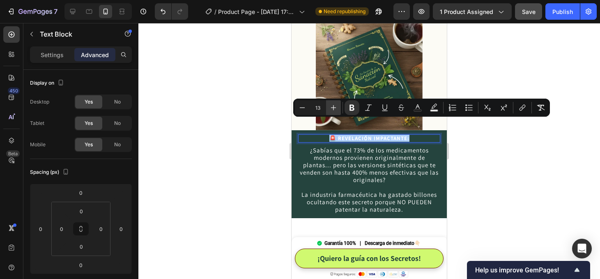
click at [331, 107] on icon "Editor contextual toolbar" at bounding box center [334, 108] width 8 height 8
type input "15"
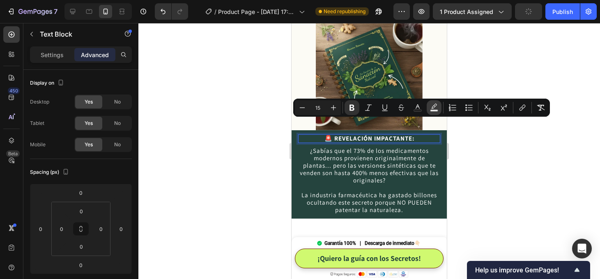
click at [432, 111] on rect "Editor contextual toolbar" at bounding box center [435, 111] width 8 height 2
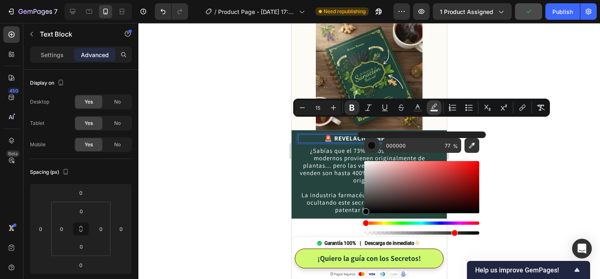
click at [432, 111] on rect "Editor contextual toolbar" at bounding box center [435, 111] width 8 height 2
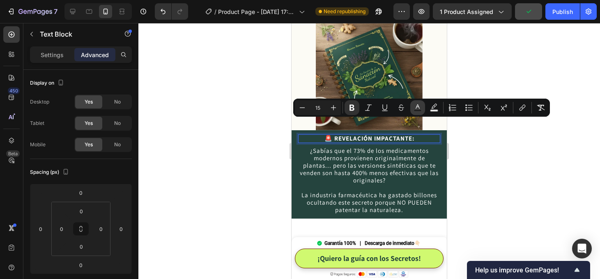
click at [417, 111] on rect "Editor contextual toolbar" at bounding box center [418, 111] width 8 height 2
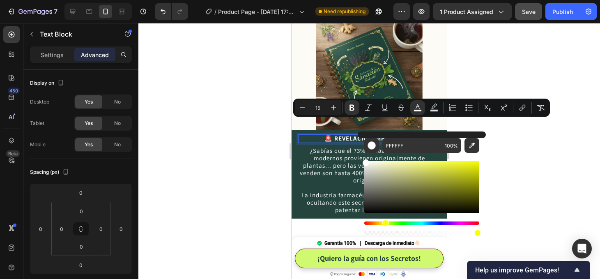
click at [384, 223] on div "Hue" at bounding box center [421, 222] width 115 height 3
drag, startPoint x: 428, startPoint y: 196, endPoint x: 460, endPoint y: 156, distance: 51.5
click at [460, 156] on div "Editor contextual toolbar" at bounding box center [421, 194] width 115 height 83
type input "F7FF2B"
click at [539, 166] on div at bounding box center [369, 151] width 462 height 256
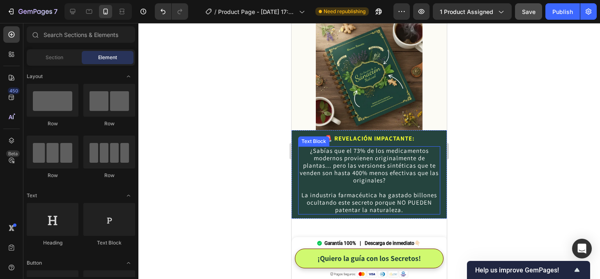
click at [382, 150] on p "¿Sabías que el 73% de los medicamentos modernos provienen originalmente de plan…" at bounding box center [369, 165] width 141 height 37
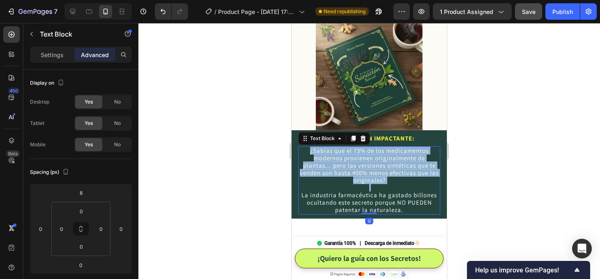
click at [382, 150] on p "¿Sabías que el 73% de los medicamentos modernos provienen originalmente de plan…" at bounding box center [369, 165] width 141 height 37
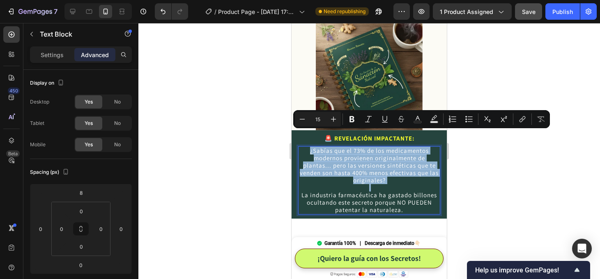
click at [336, 164] on p "¿Sabías que el 73% de los medicamentos modernos provienen originalmente de plan…" at bounding box center [369, 165] width 141 height 37
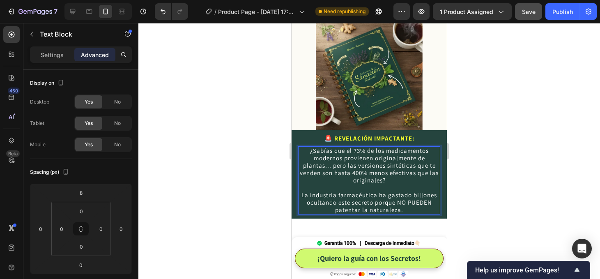
click at [339, 184] on p "La industria farmacéutica ha gastado billones ocultando este secreto porque NO …" at bounding box center [369, 199] width 141 height 30
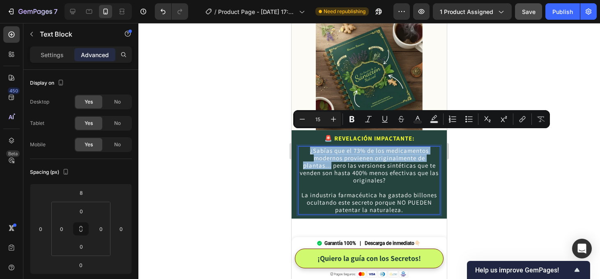
drag, startPoint x: 331, startPoint y: 153, endPoint x: 309, endPoint y: 138, distance: 26.6
click at [309, 147] on p "¿Sabías que el 73% de los medicamentos modernos provienen originalmente de plan…" at bounding box center [369, 165] width 141 height 37
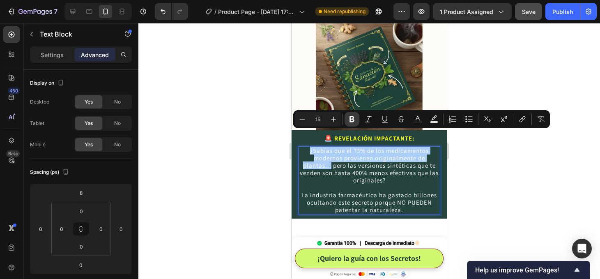
click at [352, 122] on icon "Editor contextual toolbar" at bounding box center [352, 119] width 8 height 8
click at [467, 174] on div at bounding box center [369, 151] width 462 height 256
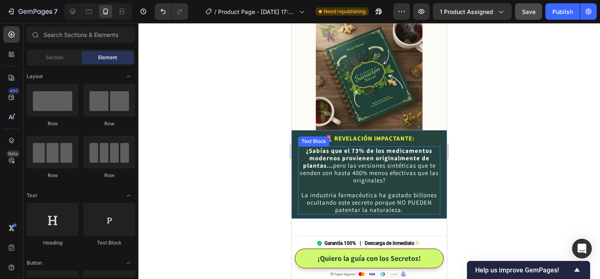
click at [377, 186] on p "La industria farmacéutica ha gastado billones ocultando este secreto porque NO …" at bounding box center [369, 199] width 141 height 30
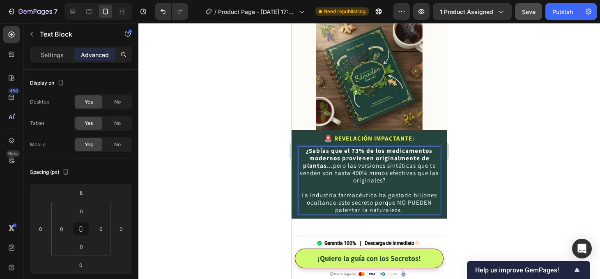
click at [398, 186] on p "La industria farmacéutica ha gastado billones ocultando este secreto porque NO …" at bounding box center [369, 199] width 141 height 30
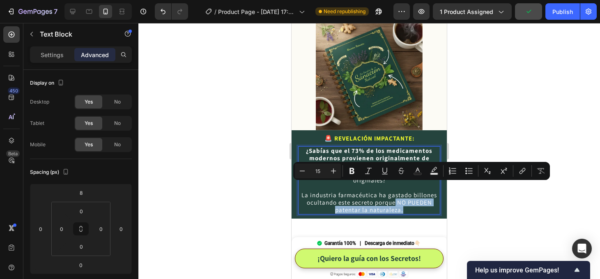
drag, startPoint x: 405, startPoint y: 195, endPoint x: 396, endPoint y: 191, distance: 9.2
click at [396, 191] on p "La industria farmacéutica ha gastado billones ocultando este secreto porque NO …" at bounding box center [369, 199] width 141 height 30
click at [352, 175] on button "Bold" at bounding box center [352, 171] width 15 height 15
click at [491, 210] on div at bounding box center [369, 151] width 462 height 256
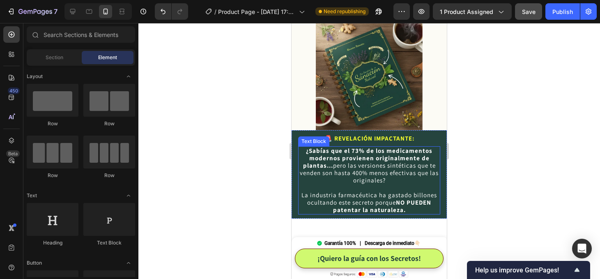
click at [381, 163] on p "¿Sabías que el 73% de los medicamentos modernos provienen originalmente de plan…" at bounding box center [369, 165] width 141 height 37
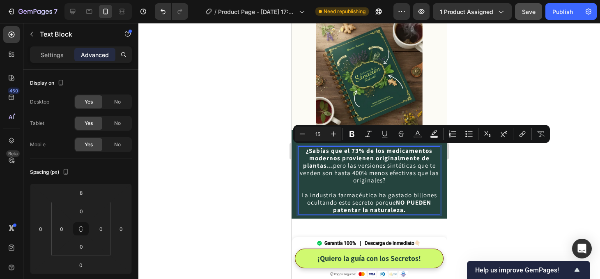
drag, startPoint x: 387, startPoint y: 166, endPoint x: 334, endPoint y: 152, distance: 54.5
click at [334, 152] on p "¿Sabías que el 73% de los medicamentos modernos provienen originalmente de plan…" at bounding box center [369, 165] width 141 height 37
click at [417, 135] on icon "Editor contextual toolbar" at bounding box center [418, 134] width 8 height 8
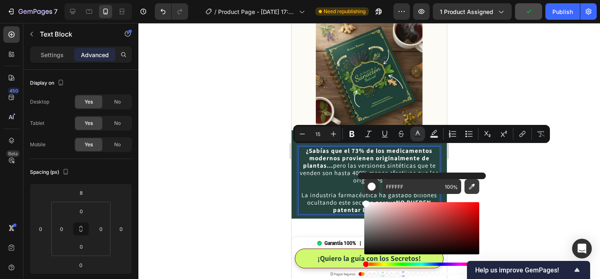
click at [474, 187] on icon "Editor contextual toolbar" at bounding box center [472, 186] width 8 height 8
type input "D0F970"
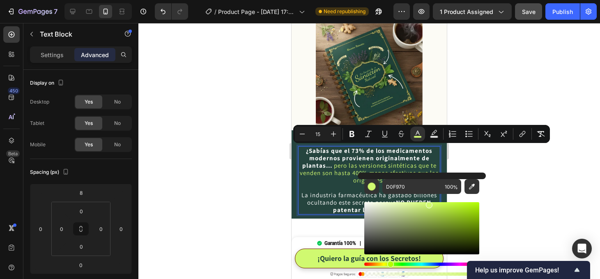
click at [526, 194] on div at bounding box center [369, 151] width 462 height 256
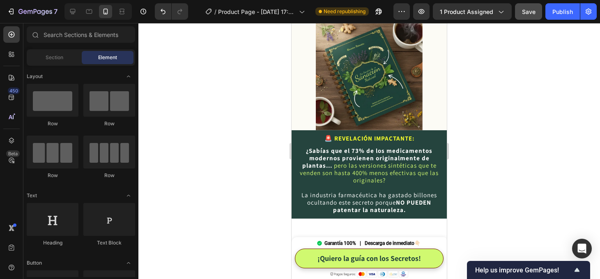
click at [526, 194] on div at bounding box center [369, 151] width 462 height 256
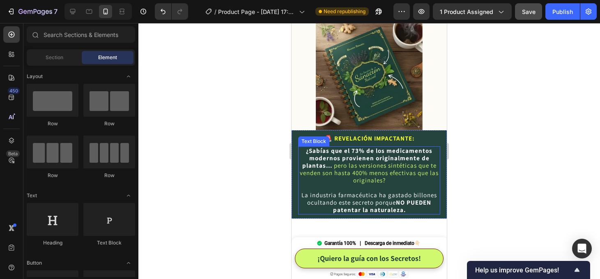
click at [393, 161] on span "pero las versiones sintéticas que te venden son hasta 400% menos efectivas que …" at bounding box center [369, 172] width 139 height 23
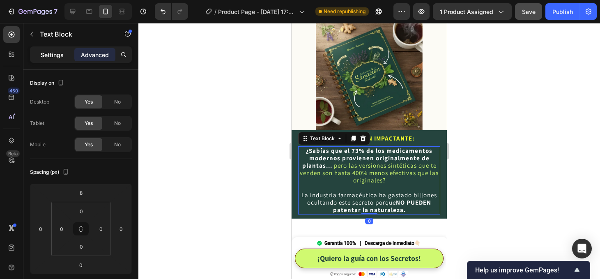
click at [53, 58] on p "Settings" at bounding box center [52, 55] width 23 height 9
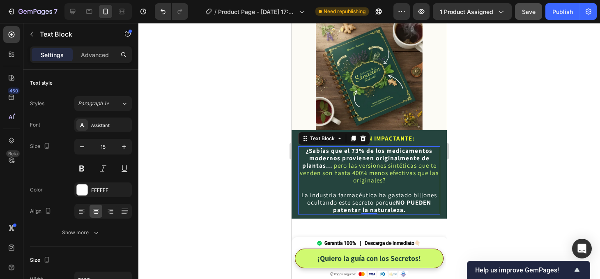
click at [520, 155] on div at bounding box center [369, 151] width 462 height 256
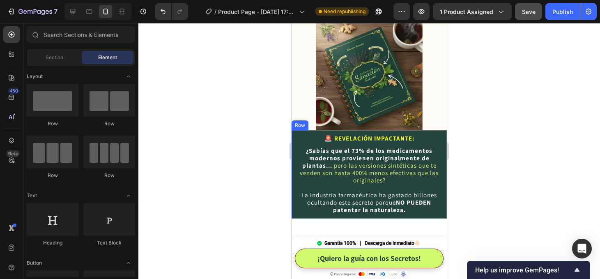
click at [443, 130] on div "🚨 REVELACIÓN IMPACTANTE: Text Block ¿Sabías que el 73% de los medicamentos mode…" at bounding box center [369, 174] width 155 height 88
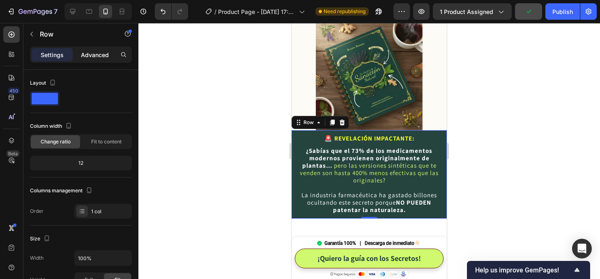
click at [101, 54] on p "Advanced" at bounding box center [95, 55] width 28 height 9
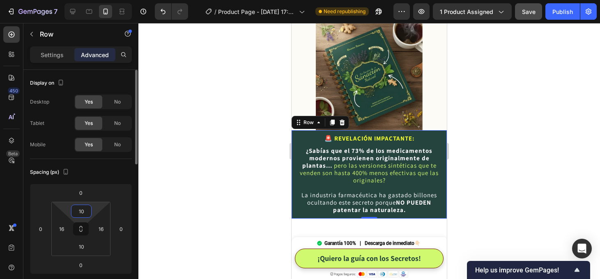
click at [85, 212] on input "10" at bounding box center [81, 211] width 16 height 12
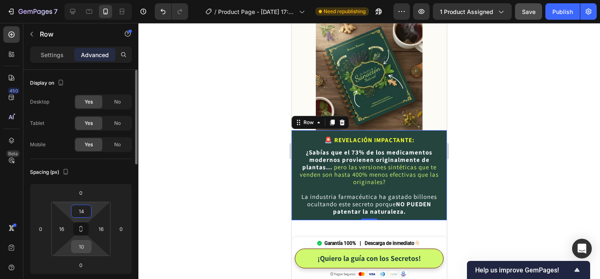
type input "14"
click at [83, 249] on input "10" at bounding box center [81, 246] width 16 height 12
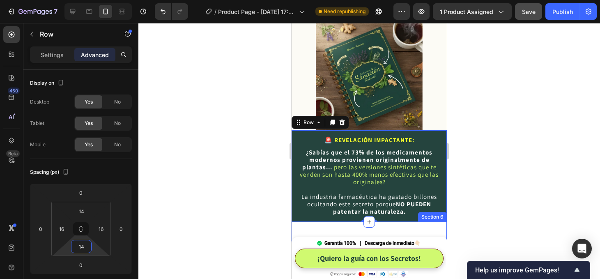
type input "14"
click at [486, 181] on div at bounding box center [369, 151] width 462 height 256
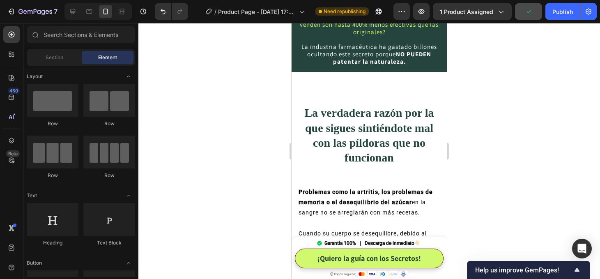
scroll to position [763, 0]
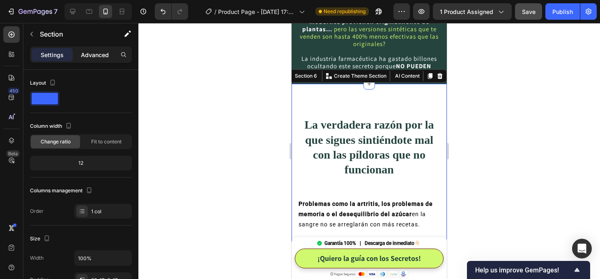
click at [96, 60] on div "Advanced" at bounding box center [94, 54] width 41 height 13
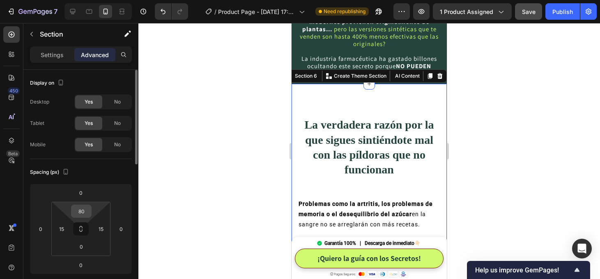
click at [85, 211] on input "80" at bounding box center [81, 211] width 16 height 12
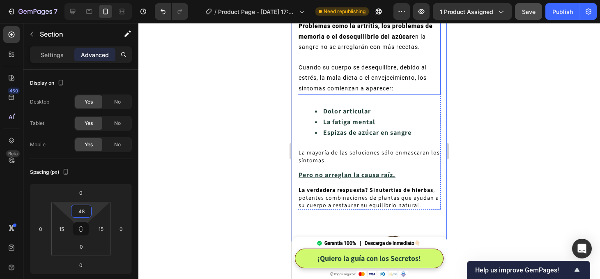
scroll to position [933, 0]
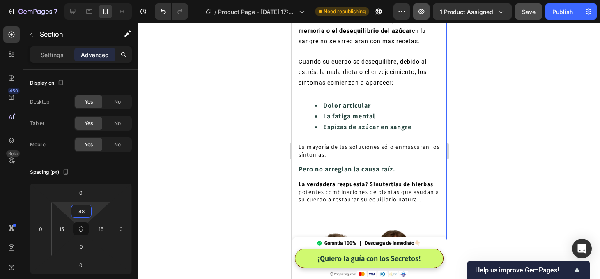
type input "48"
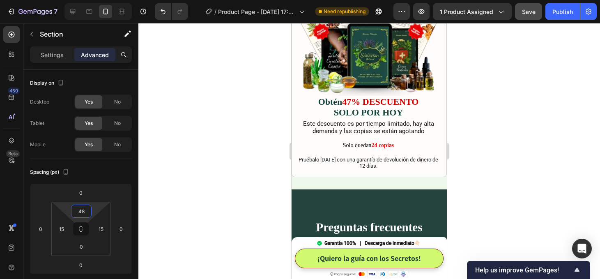
scroll to position [2336, 0]
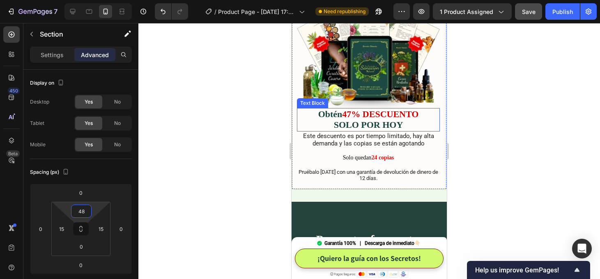
click at [348, 115] on strong "47% DESCUENTO" at bounding box center [380, 114] width 76 height 10
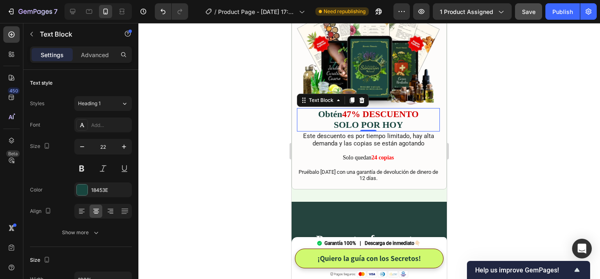
click at [348, 115] on strong "47% DESCUENTO" at bounding box center [380, 114] width 76 height 10
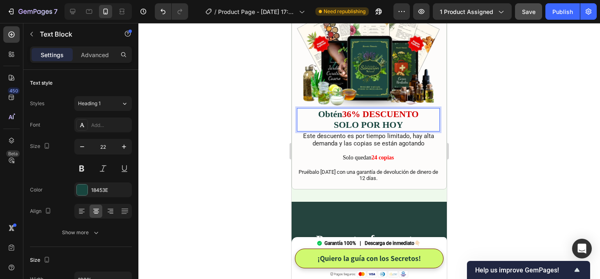
click at [493, 146] on div at bounding box center [369, 151] width 462 height 256
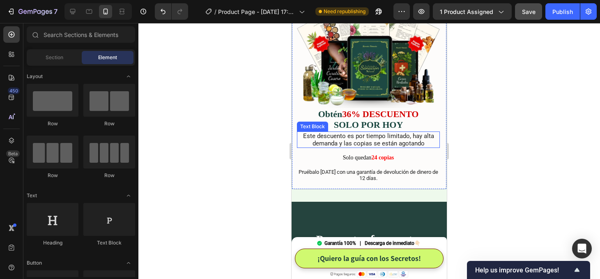
click at [413, 138] on p "Este descuento es por tiempo limitado, hay alta demanda y las copias se están a…" at bounding box center [368, 139] width 141 height 15
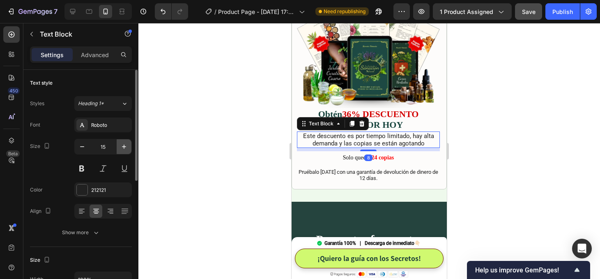
click at [126, 146] on icon "button" at bounding box center [124, 147] width 8 height 8
type input "16"
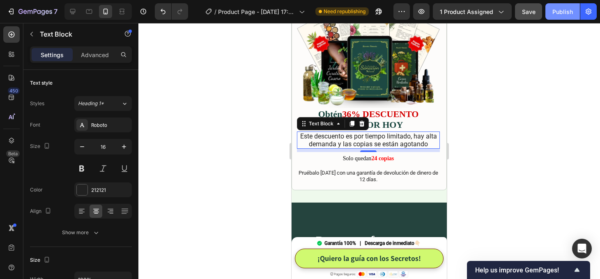
click at [560, 12] on div "Publish" at bounding box center [563, 11] width 21 height 9
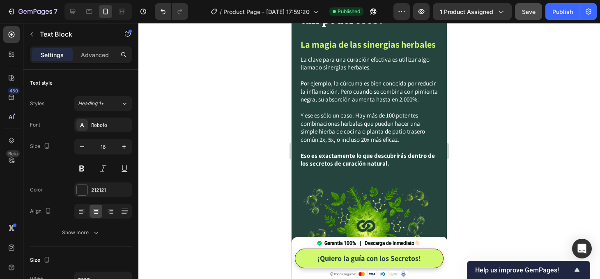
scroll to position [1826, 0]
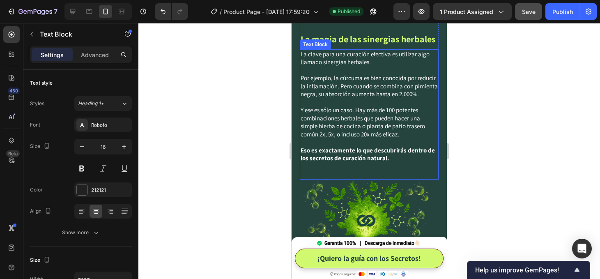
click at [361, 60] on p "La clave para una curación efectiva es utilizar algo llamado sinergias herbales." at bounding box center [369, 58] width 137 height 16
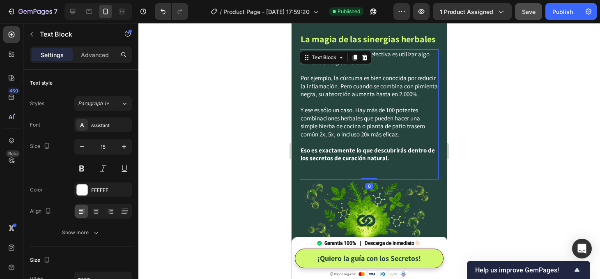
click at [361, 60] on div at bounding box center [365, 58] width 10 height 10
click at [361, 180] on img at bounding box center [369, 212] width 139 height 64
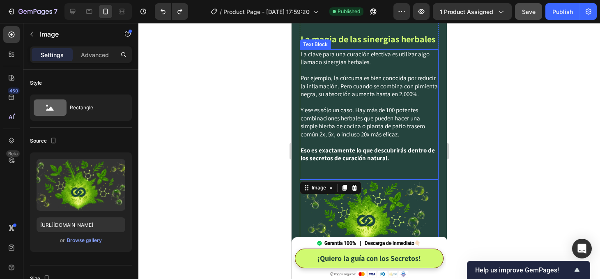
click at [344, 54] on p "La clave para una curación efectiva es utilizar algo llamado sinergias herbales." at bounding box center [369, 58] width 137 height 16
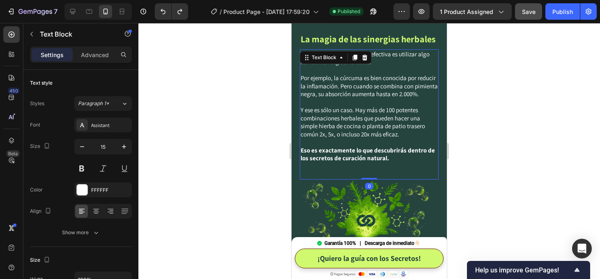
click at [344, 54] on icon at bounding box center [341, 57] width 7 height 7
click at [383, 64] on p "La clave para una curación efectiva es utilizar algo llamado sinergias herbales." at bounding box center [369, 58] width 137 height 16
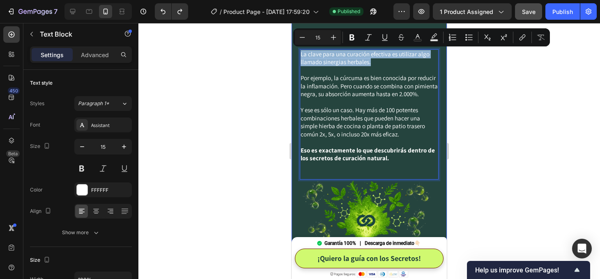
drag, startPoint x: 376, startPoint y: 62, endPoint x: 295, endPoint y: 55, distance: 81.6
click at [295, 55] on div "¿Cómo pueden estos remedios naturales ser tan poderosos? Heading La magia de la…" at bounding box center [369, 117] width 155 height 313
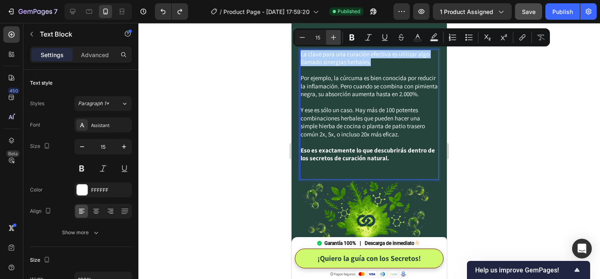
click at [335, 37] on icon "Editor contextual toolbar" at bounding box center [333, 37] width 5 height 5
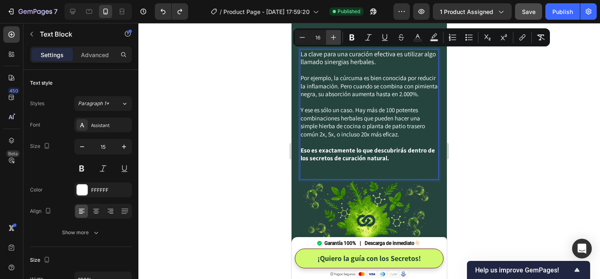
click at [335, 37] on icon "Editor contextual toolbar" at bounding box center [333, 37] width 5 height 5
type input "18"
click at [353, 35] on icon "Editor contextual toolbar" at bounding box center [352, 38] width 5 height 6
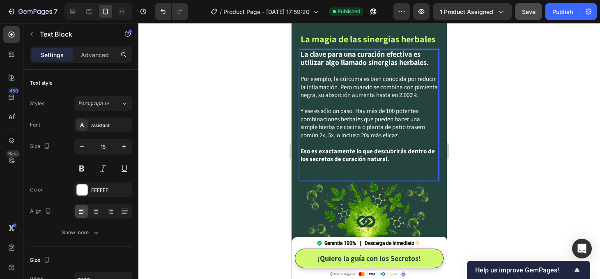
click at [481, 122] on div at bounding box center [369, 151] width 462 height 256
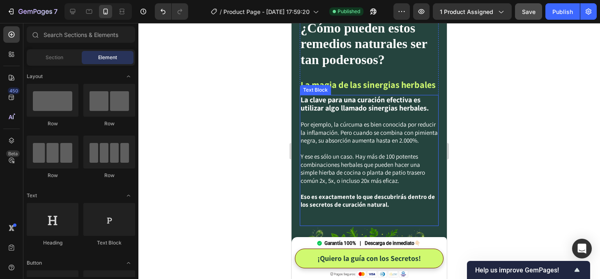
scroll to position [1779, 0]
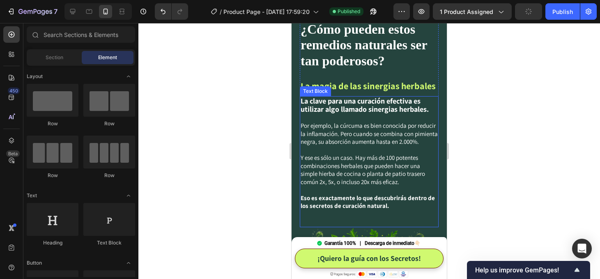
click at [410, 106] on strong "La clave para una curación efectiva es utilizar algo llamado sinergias herbales." at bounding box center [365, 105] width 128 height 18
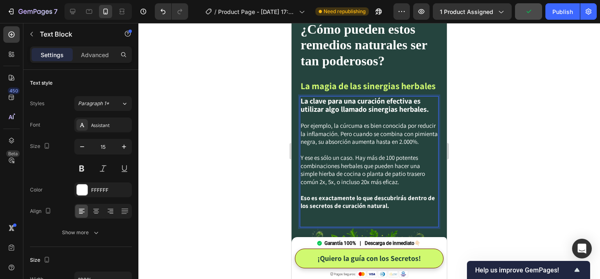
click at [409, 106] on strong "La clave para una curación efectiva es utilizar algo llamado sinergias herbales." at bounding box center [365, 105] width 128 height 18
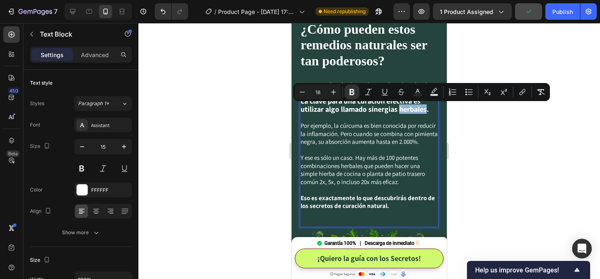
click at [409, 106] on strong "La clave para una curación efectiva es utilizar algo llamado sinergias herbales." at bounding box center [365, 105] width 128 height 18
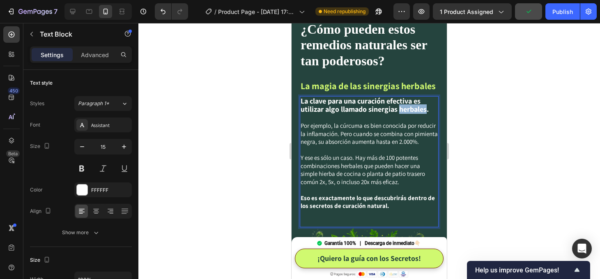
click at [409, 106] on strong "La clave para una curación efectiva es utilizar algo llamado sinergias herbales." at bounding box center [365, 105] width 128 height 18
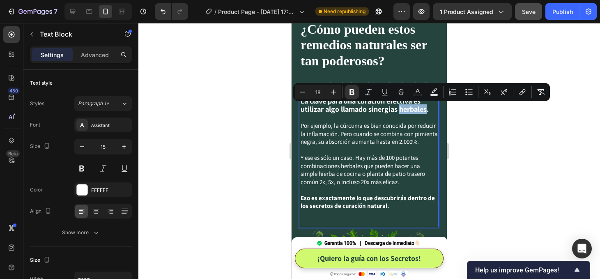
click at [409, 106] on strong "La clave para una curación efectiva es utilizar algo llamado sinergias herbales." at bounding box center [365, 105] width 128 height 18
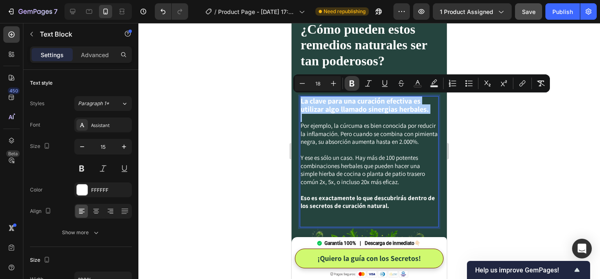
click at [354, 82] on icon "Editor contextual toolbar" at bounding box center [352, 83] width 8 height 8
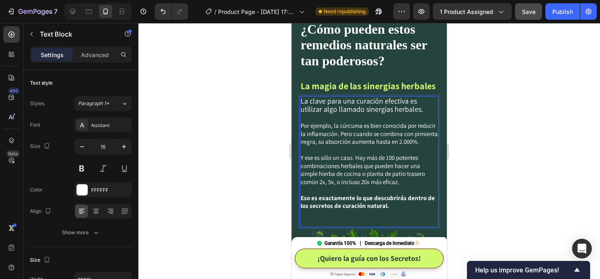
click at [388, 113] on span "La clave para una curación efectiva es utilizar algo llamado sinergias herbales." at bounding box center [362, 105] width 122 height 18
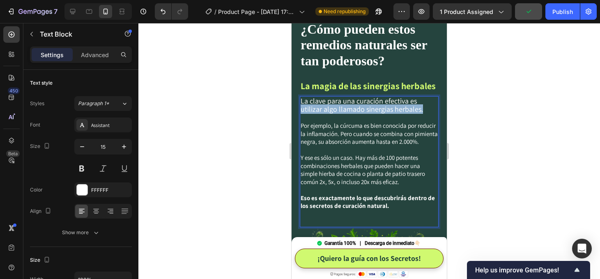
drag, startPoint x: 407, startPoint y: 111, endPoint x: 417, endPoint y: 101, distance: 14.5
click at [417, 101] on p "La clave para una curación efectiva es utilizar algo llamado sinergias herbales." at bounding box center [369, 105] width 137 height 17
click at [367, 113] on span "La clave para una curación efectiva es utilizar algo llamado sinergias herbales." at bounding box center [362, 105] width 122 height 18
drag, startPoint x: 402, startPoint y: 111, endPoint x: 302, endPoint y: 108, distance: 100.3
click at [302, 108] on p "La clave para una curación efectiva es utilizar algo llamado sinergias herbales." at bounding box center [369, 105] width 137 height 17
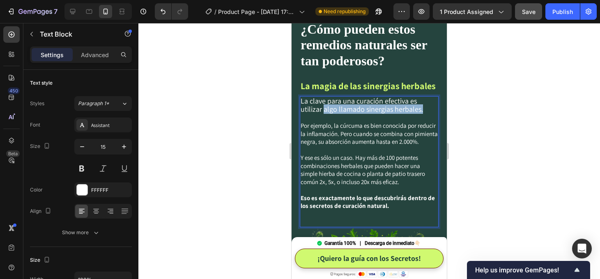
click at [384, 108] on span "La clave para una curación efectiva es utilizar algo llamado sinergias herbales." at bounding box center [362, 105] width 122 height 18
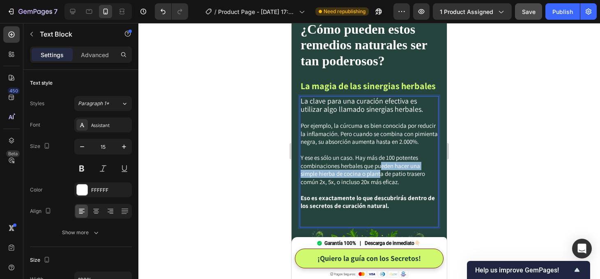
click at [381, 171] on p "Y ese es sólo un caso. Hay más de 100 potentes combinaciones herbales que puede…" at bounding box center [369, 170] width 137 height 32
click at [394, 140] on p "Por ejemplo, la cúrcuma es bien conocida por reducir la inflamación. Pero cuand…" at bounding box center [369, 134] width 137 height 24
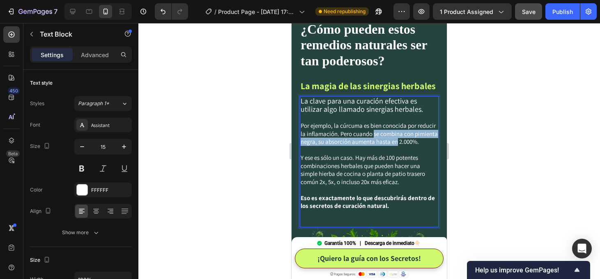
drag, startPoint x: 394, startPoint y: 140, endPoint x: 375, endPoint y: 134, distance: 20.3
click at [375, 134] on p "Por ejemplo, la cúrcuma es bien conocida por reducir la inflamación. Pero cuand…" at bounding box center [369, 134] width 137 height 24
click at [388, 169] on p "Y ese es sólo un caso. Hay más de 100 potentes combinaciones herbales que puede…" at bounding box center [369, 170] width 137 height 32
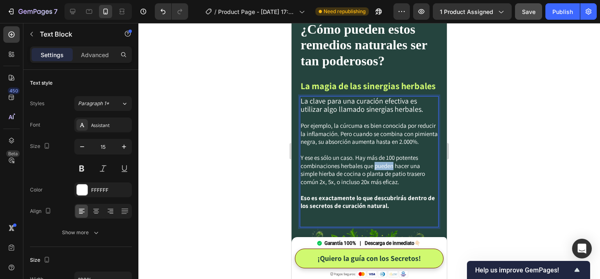
click at [388, 169] on p "Y ese es sólo un caso. Hay más de 100 potentes combinaciones herbales que puede…" at bounding box center [369, 170] width 137 height 32
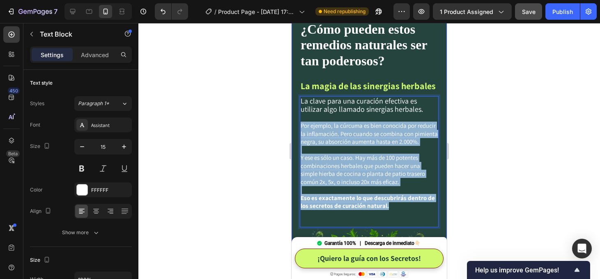
drag, startPoint x: 394, startPoint y: 208, endPoint x: 299, endPoint y: 125, distance: 126.7
click at [299, 125] on div "¿Cómo pueden estos remedios naturales ser tan poderosos? Heading La magia de la…" at bounding box center [369, 163] width 155 height 313
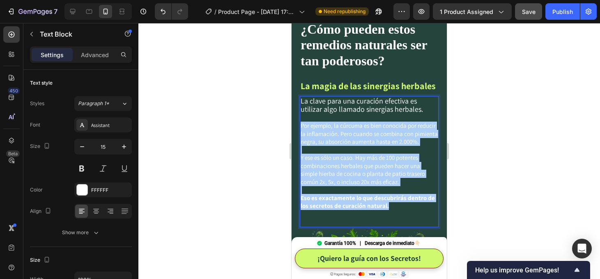
click at [178, 170] on div at bounding box center [369, 151] width 462 height 256
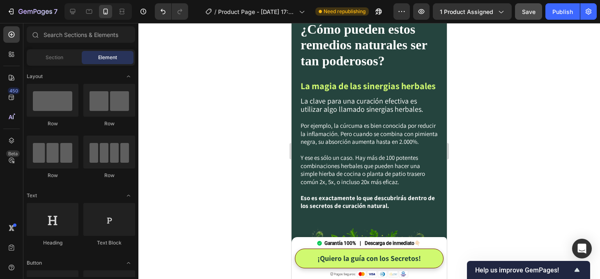
click at [178, 170] on div at bounding box center [369, 151] width 462 height 256
click at [379, 64] on h2 "¿Cómo pueden estos remedios naturales ser tan poderosos?" at bounding box center [369, 45] width 139 height 49
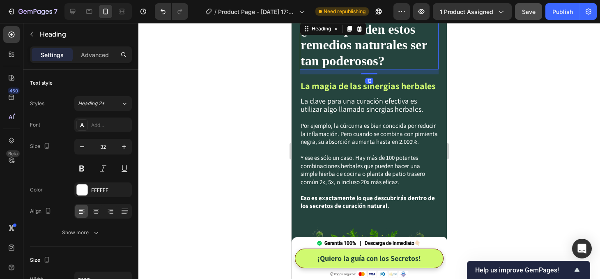
click at [379, 64] on h2 "¿Cómo pueden estos remedios naturales ser tan poderosos?" at bounding box center [369, 45] width 139 height 49
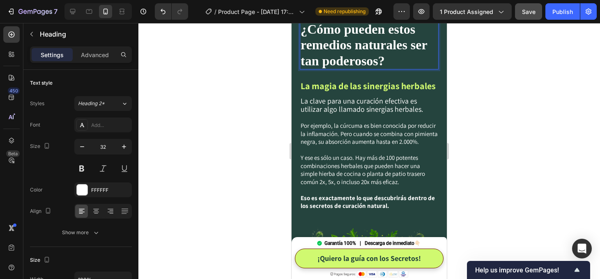
click at [379, 64] on p "¿Cómo pueden estos remedios naturales ser tan poderosos?" at bounding box center [369, 44] width 137 height 47
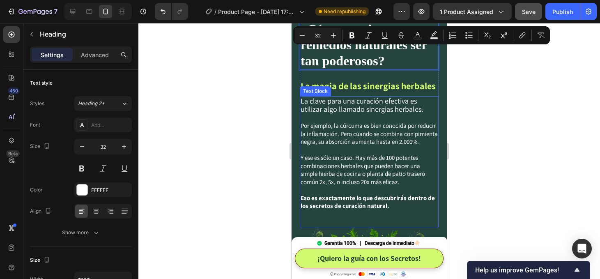
click at [381, 107] on span "La clave para una curación efectiva es utilizar algo llamado sinergias herbales." at bounding box center [362, 105] width 122 height 18
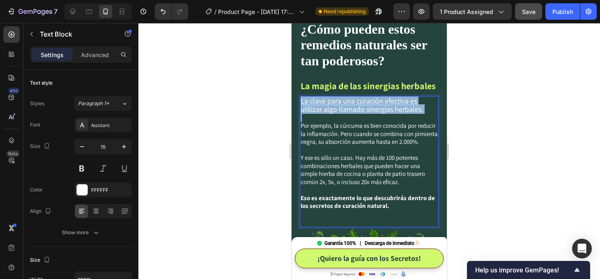
click at [381, 107] on span "La clave para una curación efectiva es utilizar algo llamado sinergias herbales." at bounding box center [362, 105] width 122 height 18
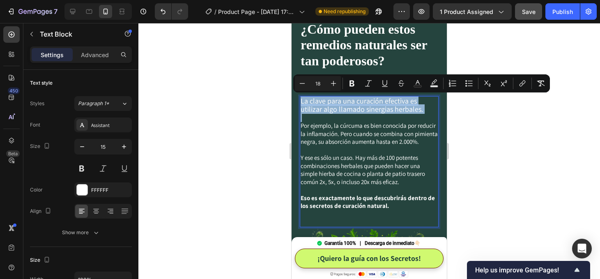
click at [383, 104] on span "La clave para una curación efectiva es utilizar algo llamado sinergias herbales." at bounding box center [362, 105] width 122 height 18
drag, startPoint x: 417, startPoint y: 101, endPoint x: 419, endPoint y: 109, distance: 7.7
click at [419, 109] on p "La clave para una curación efectiva es utilizar algo llamado sinergias herbales." at bounding box center [369, 105] width 137 height 17
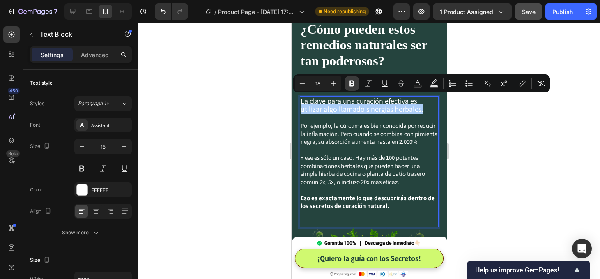
click at [352, 81] on icon "Editor contextual toolbar" at bounding box center [352, 83] width 8 height 8
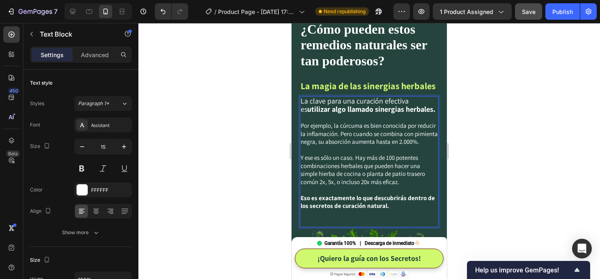
click at [491, 141] on div at bounding box center [369, 151] width 462 height 256
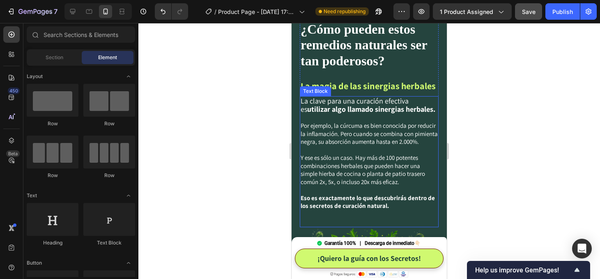
click at [395, 104] on span "La clave para una curación efectiva es utilizar algo llamado sinergias herbales." at bounding box center [368, 105] width 135 height 18
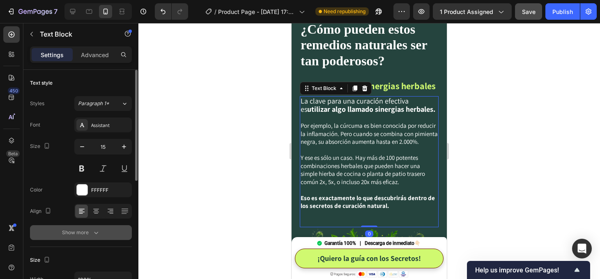
click at [92, 229] on icon "button" at bounding box center [96, 232] width 8 height 8
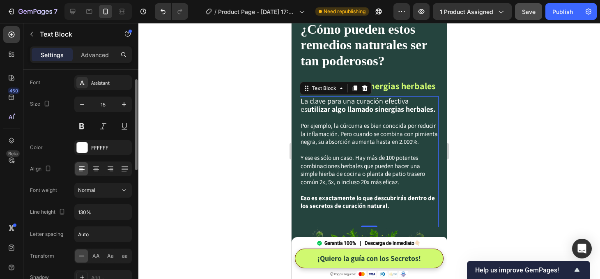
scroll to position [25, 0]
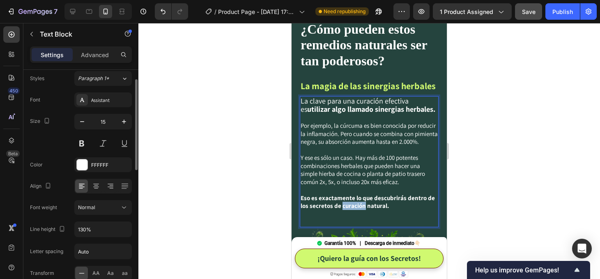
click at [351, 206] on strong "Eso es exactamente lo que descubrirás dentro de los secretos de curación natura…" at bounding box center [368, 202] width 134 height 16
click at [390, 210] on p "Eso es exactamente lo que descubrirás dentro de los secretos de curación natura…" at bounding box center [369, 202] width 137 height 16
click at [516, 202] on div at bounding box center [369, 151] width 462 height 256
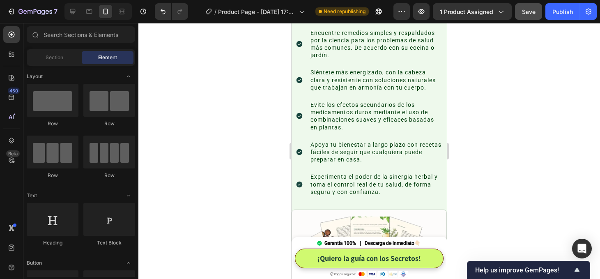
scroll to position [2122, 0]
click at [376, 151] on p "Apoya tu bienestar a largo plazo con recetas fáciles de seguir que cualquiera p…" at bounding box center [376, 152] width 131 height 23
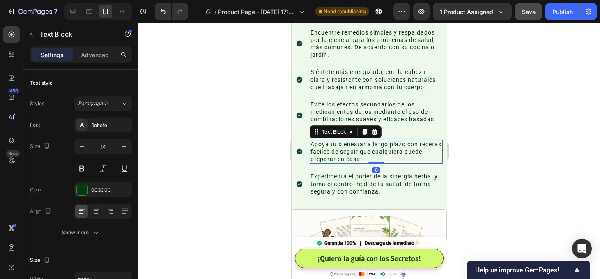
click at [522, 141] on div at bounding box center [369, 151] width 462 height 256
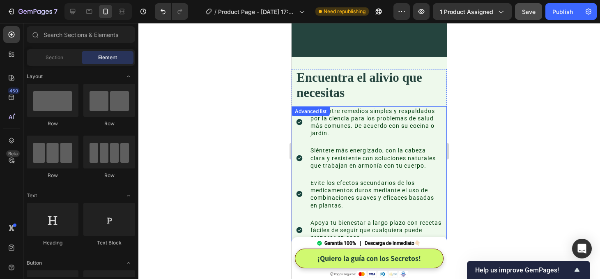
scroll to position [2040, 0]
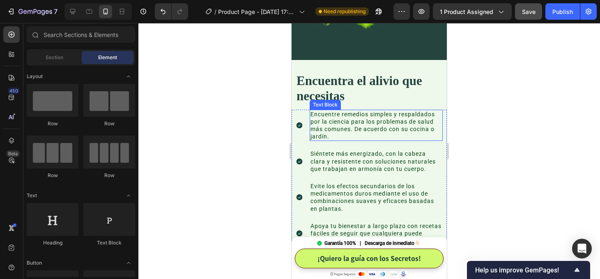
click at [358, 113] on p "Encuentre remedios simples y respaldados por la ciencia para los problemas de s…" at bounding box center [376, 126] width 131 height 30
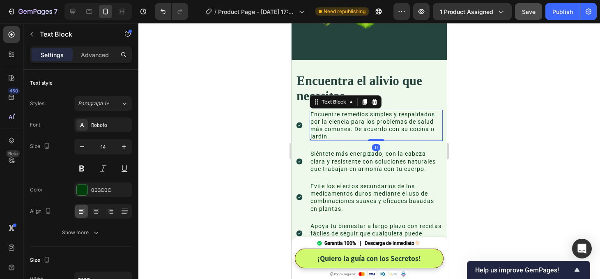
click at [358, 113] on p "Encuentre remedios simples y respaldados por la ciencia para los problemas de s…" at bounding box center [376, 126] width 131 height 30
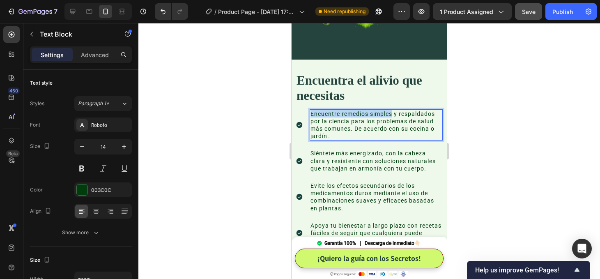
drag, startPoint x: 392, startPoint y: 114, endPoint x: 311, endPoint y: 114, distance: 80.9
click at [311, 114] on p "Encuentre remedios simples y respaldados por la ciencia para los problemas de s…" at bounding box center [376, 125] width 131 height 30
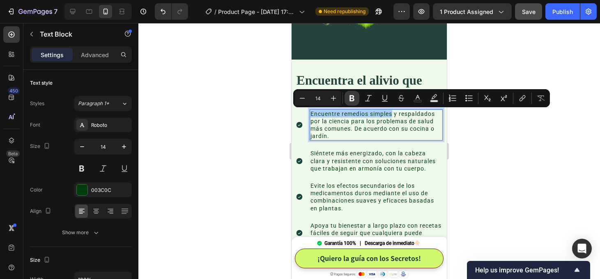
click at [352, 100] on icon "Editor contextual toolbar" at bounding box center [352, 98] width 5 height 6
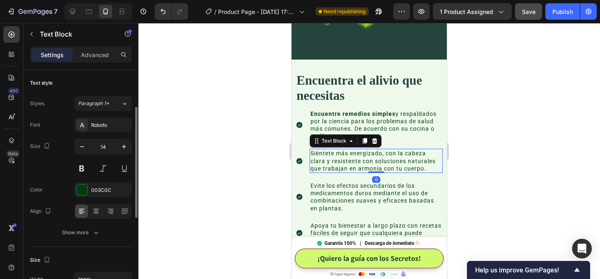
scroll to position [25, 0]
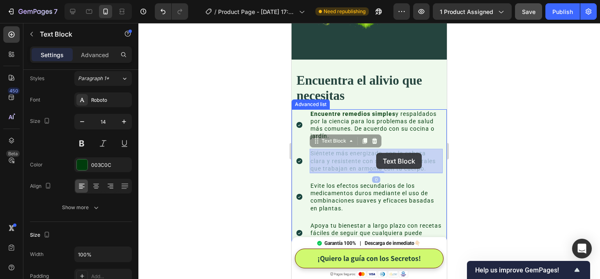
drag, startPoint x: 384, startPoint y: 155, endPoint x: 377, endPoint y: 153, distance: 7.3
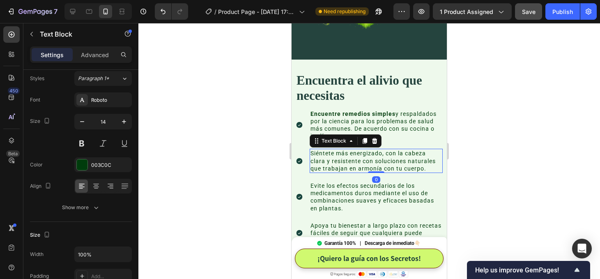
click at [377, 157] on p "Siéntete más energizado, con la cabeza clara y resistente con soluciones natura…" at bounding box center [376, 161] width 131 height 23
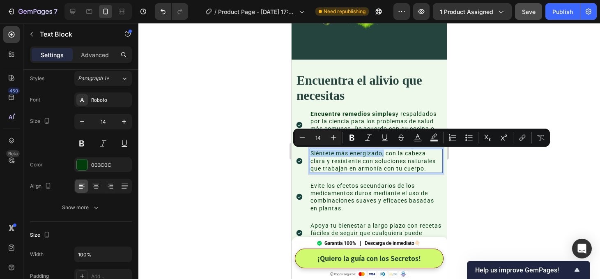
drag, startPoint x: 385, startPoint y: 154, endPoint x: 311, endPoint y: 152, distance: 73.2
click at [311, 152] on p "Siéntete más energizado, con la cabeza clara y resistente con soluciones natura…" at bounding box center [376, 161] width 131 height 23
click at [353, 140] on icon "Editor contextual toolbar" at bounding box center [352, 138] width 5 height 6
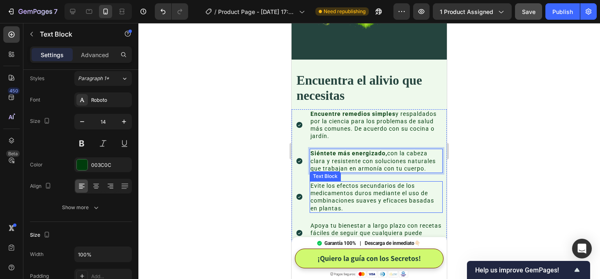
click at [392, 187] on p "Evite los efectos secundarios de los medicamentos duros mediante el uso de comb…" at bounding box center [376, 197] width 131 height 30
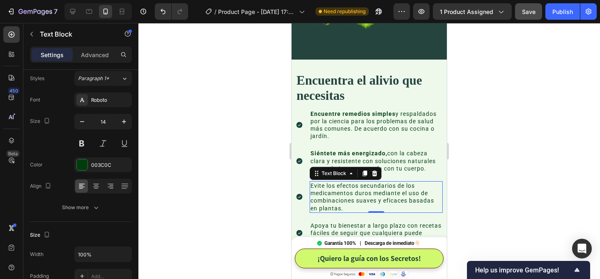
click at [392, 187] on p "Evite los efectos secundarios de los medicamentos duros mediante el uso de comb…" at bounding box center [376, 197] width 131 height 30
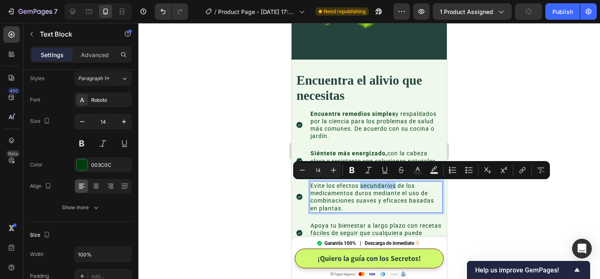
click at [397, 187] on p "Evite los efectos secundarios de los medicamentos duros mediante el uso de comb…" at bounding box center [376, 197] width 131 height 30
drag, startPoint x: 397, startPoint y: 187, endPoint x: 311, endPoint y: 187, distance: 85.9
click at [311, 187] on p "Evite los efectos secundarios de los medicamentos duros mediante el uso de comb…" at bounding box center [376, 197] width 131 height 30
click at [353, 173] on icon "Editor contextual toolbar" at bounding box center [352, 170] width 5 height 6
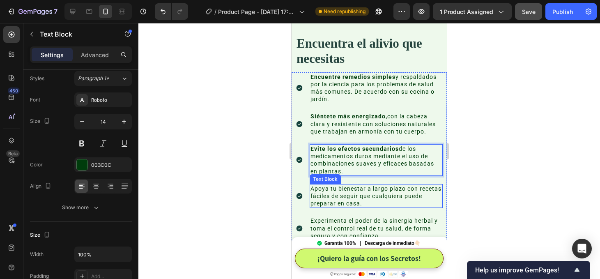
scroll to position [2078, 0]
click at [404, 189] on p "Apoya tu bienestar a largo plazo con recetas fáciles de seguir que cualquiera p…" at bounding box center [376, 195] width 131 height 23
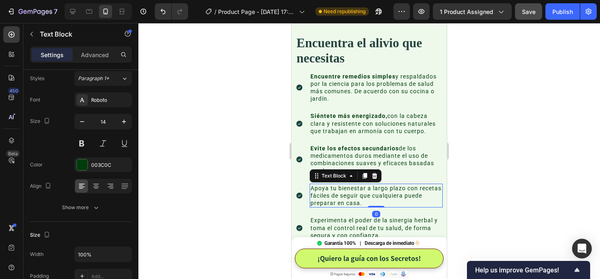
click at [404, 189] on p "Apoya tu bienestar a largo plazo con recetas fáciles de seguir que cualquiera p…" at bounding box center [376, 195] width 131 height 23
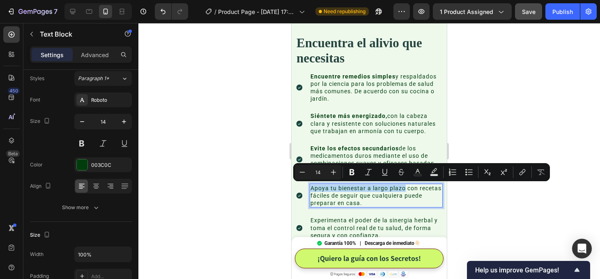
drag, startPoint x: 404, startPoint y: 189, endPoint x: 310, endPoint y: 189, distance: 94.1
click at [310, 189] on div "Apoya tu bienestar a largo plazo con recetas fáciles de seguir que cualquiera p…" at bounding box center [376, 196] width 133 height 24
click at [353, 174] on icon "Editor contextual toolbar" at bounding box center [352, 172] width 5 height 6
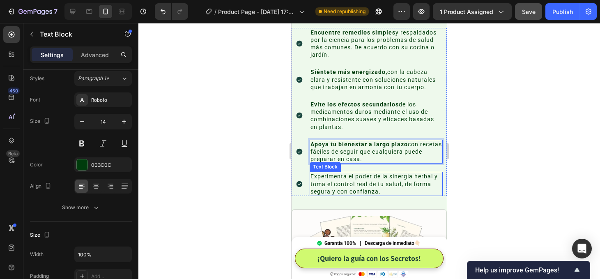
scroll to position [2124, 0]
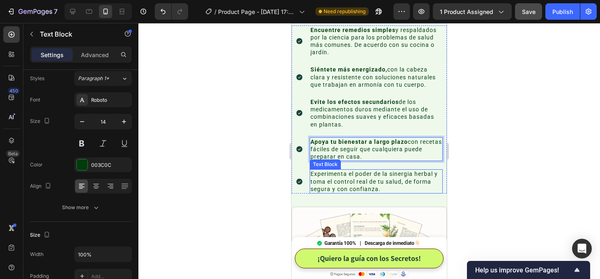
click at [349, 174] on p "Experimenta el poder de la sinergia herbal y toma el control real de tu salud, …" at bounding box center [376, 181] width 131 height 23
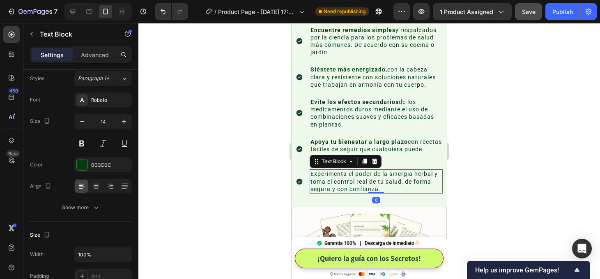
click at [349, 174] on p "Experimenta el poder de la sinergia herbal y toma el control real de tu salud, …" at bounding box center [376, 181] width 131 height 23
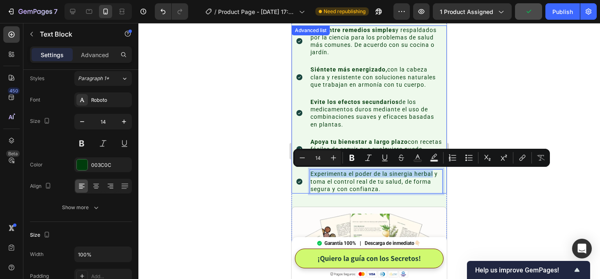
drag, startPoint x: 434, startPoint y: 175, endPoint x: 297, endPoint y: 173, distance: 137.2
click at [297, 173] on li "Icon Experimenta el poder de la sinergia herbal y toma el control real de tu sa…" at bounding box center [369, 181] width 147 height 24
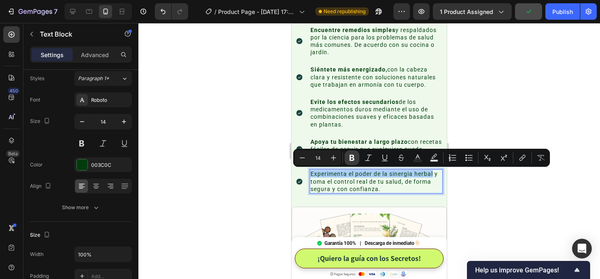
click at [351, 161] on icon "Editor contextual toolbar" at bounding box center [352, 158] width 8 height 8
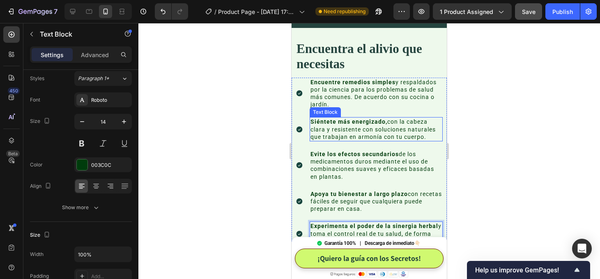
scroll to position [2055, 0]
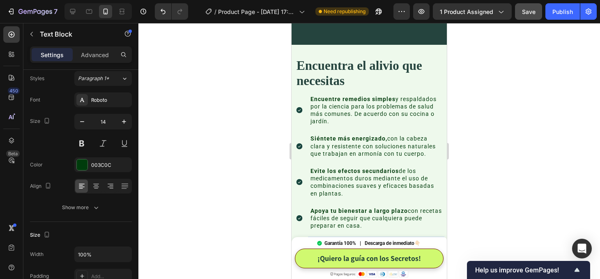
click at [501, 95] on div at bounding box center [369, 151] width 462 height 256
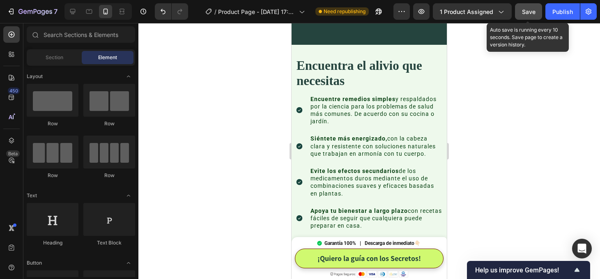
click at [530, 8] on span "Save" at bounding box center [529, 11] width 14 height 7
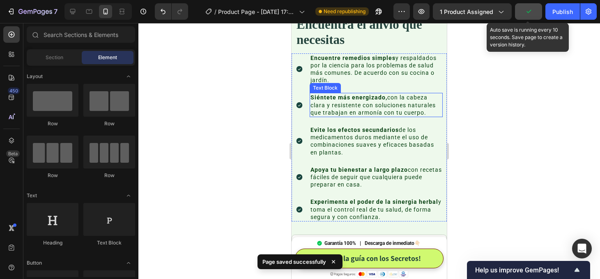
scroll to position [2100, 0]
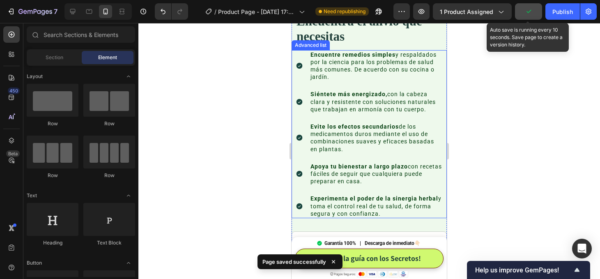
click at [304, 55] on div "Icon Encuentre remedios simples y respaldados por la ciencia para los problemas…" at bounding box center [369, 134] width 155 height 168
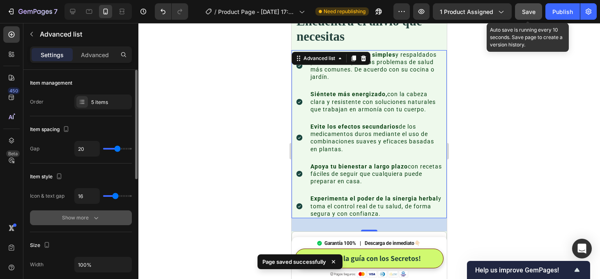
click at [92, 219] on icon "button" at bounding box center [96, 218] width 8 height 8
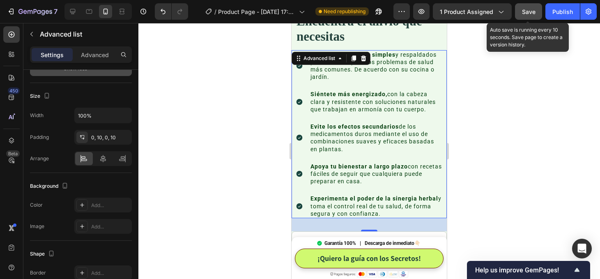
scroll to position [0, 0]
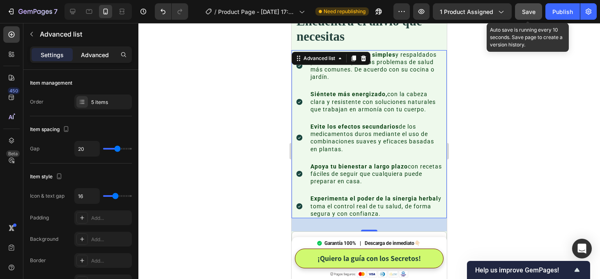
click at [102, 57] on p "Advanced" at bounding box center [95, 55] width 28 height 9
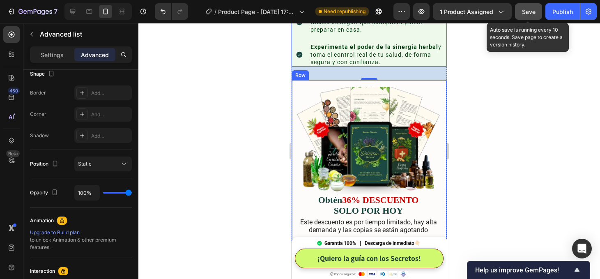
scroll to position [2277, 0]
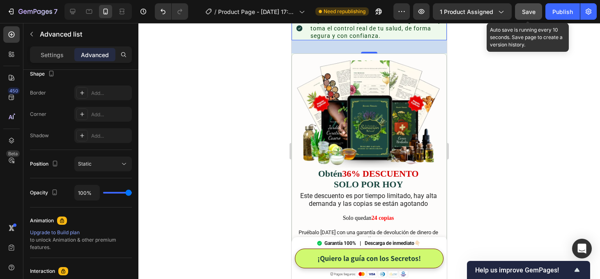
click at [548, 184] on div at bounding box center [369, 151] width 462 height 256
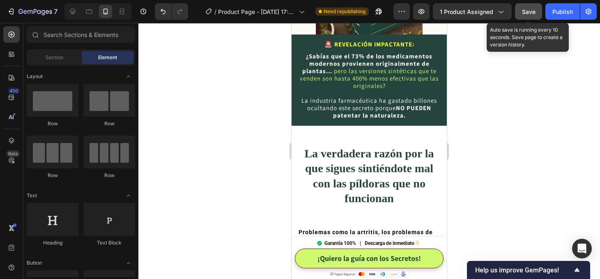
scroll to position [602, 0]
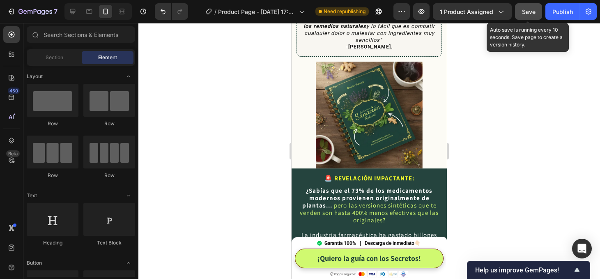
click at [526, 12] on span "Save" at bounding box center [529, 11] width 14 height 7
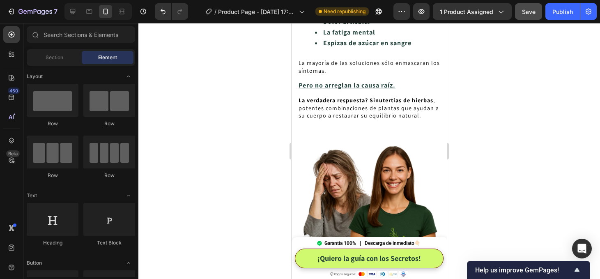
scroll to position [1024, 0]
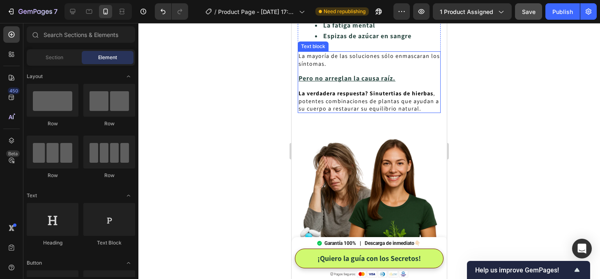
click at [378, 100] on p "La verdadera respuesta? Sinutertias de hierbas , potentes combinaciones de plan…" at bounding box center [369, 101] width 141 height 23
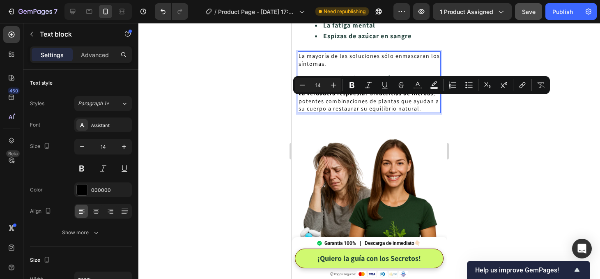
click at [411, 105] on p "La verdadera respuesta? Sinutertias de hierbas , potentes combinaciones de plan…" at bounding box center [369, 101] width 141 height 23
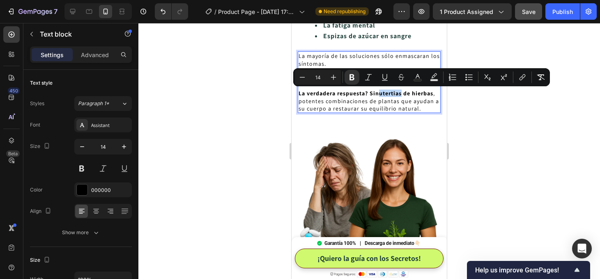
drag, startPoint x: 403, startPoint y: 95, endPoint x: 380, endPoint y: 95, distance: 23.0
click at [380, 95] on strong "La verdadera respuesta? Sinutertias de hierbas" at bounding box center [366, 93] width 135 height 7
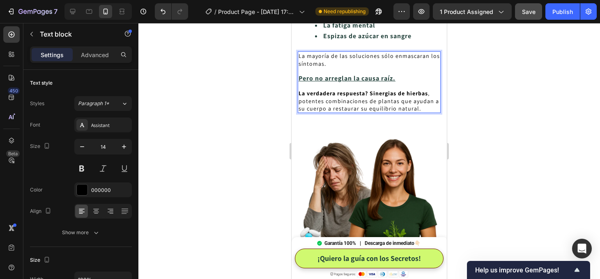
click at [488, 117] on div at bounding box center [369, 151] width 462 height 256
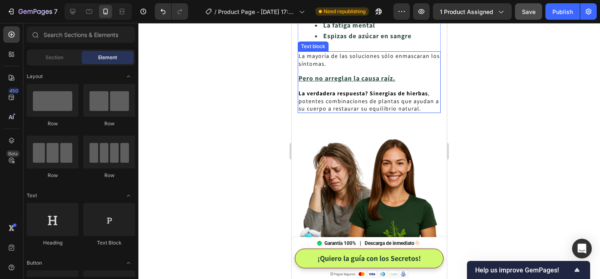
click at [372, 107] on p "La verdadera respuesta? Sinergias de hierbas , potentes combinaciones de planta…" at bounding box center [369, 101] width 141 height 23
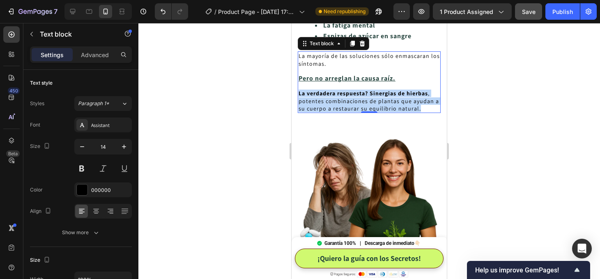
click at [372, 107] on p "La verdadera respuesta? Sinergias de hierbas , potentes combinaciones de planta…" at bounding box center [369, 101] width 141 height 23
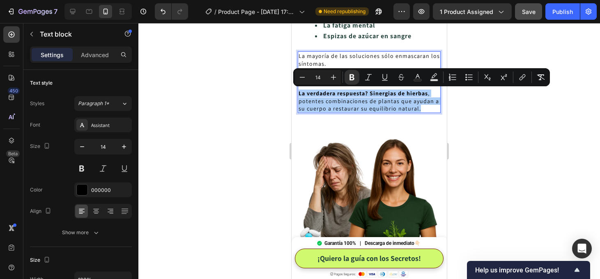
click at [470, 133] on div at bounding box center [369, 151] width 462 height 256
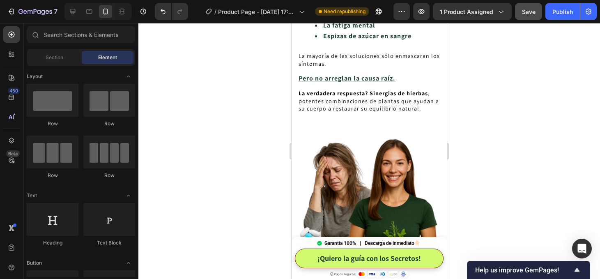
click at [364, 113] on div "Problemas como la artritis, los problemas de memoria o el desequilibrio del azú…" at bounding box center [369, 28] width 143 height 209
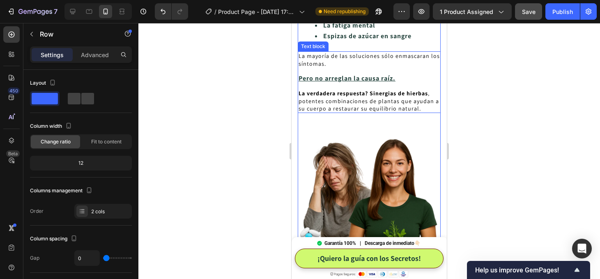
click at [370, 103] on p "La verdadera respuesta? Sinergias de hierbas , potentes combinaciones de planta…" at bounding box center [369, 101] width 141 height 23
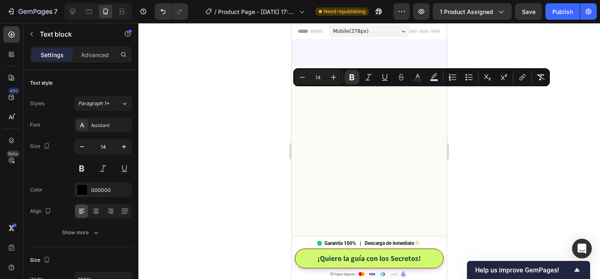
scroll to position [1024, 0]
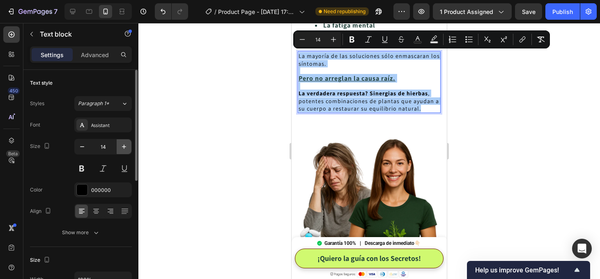
click at [123, 148] on icon "button" at bounding box center [124, 147] width 8 height 8
type input "15"
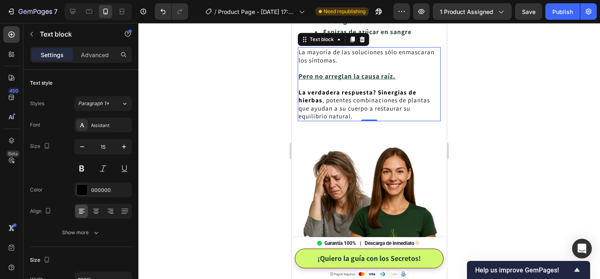
click at [470, 137] on div at bounding box center [369, 151] width 462 height 256
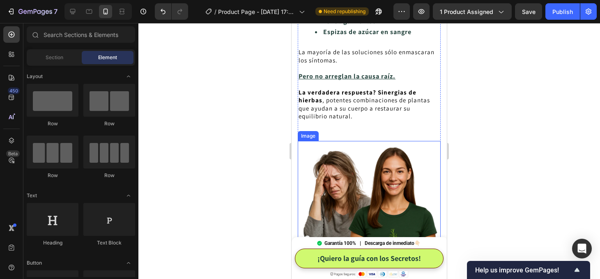
click at [392, 97] on p "La verdadera respuesta? Sinergias de hierbas , potentes combinaciones de planta…" at bounding box center [369, 104] width 141 height 32
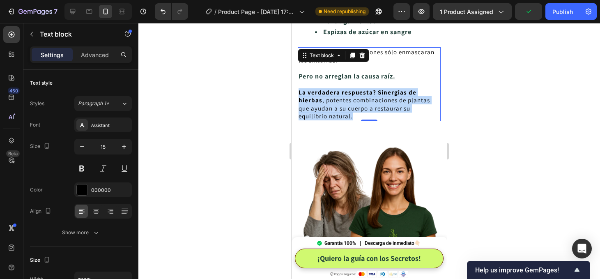
click at [392, 97] on p "La verdadera respuesta? Sinergias de hierbas , potentes combinaciones de planta…" at bounding box center [369, 104] width 141 height 32
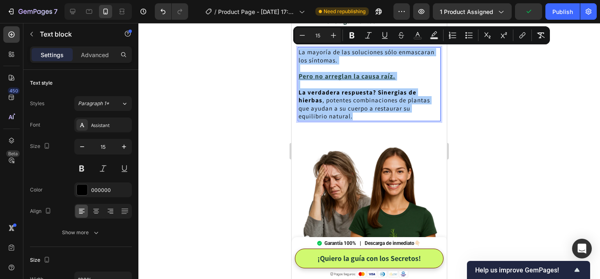
click at [482, 107] on div at bounding box center [369, 151] width 462 height 256
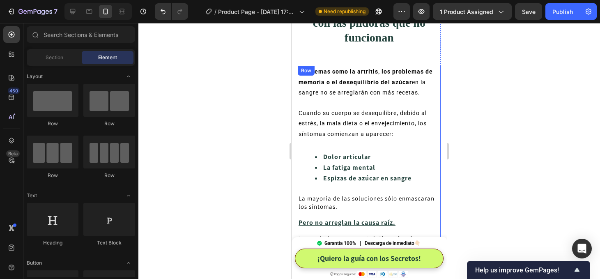
scroll to position [880, 0]
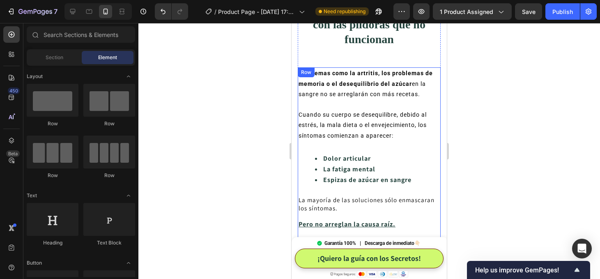
click at [361, 123] on p "Cuando su cuerpo se desequilibre, debido al estrés, la mala dieta o el envejeci…" at bounding box center [369, 125] width 141 height 31
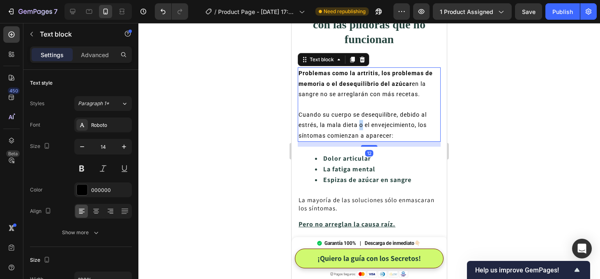
click at [361, 123] on p "Cuando su cuerpo se desequilibre, debido al estrés, la mala dieta o el envejeci…" at bounding box center [369, 125] width 141 height 31
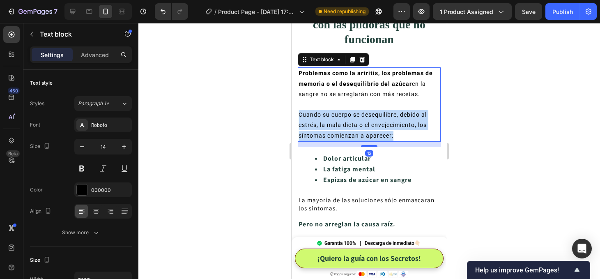
click at [361, 123] on p "Cuando su cuerpo se desequilibre, debido al estrés, la mala dieta o el envejeci…" at bounding box center [369, 125] width 141 height 31
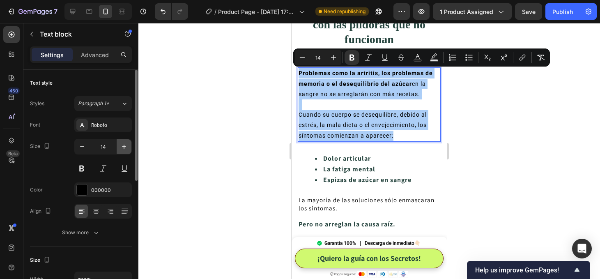
click at [125, 146] on icon "button" at bounding box center [124, 147] width 8 height 8
type input "15"
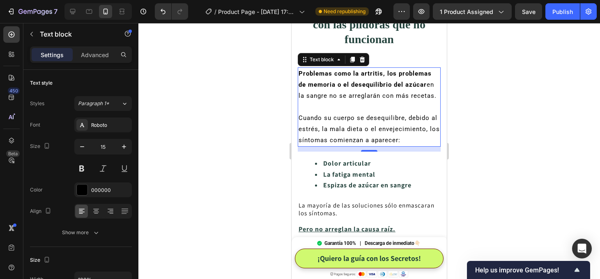
click at [390, 123] on p "Cuando su cuerpo se desequilibre, debido al estrés, la mala dieta o el envejeci…" at bounding box center [369, 129] width 141 height 33
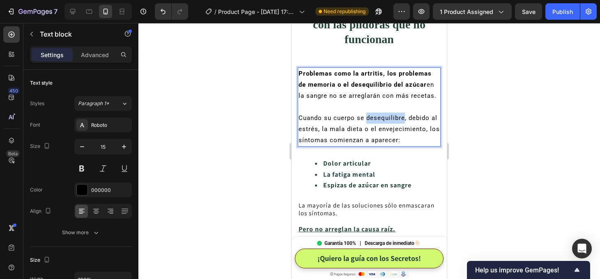
click at [390, 123] on p "Cuando su cuerpo se desequilibre, debido al estrés, la mala dieta o el envejeci…" at bounding box center [369, 129] width 141 height 33
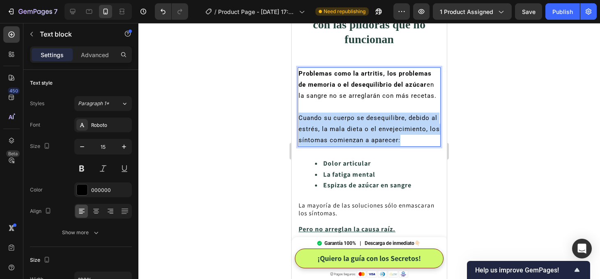
click at [390, 123] on p "Cuando su cuerpo se desequilibre, debido al estrés, la mala dieta o el envejeci…" at bounding box center [369, 129] width 141 height 33
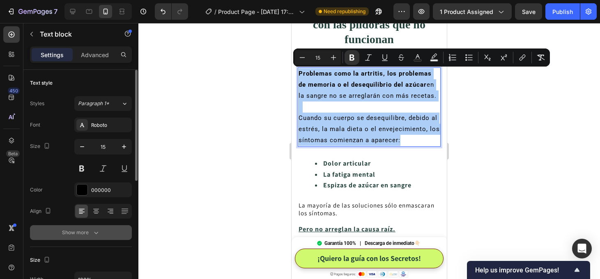
click at [96, 234] on icon "button" at bounding box center [96, 232] width 8 height 8
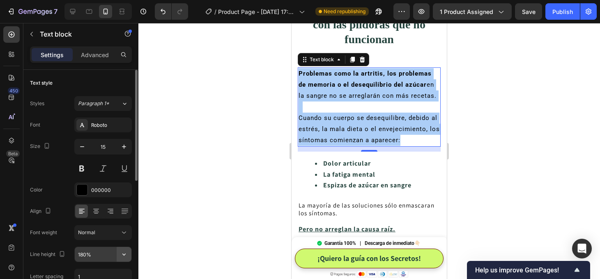
click at [125, 254] on icon "button" at bounding box center [123, 255] width 3 height 2
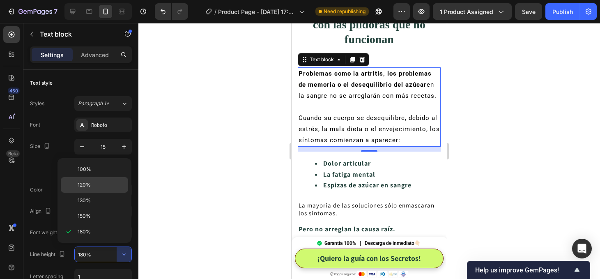
click at [87, 191] on div "120%" at bounding box center [94, 185] width 67 height 16
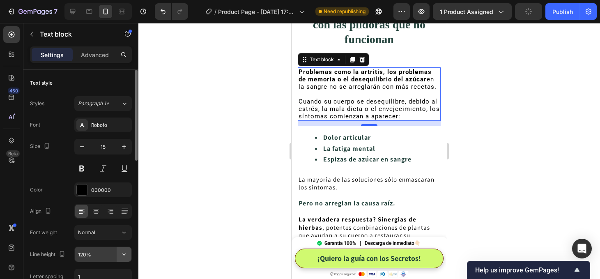
click at [124, 253] on icon "button" at bounding box center [124, 254] width 8 height 8
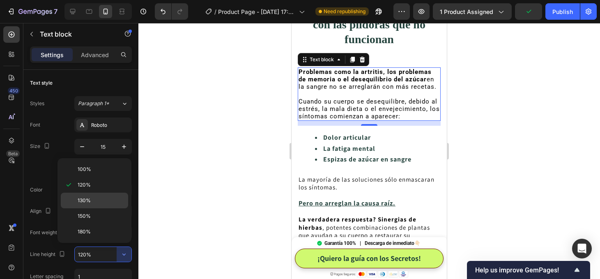
click at [87, 196] on div "130%" at bounding box center [94, 201] width 67 height 16
type input "130%"
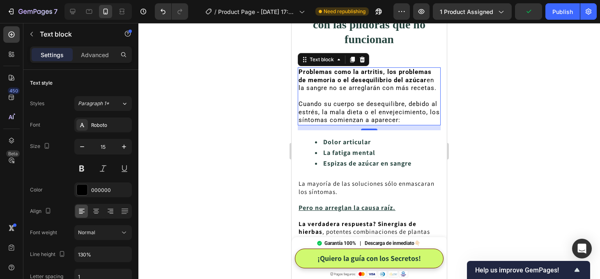
click at [476, 137] on div at bounding box center [369, 151] width 462 height 256
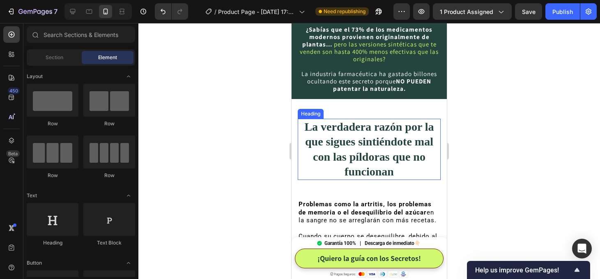
click at [387, 144] on h2 "La verdadera razón por la que sigues sintiéndote mal con las píldoras que no fu…" at bounding box center [369, 150] width 143 height 62
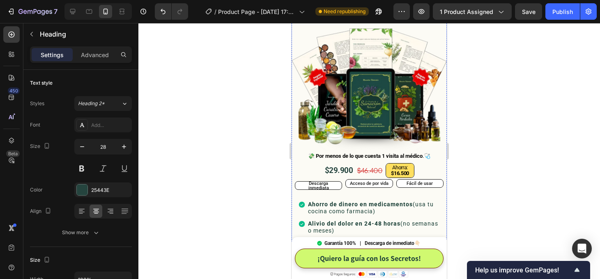
scroll to position [226, 0]
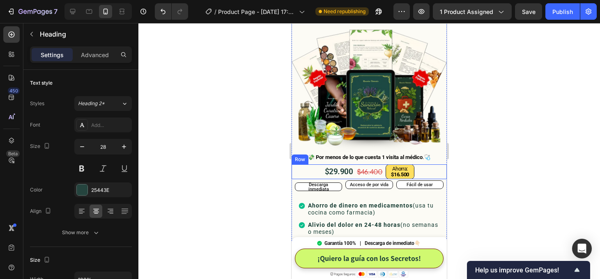
click at [343, 169] on span "$29.900" at bounding box center [339, 171] width 28 height 9
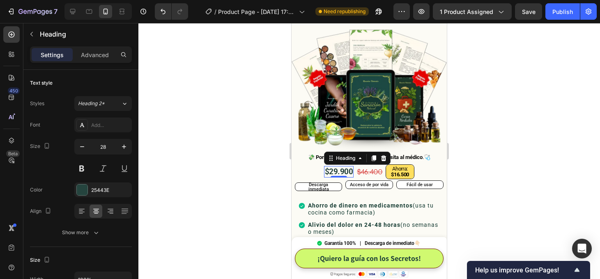
scroll to position [220, 0]
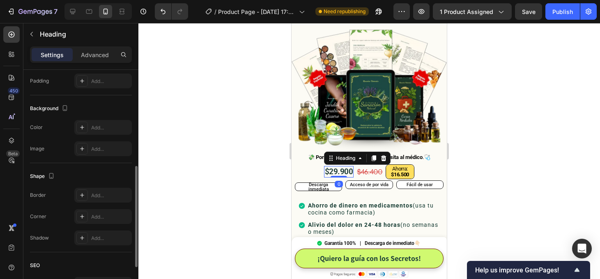
click at [343, 169] on span "$29.900" at bounding box center [339, 171] width 28 height 9
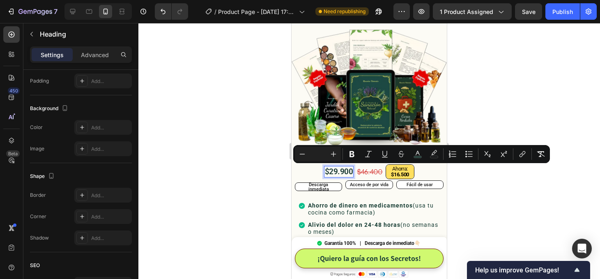
click at [334, 173] on span "$29.900" at bounding box center [339, 171] width 28 height 9
drag, startPoint x: 331, startPoint y: 171, endPoint x: 338, endPoint y: 171, distance: 6.6
click at [338, 171] on span "$29.900" at bounding box center [339, 171] width 28 height 9
click at [341, 172] on span "$35.900" at bounding box center [339, 171] width 28 height 9
click at [338, 172] on span "$35.400" at bounding box center [339, 171] width 28 height 9
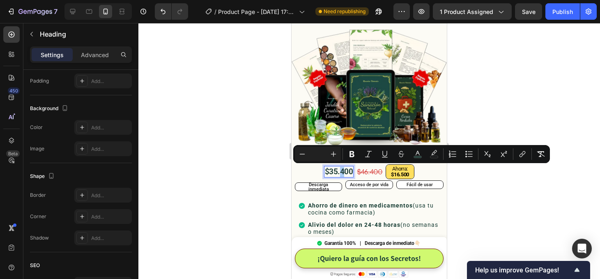
click at [513, 184] on div at bounding box center [369, 151] width 462 height 256
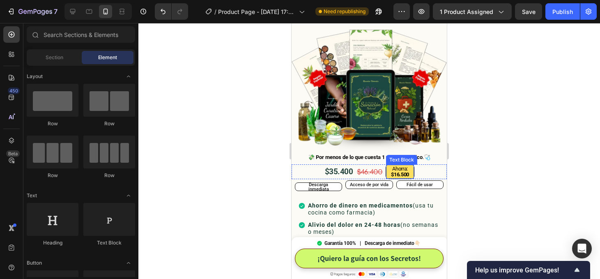
click at [404, 175] on strong "$16.500" at bounding box center [400, 174] width 18 height 6
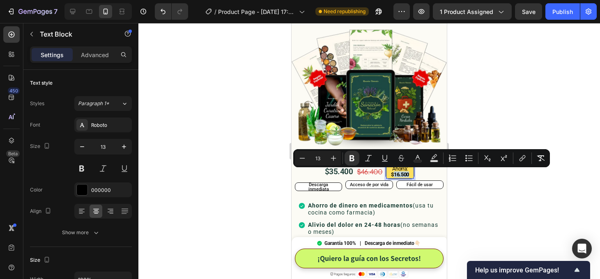
click at [402, 175] on strong "$16.500" at bounding box center [400, 174] width 18 height 6
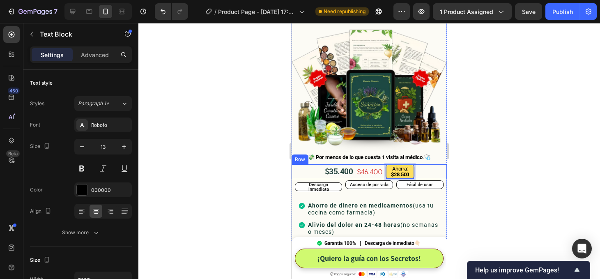
click at [456, 166] on div at bounding box center [369, 151] width 462 height 256
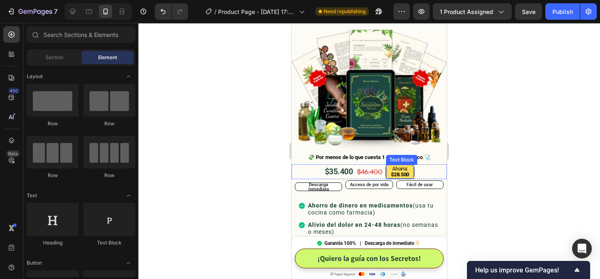
click at [406, 173] on strong "$28.500" at bounding box center [400, 174] width 18 height 6
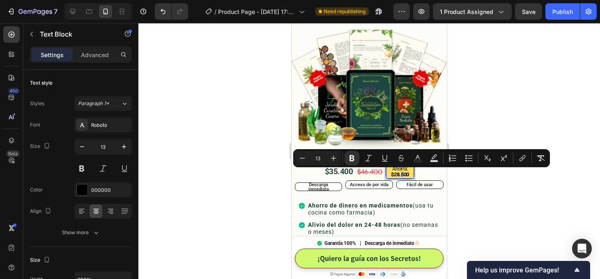
click at [404, 174] on strong "$28.500" at bounding box center [400, 174] width 18 height 6
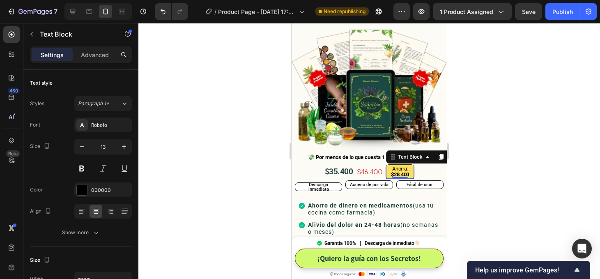
click at [522, 187] on div at bounding box center [369, 151] width 462 height 256
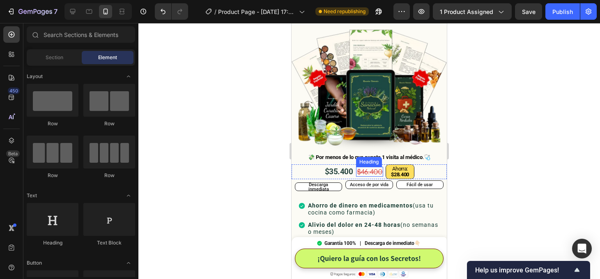
click at [366, 170] on s "$46.400" at bounding box center [369, 171] width 25 height 9
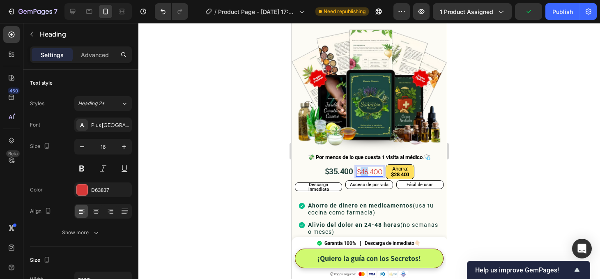
drag, startPoint x: 369, startPoint y: 171, endPoint x: 364, endPoint y: 171, distance: 4.5
click at [364, 171] on s "$46.400" at bounding box center [369, 171] width 25 height 9
click at [472, 169] on div at bounding box center [369, 151] width 462 height 256
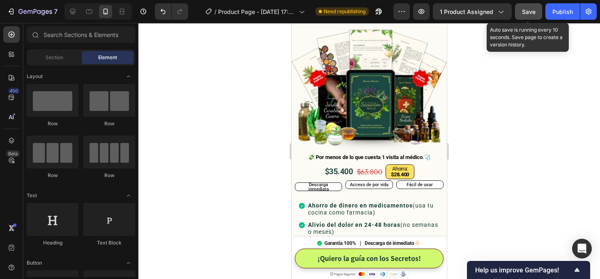
click at [534, 13] on span "Save" at bounding box center [529, 11] width 14 height 7
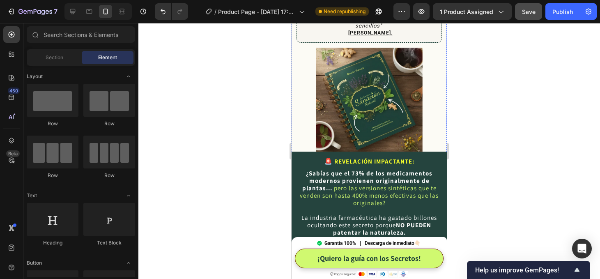
scroll to position [0, 0]
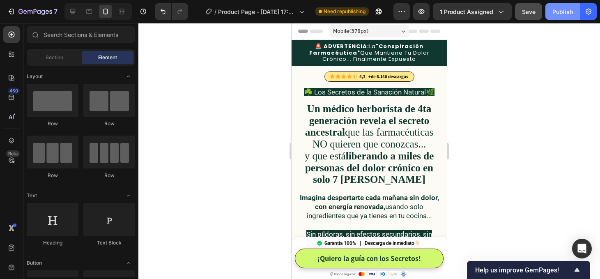
click at [561, 8] on div "Publish" at bounding box center [563, 11] width 21 height 9
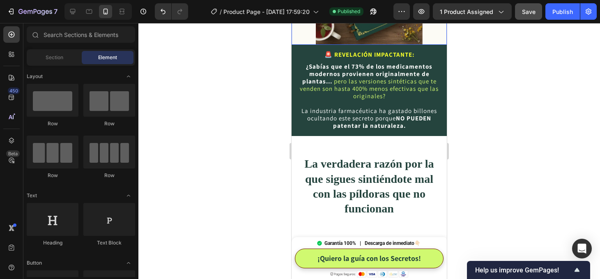
scroll to position [720, 0]
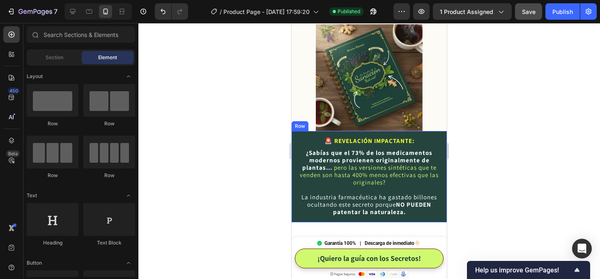
click at [369, 73] on img at bounding box center [369, 77] width 107 height 107
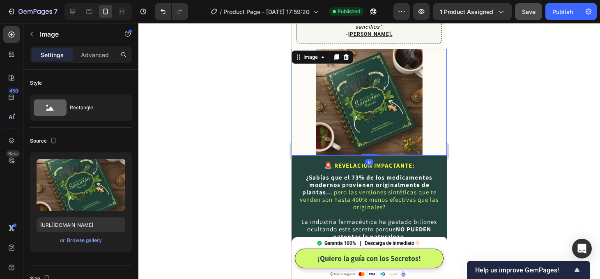
scroll to position [594, 0]
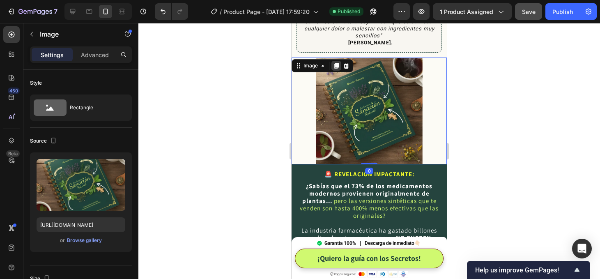
click at [337, 63] on icon at bounding box center [336, 66] width 5 height 6
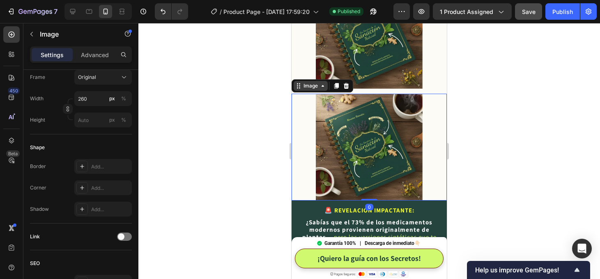
scroll to position [686, 0]
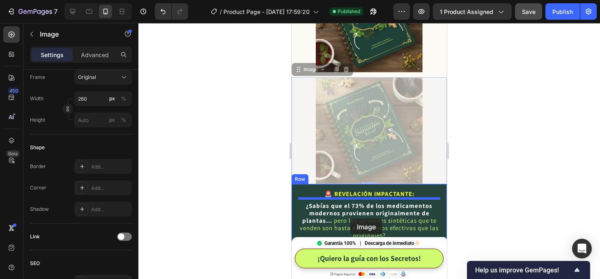
drag, startPoint x: 297, startPoint y: 66, endPoint x: 350, endPoint y: 219, distance: 161.7
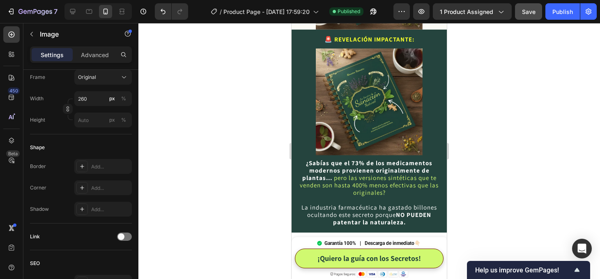
scroll to position [724, 0]
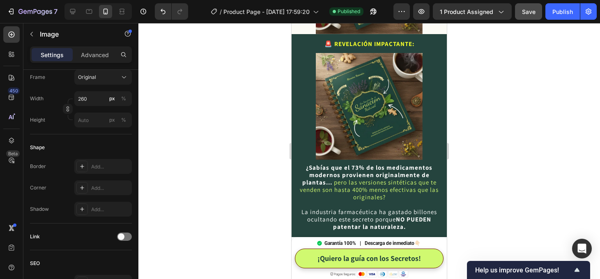
click at [368, 102] on img at bounding box center [369, 106] width 107 height 107
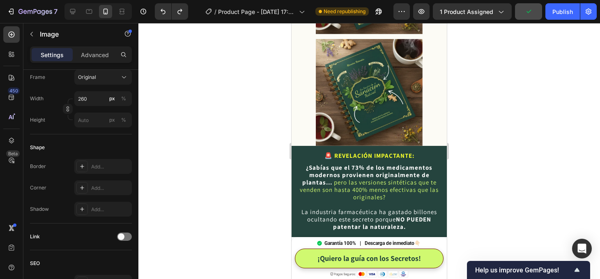
click at [348, 66] on img at bounding box center [369, 92] width 107 height 107
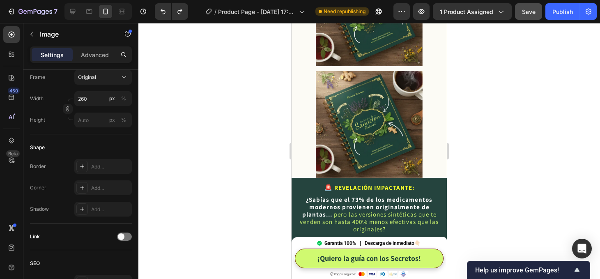
scroll to position [655, 0]
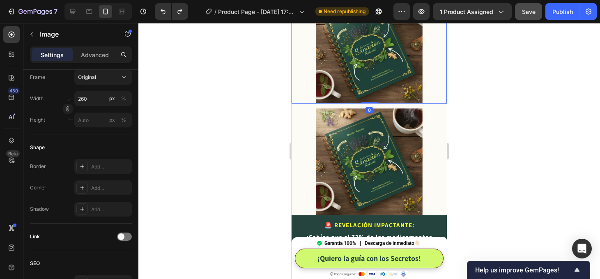
click at [372, 80] on img at bounding box center [369, 50] width 107 height 107
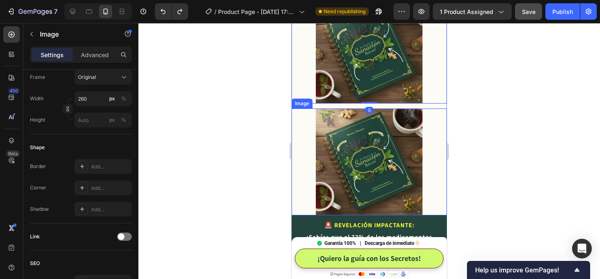
click at [334, 118] on img at bounding box center [369, 161] width 107 height 107
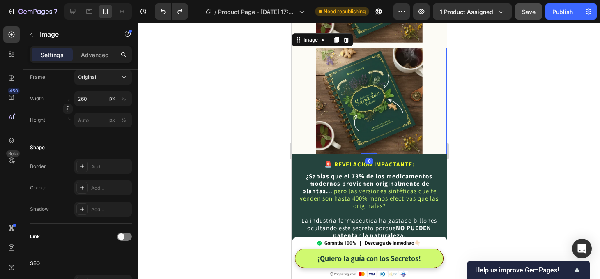
scroll to position [715, 0]
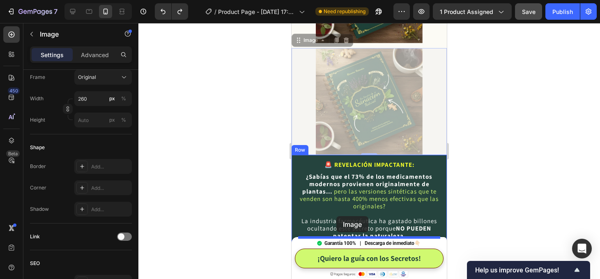
drag, startPoint x: 300, startPoint y: 37, endPoint x: 337, endPoint y: 216, distance: 182.4
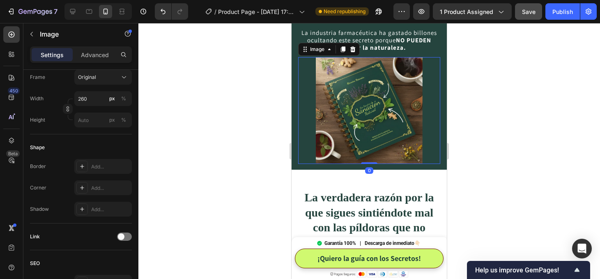
scroll to position [797, 0]
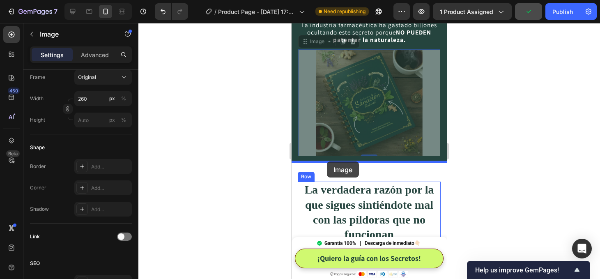
drag, startPoint x: 307, startPoint y: 40, endPoint x: 327, endPoint y: 163, distance: 124.4
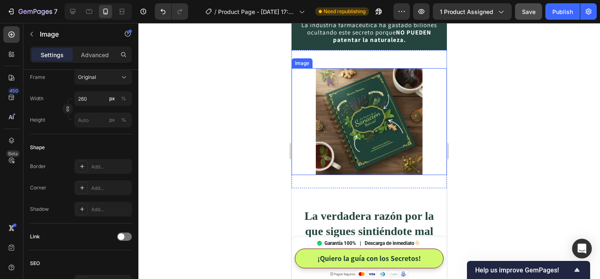
click at [496, 132] on div at bounding box center [369, 151] width 462 height 256
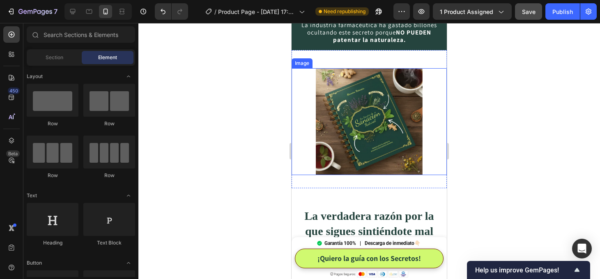
click at [439, 56] on div "Image Section 6" at bounding box center [369, 119] width 155 height 138
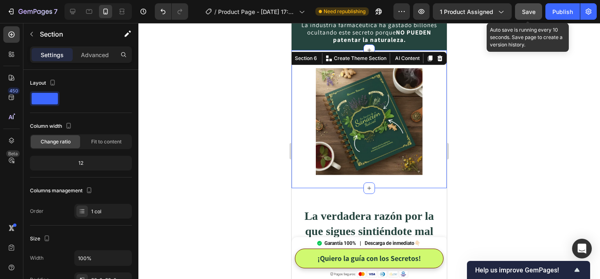
click at [530, 12] on span "Save" at bounding box center [529, 11] width 14 height 7
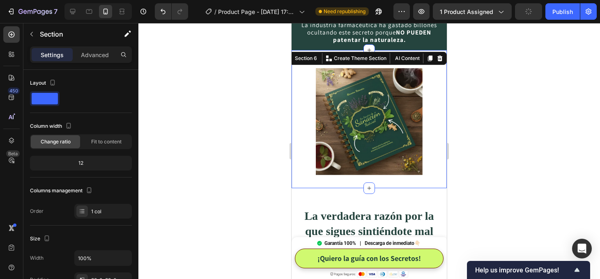
click at [469, 160] on div at bounding box center [369, 151] width 462 height 256
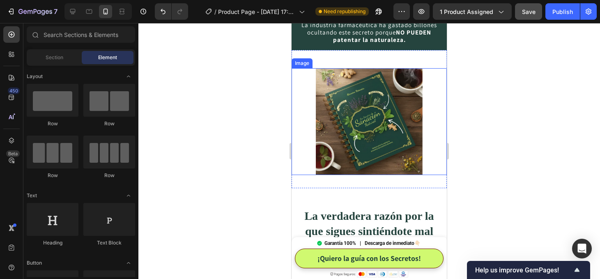
click at [356, 121] on img at bounding box center [369, 121] width 107 height 107
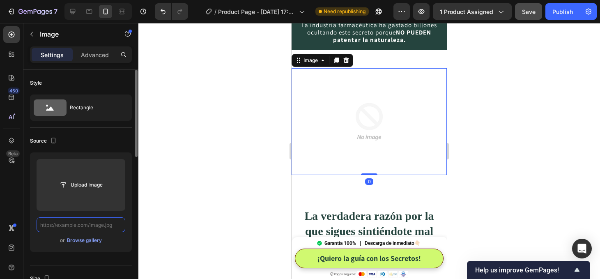
scroll to position [0, 0]
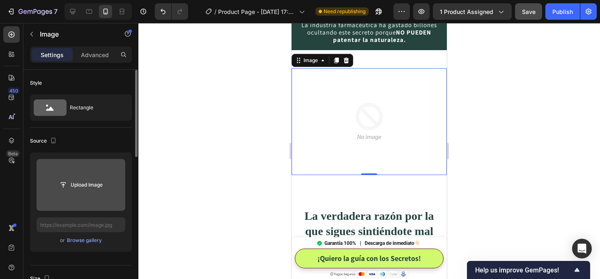
click at [94, 182] on input "file" at bounding box center [81, 185] width 57 height 14
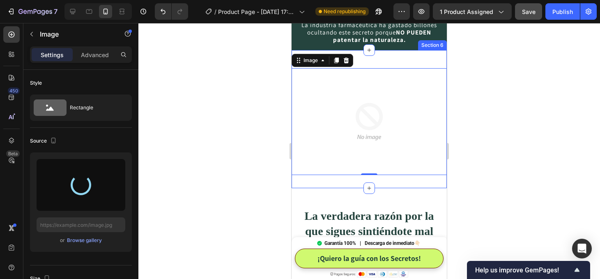
type input "https://cdn.shopify.com/s/files/1/0642/0368/6095/files/gempages_585902429560636…"
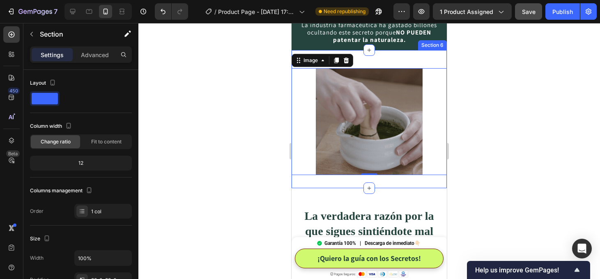
click at [403, 55] on div "Image 0 Section 6" at bounding box center [369, 119] width 155 height 138
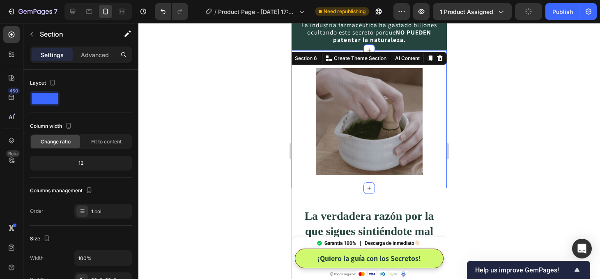
click at [492, 145] on div at bounding box center [369, 151] width 462 height 256
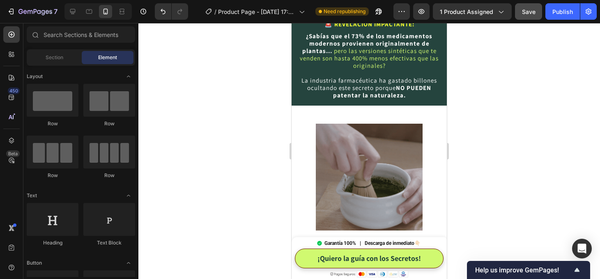
scroll to position [776, 0]
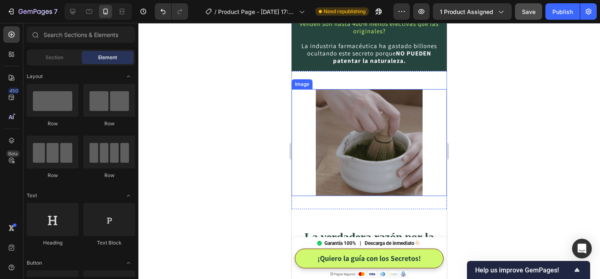
click at [433, 157] on div at bounding box center [369, 142] width 155 height 107
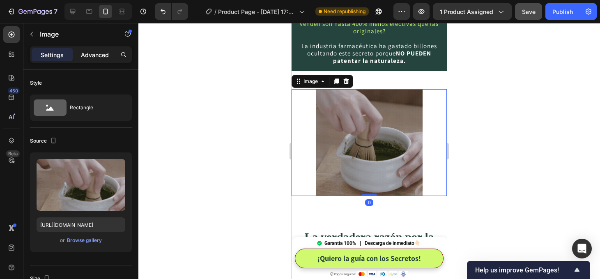
click at [92, 54] on p "Advanced" at bounding box center [95, 55] width 28 height 9
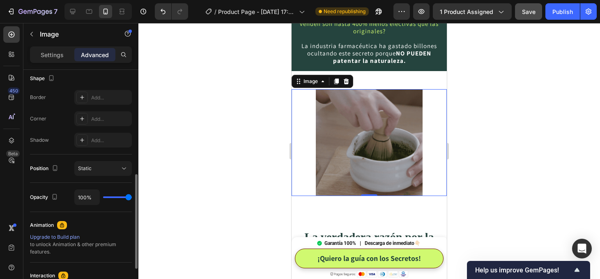
scroll to position [226, 0]
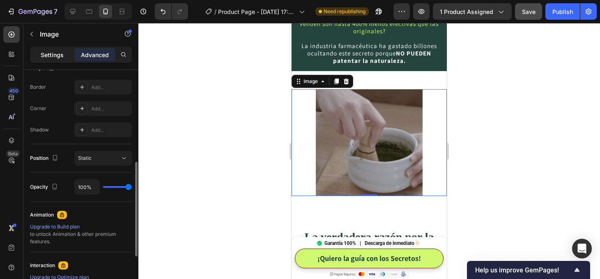
click at [55, 54] on p "Settings" at bounding box center [52, 55] width 23 height 9
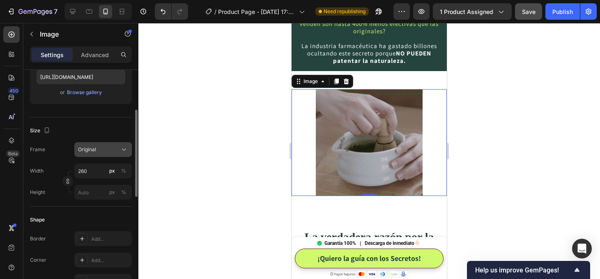
scroll to position [137, 0]
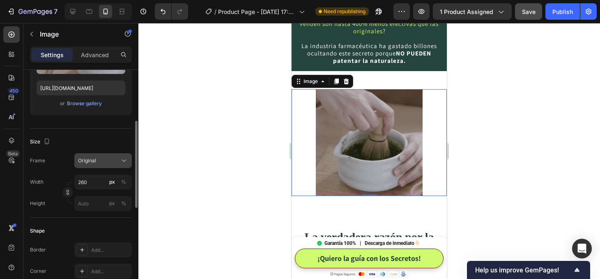
click at [112, 158] on div "Original" at bounding box center [98, 160] width 40 height 7
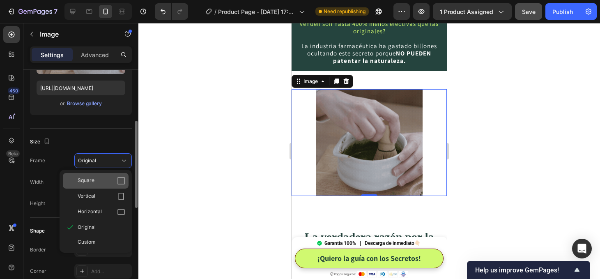
click at [110, 180] on div "Square" at bounding box center [102, 181] width 48 height 8
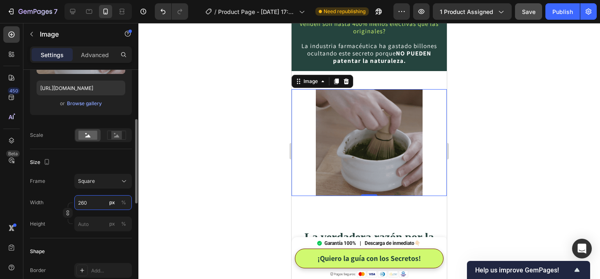
click at [97, 203] on input "260" at bounding box center [103, 202] width 58 height 15
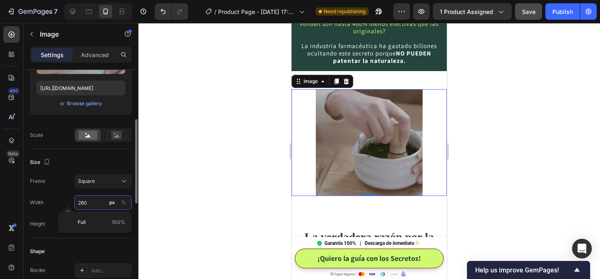
type input "1"
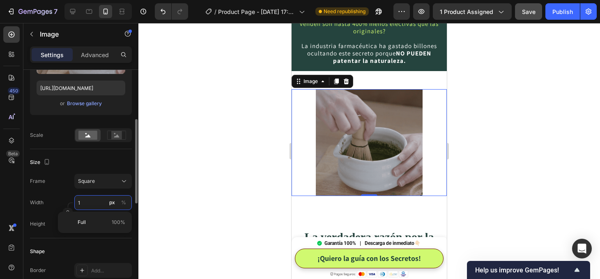
type input "1"
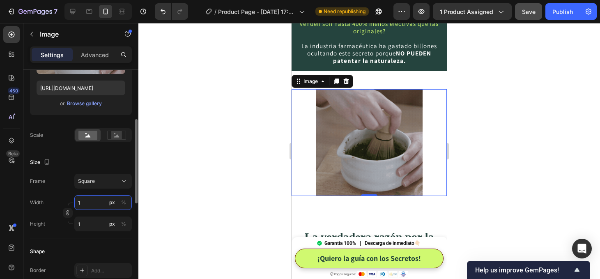
type input "10"
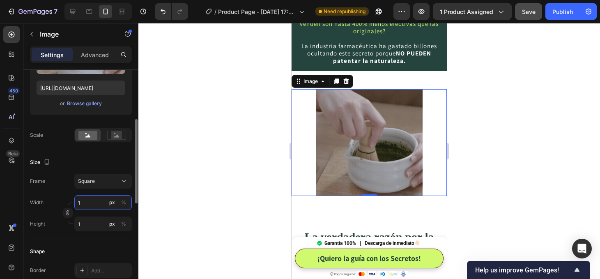
type input "10"
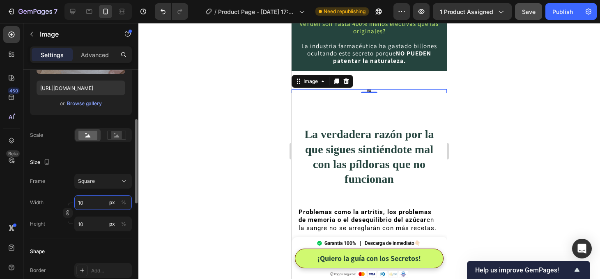
type input "100"
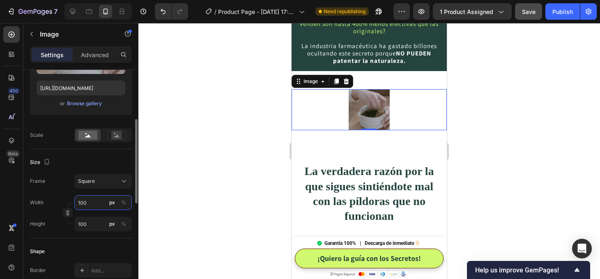
type input "100"
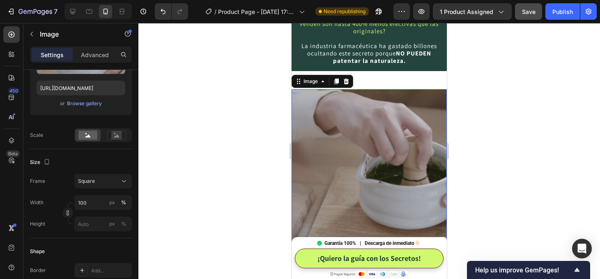
click at [205, 187] on div at bounding box center [369, 151] width 462 height 256
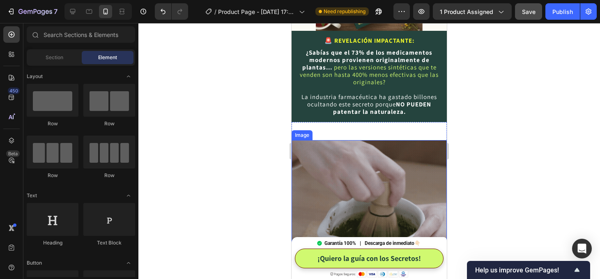
scroll to position [709, 0]
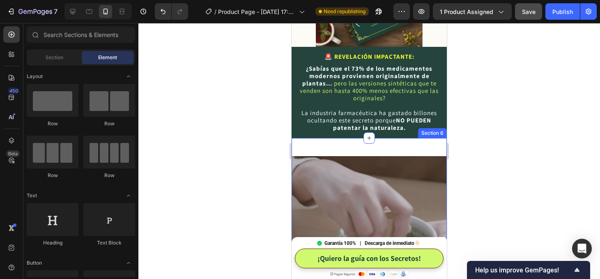
click at [359, 142] on div "Image Section 6" at bounding box center [369, 231] width 155 height 187
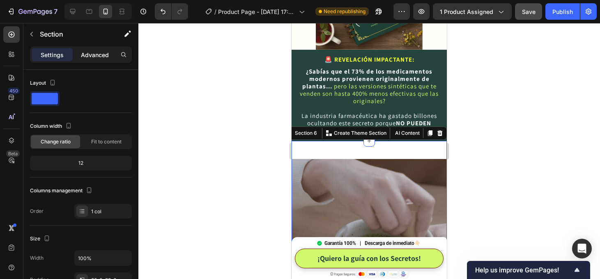
click at [96, 55] on p "Advanced" at bounding box center [95, 55] width 28 height 9
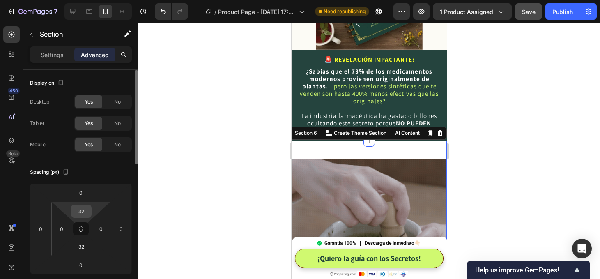
click at [85, 215] on input "32" at bounding box center [81, 211] width 16 height 12
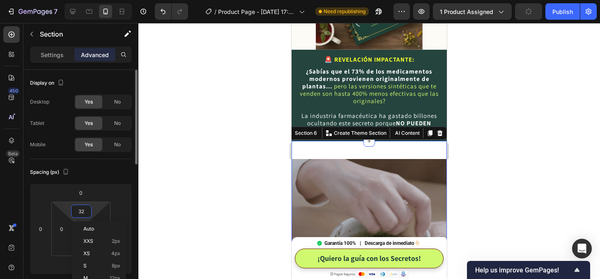
type input "0"
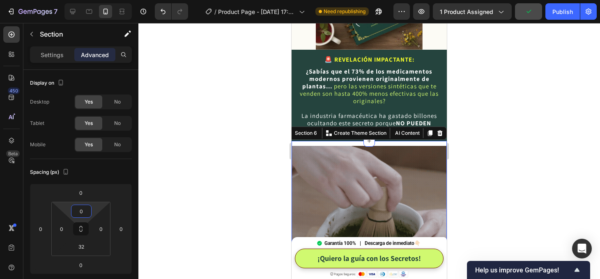
click at [486, 145] on div at bounding box center [369, 151] width 462 height 256
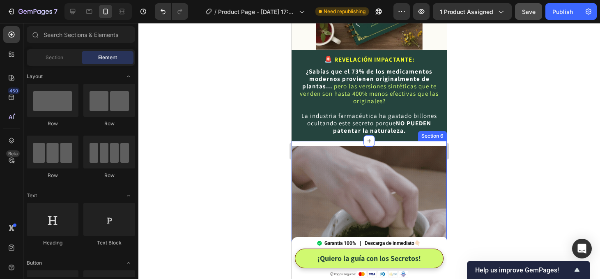
click at [389, 141] on div "Image" at bounding box center [369, 221] width 155 height 160
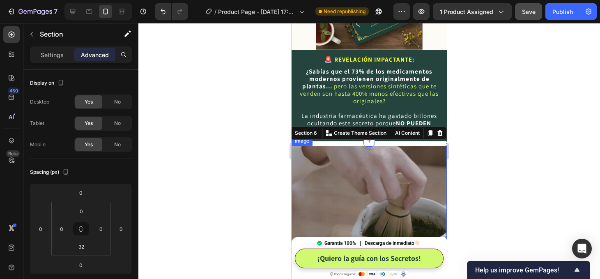
click at [338, 147] on img at bounding box center [369, 223] width 155 height 155
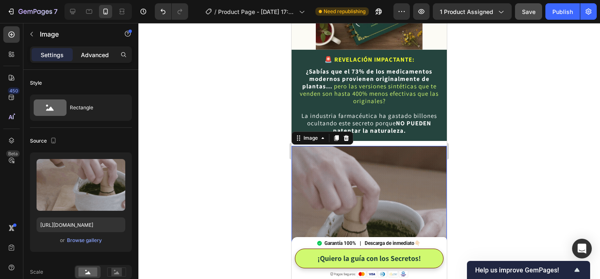
click at [100, 55] on p "Advanced" at bounding box center [95, 55] width 28 height 9
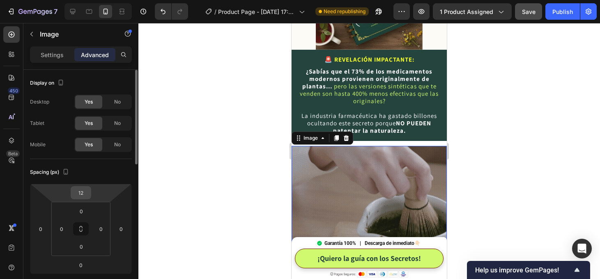
click at [86, 187] on input "12" at bounding box center [81, 193] width 16 height 12
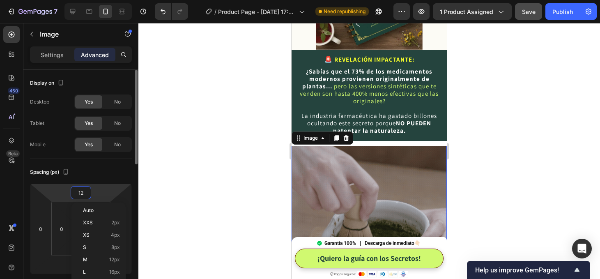
type input "0"
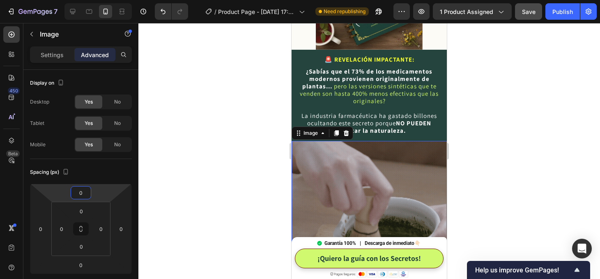
click at [485, 125] on div at bounding box center [369, 151] width 462 height 256
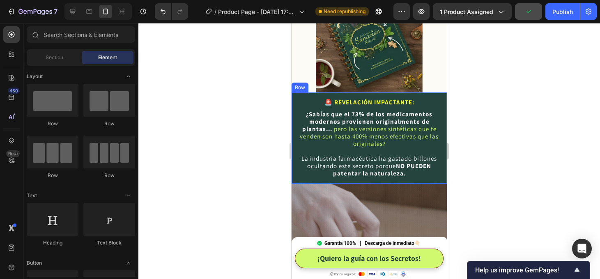
scroll to position [691, 0]
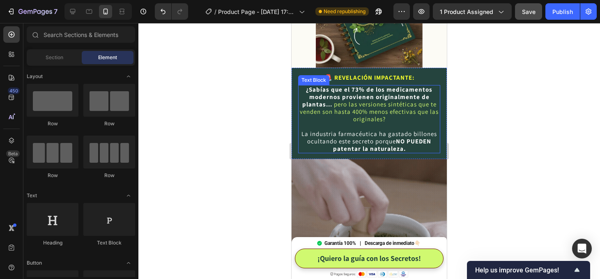
click at [304, 147] on p "La industria farmacéutica ha gastado billones ocultando este secreto porque NO …" at bounding box center [369, 138] width 141 height 30
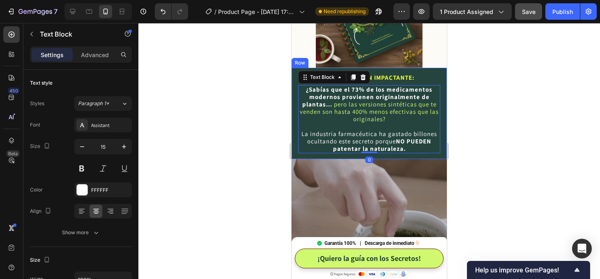
click at [296, 152] on div "🚨 REVELACIÓN IMPACTANTE: Text Block ¿Sabías que el 73% de los medicamentos mode…" at bounding box center [369, 114] width 155 height 92
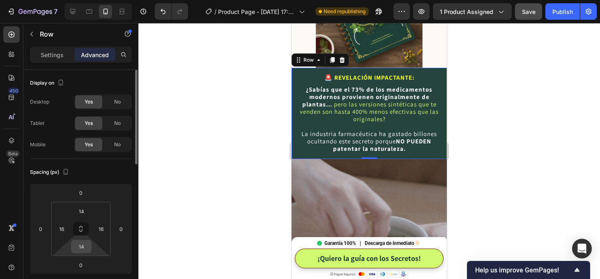
click at [85, 248] on input "14" at bounding box center [81, 246] width 16 height 12
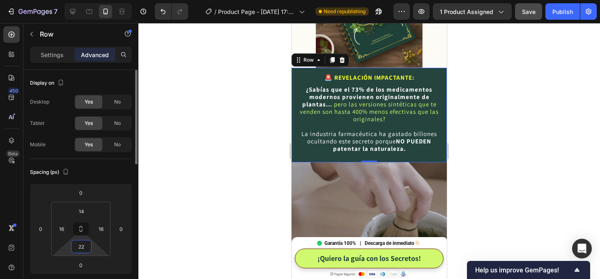
click at [85, 246] on input "22" at bounding box center [81, 246] width 16 height 12
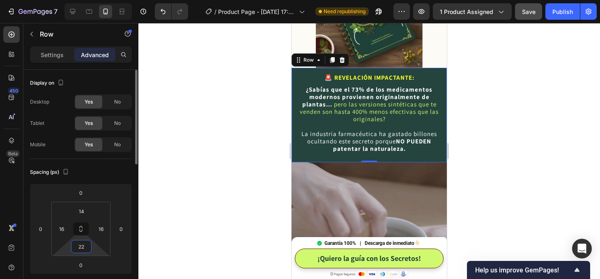
click at [85, 246] on input "22" at bounding box center [81, 246] width 16 height 12
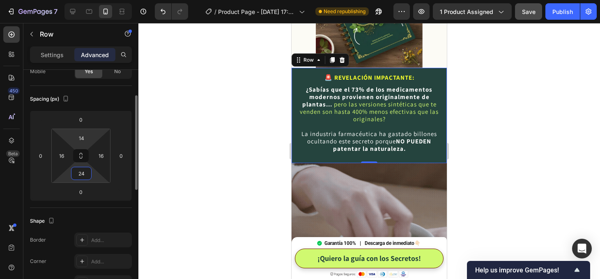
scroll to position [74, 0]
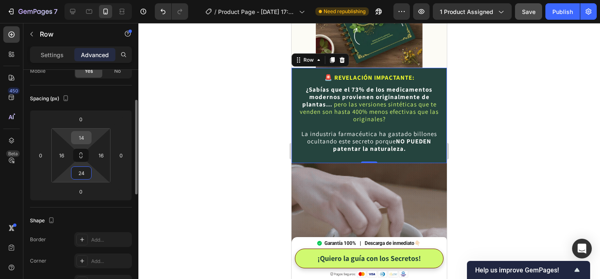
type input "24"
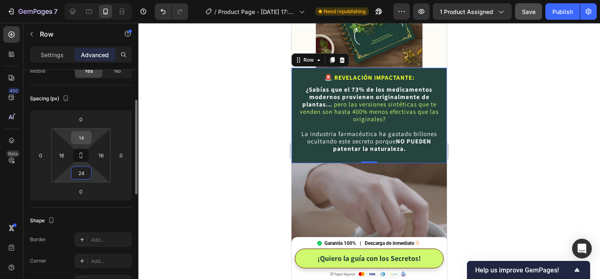
click at [85, 138] on input "14" at bounding box center [81, 137] width 16 height 12
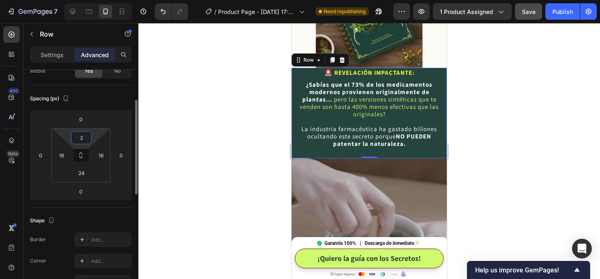
type input "24"
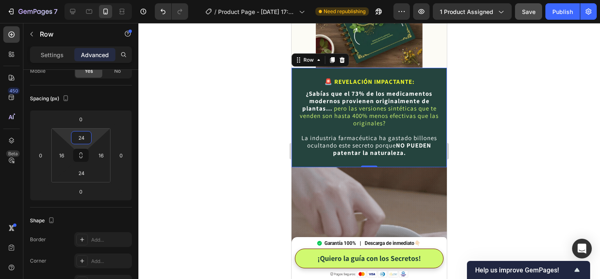
click at [488, 95] on div at bounding box center [369, 151] width 462 height 256
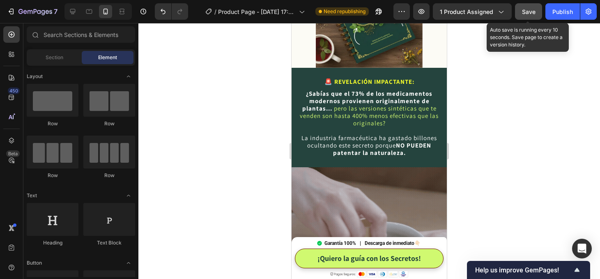
click at [530, 15] on div "Save" at bounding box center [529, 11] width 14 height 9
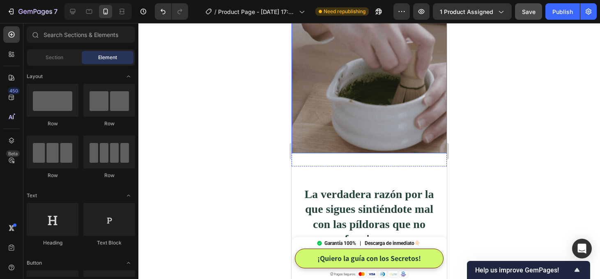
scroll to position [897, 0]
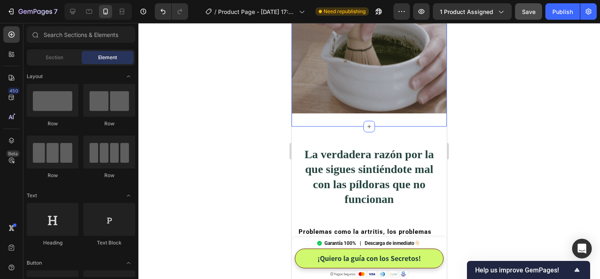
click at [362, 125] on div "Image Section 6" at bounding box center [369, 42] width 155 height 168
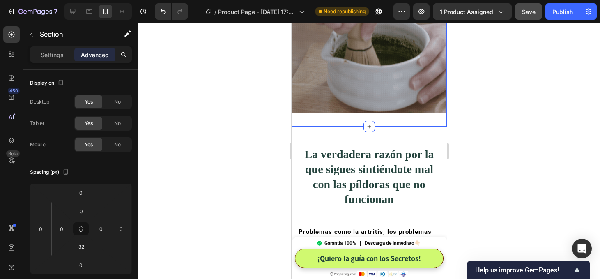
click at [346, 118] on div "Image Section 6 You can create reusable sections Create Theme Section AI Conten…" at bounding box center [369, 42] width 155 height 168
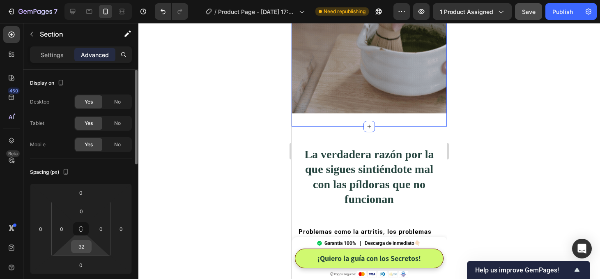
click at [85, 244] on input "32" at bounding box center [81, 246] width 16 height 12
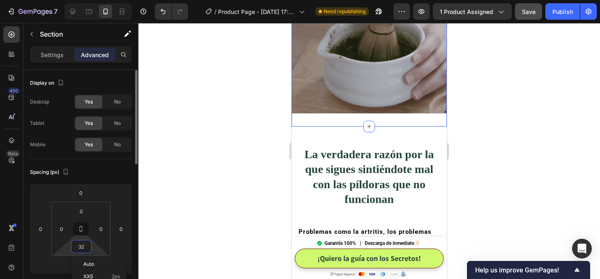
type input "0"
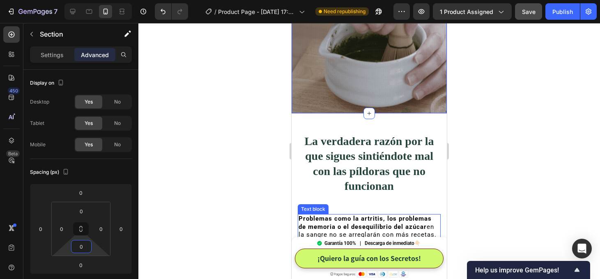
click at [415, 216] on strong "Problemas como la artritis, los problemas de memoria o el desequilibrio del azú…" at bounding box center [365, 223] width 133 height 16
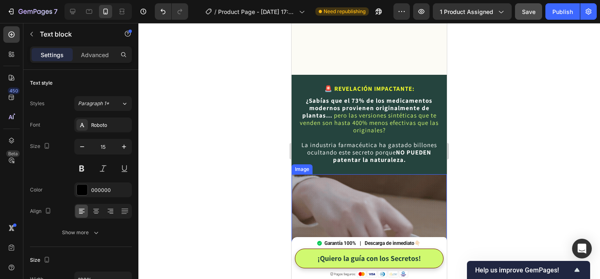
scroll to position [773, 0]
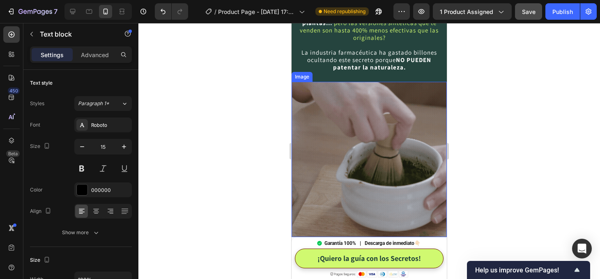
click at [370, 158] on img at bounding box center [369, 159] width 155 height 155
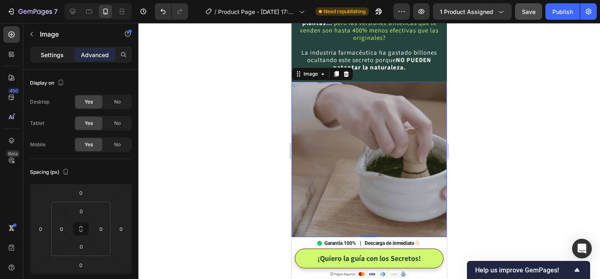
click at [57, 54] on p "Settings" at bounding box center [52, 55] width 23 height 9
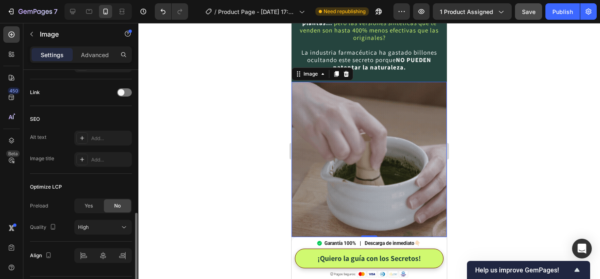
scroll to position [388, 0]
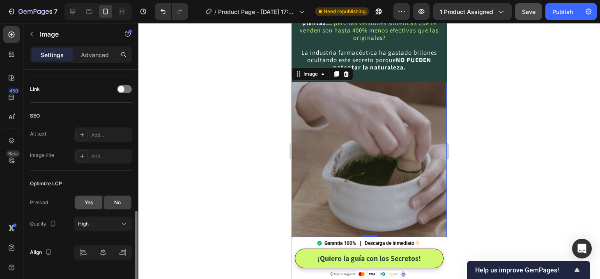
click at [90, 199] on span "Yes" at bounding box center [89, 202] width 8 height 7
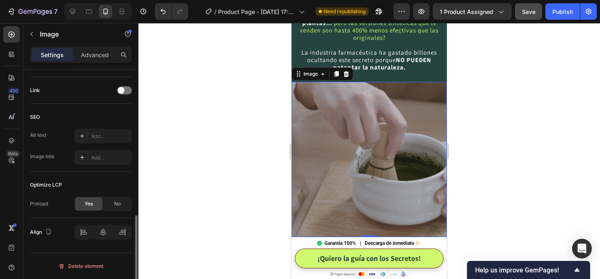
scroll to position [387, 0]
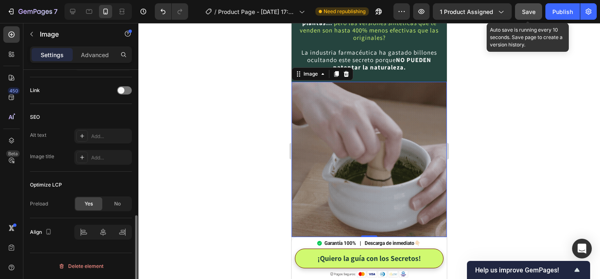
click at [531, 11] on span "Save" at bounding box center [529, 11] width 14 height 7
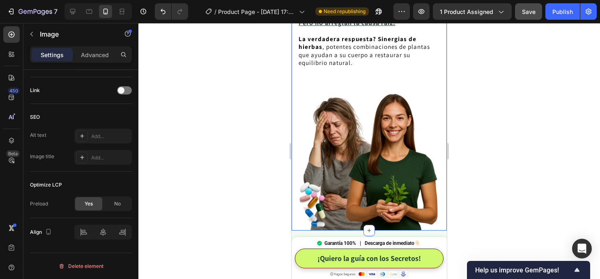
scroll to position [1228, 0]
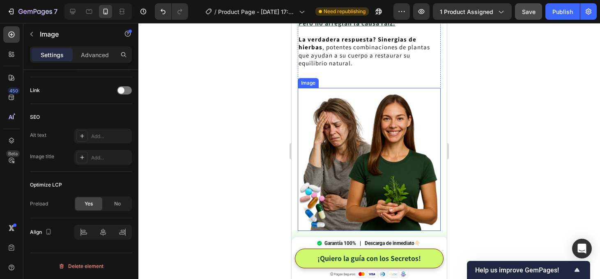
click at [385, 118] on img at bounding box center [369, 159] width 143 height 143
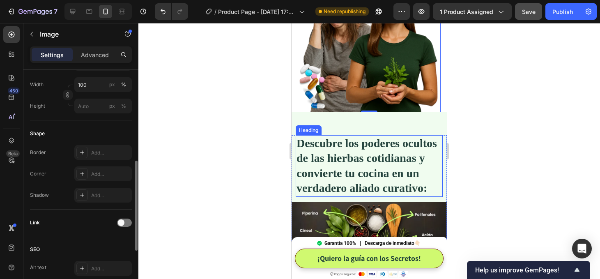
scroll to position [1404, 0]
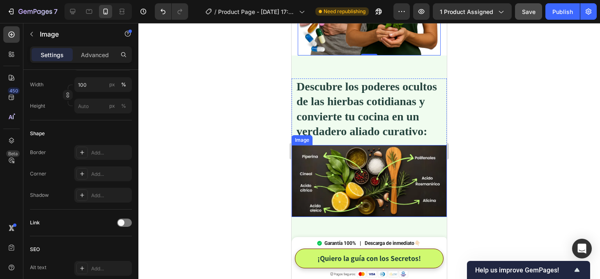
click at [372, 175] on img at bounding box center [369, 181] width 155 height 72
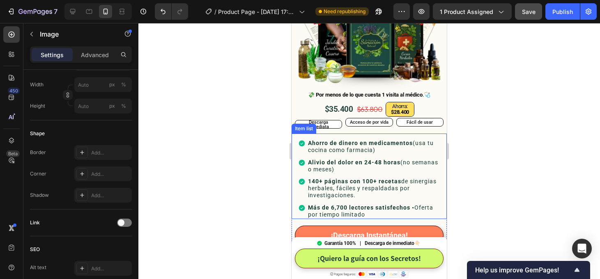
scroll to position [265, 0]
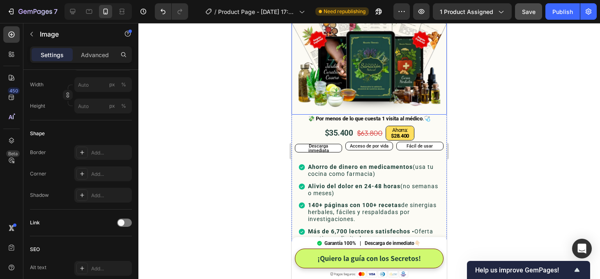
click at [367, 76] on img at bounding box center [369, 51] width 155 height 127
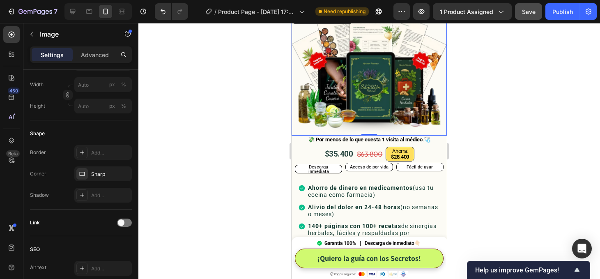
scroll to position [231, 0]
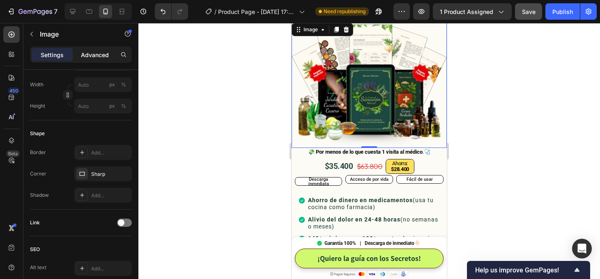
click at [105, 55] on p "Advanced" at bounding box center [95, 55] width 28 height 9
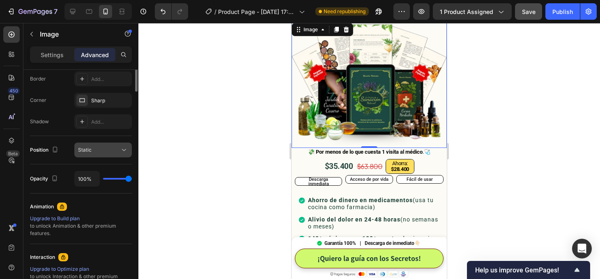
scroll to position [0, 0]
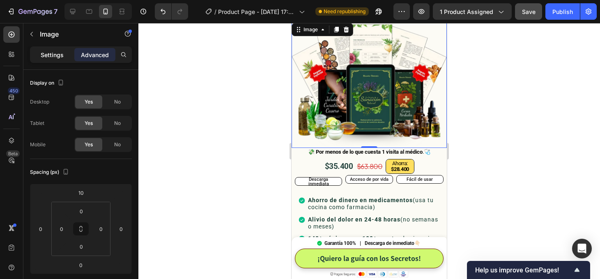
click at [60, 54] on p "Settings" at bounding box center [52, 55] width 23 height 9
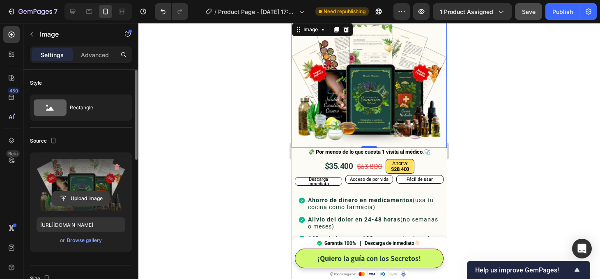
click at [87, 196] on input "file" at bounding box center [81, 198] width 57 height 14
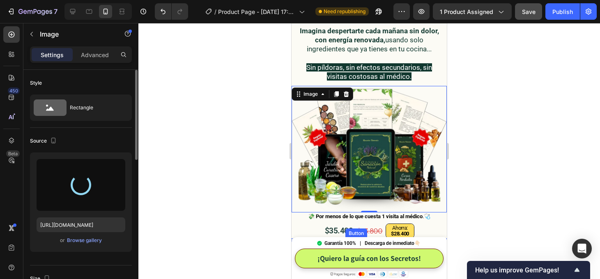
scroll to position [163, 0]
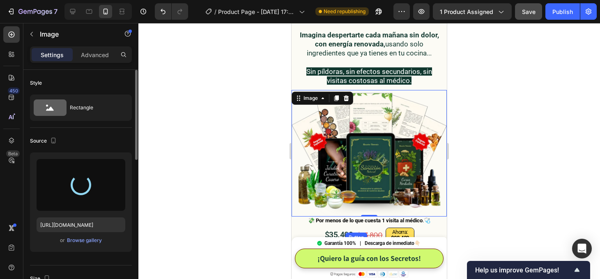
type input "https://cdn.shopify.com/s/files/1/0642/0368/6095/files/gempages_585902429560636…"
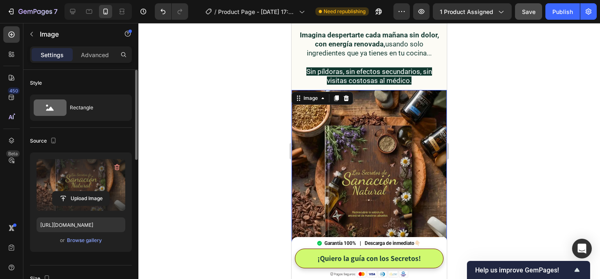
click at [483, 140] on div at bounding box center [369, 151] width 462 height 256
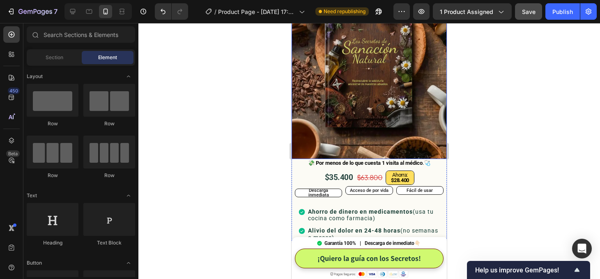
scroll to position [297, 0]
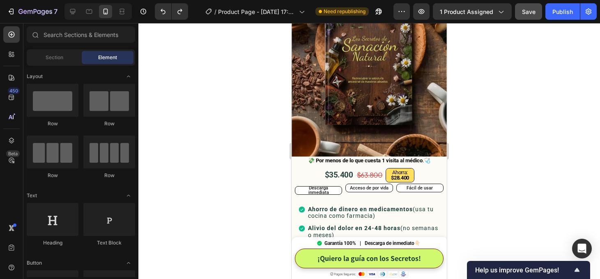
click at [491, 176] on div at bounding box center [369, 151] width 462 height 256
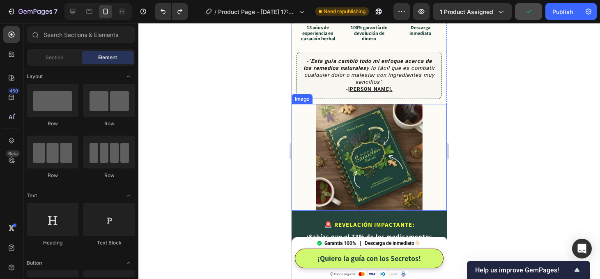
scroll to position [549, 0]
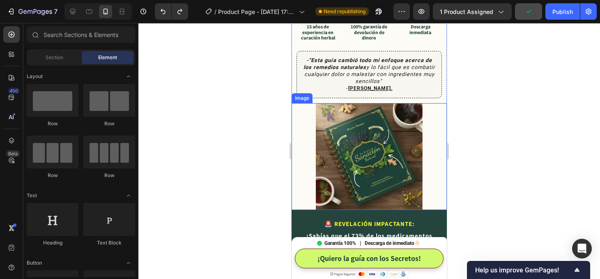
click at [382, 157] on img at bounding box center [369, 156] width 107 height 107
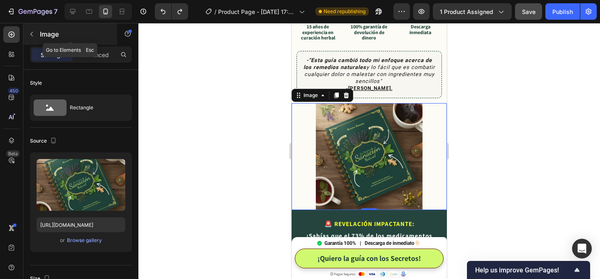
click at [30, 35] on icon "button" at bounding box center [31, 34] width 7 height 7
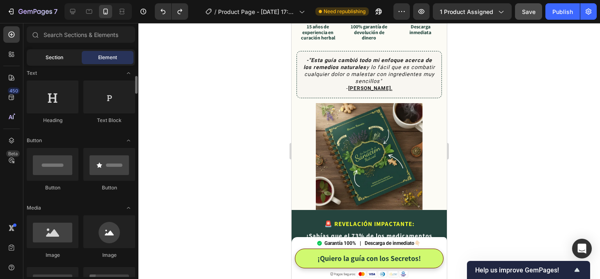
scroll to position [123, 0]
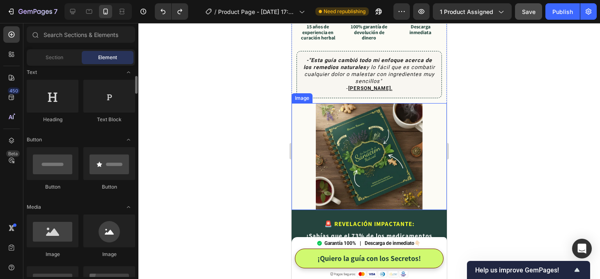
click at [370, 129] on img at bounding box center [369, 156] width 107 height 107
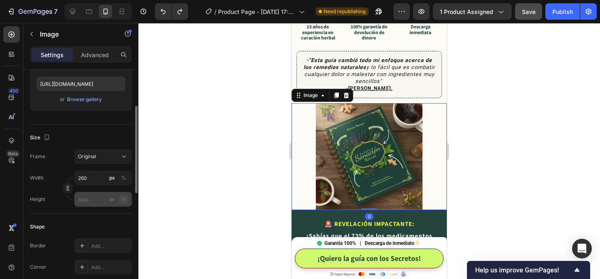
scroll to position [142, 0]
click at [90, 181] on input "260" at bounding box center [103, 177] width 58 height 15
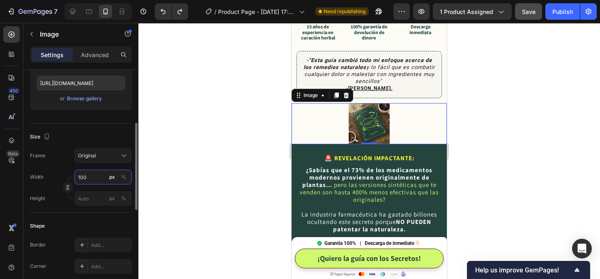
type input "100"
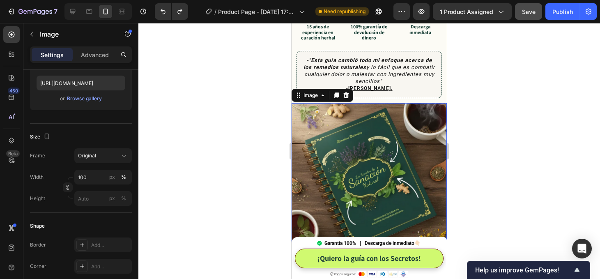
click at [498, 153] on div at bounding box center [369, 151] width 462 height 256
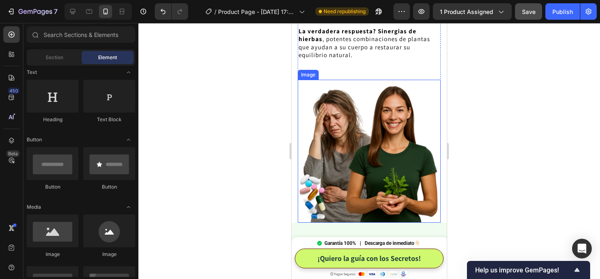
scroll to position [1286, 0]
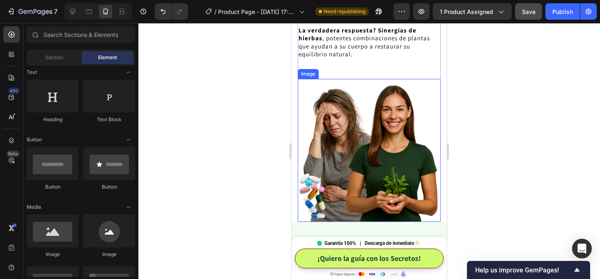
click at [374, 129] on img at bounding box center [369, 150] width 143 height 143
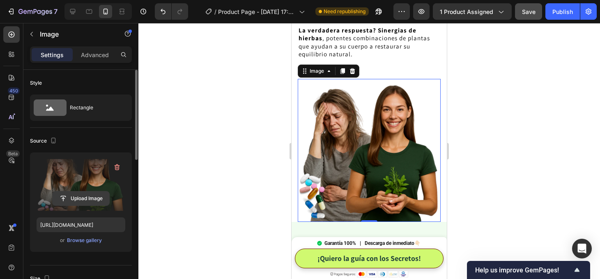
click at [86, 200] on input "file" at bounding box center [81, 198] width 57 height 14
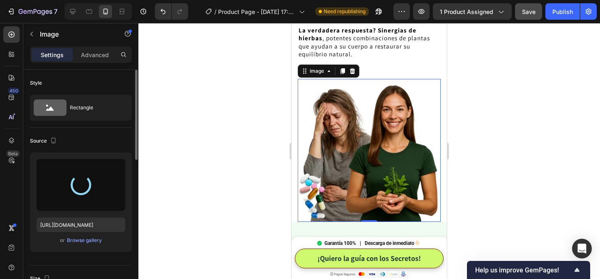
type input "https://cdn.shopify.com/s/files/1/0642/0368/6095/files/gempages_585902429560636…"
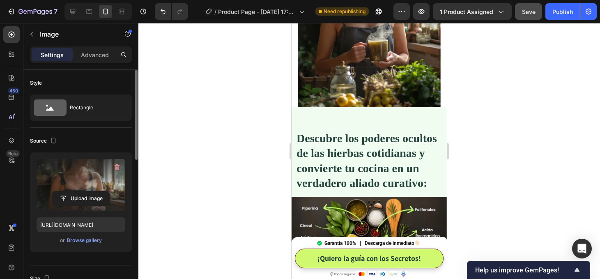
scroll to position [1443, 0]
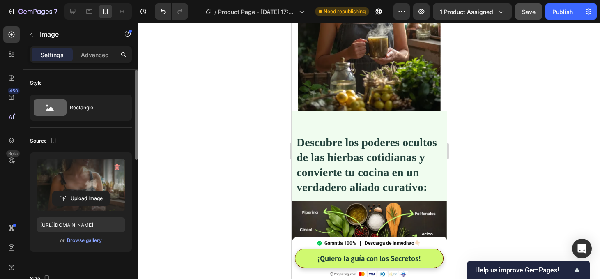
click at [370, 73] on img at bounding box center [369, 16] width 143 height 190
click at [242, 124] on div at bounding box center [369, 151] width 462 height 256
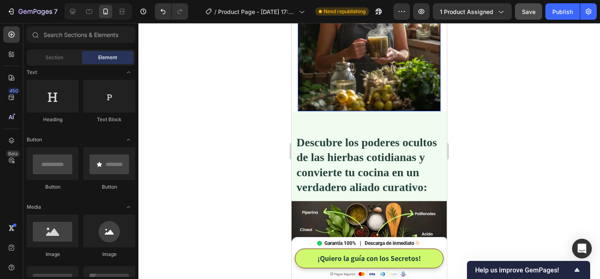
click at [363, 79] on img at bounding box center [369, 16] width 143 height 190
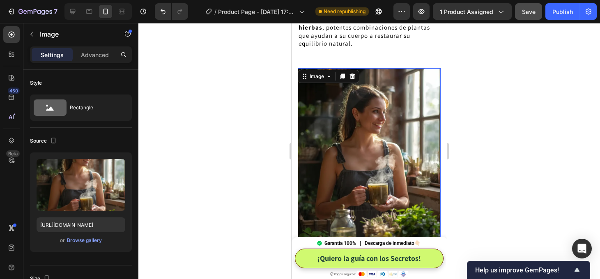
scroll to position [1289, 0]
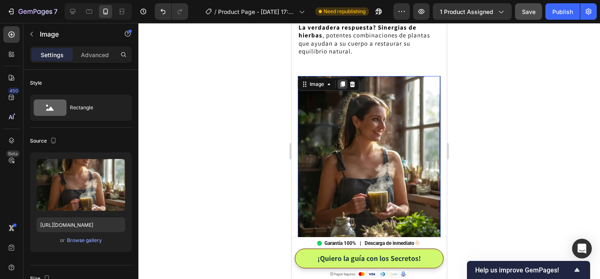
click at [342, 81] on icon at bounding box center [343, 84] width 5 height 6
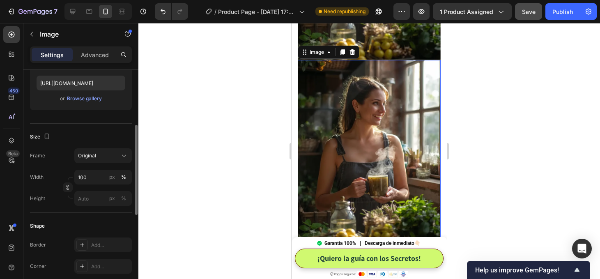
scroll to position [1495, 0]
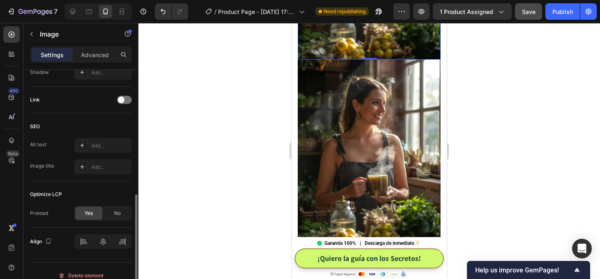
scroll to position [367, 0]
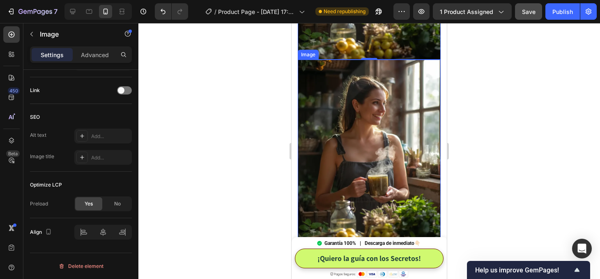
click at [361, 168] on img at bounding box center [369, 155] width 143 height 190
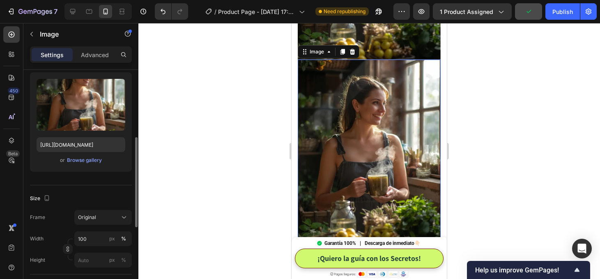
scroll to position [0, 0]
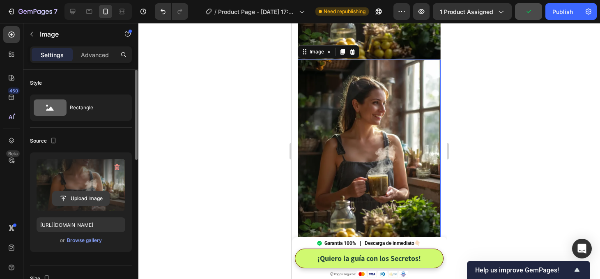
click at [87, 198] on input "file" at bounding box center [81, 198] width 57 height 14
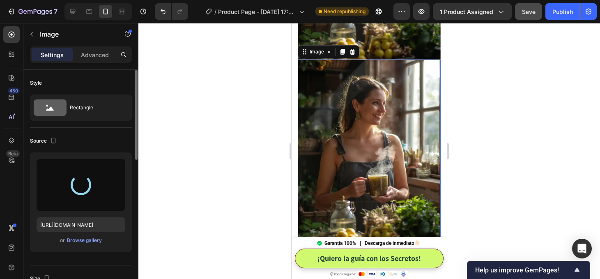
type input "https://cdn.shopify.com/s/files/1/0642/0368/6095/files/gempages_585902429560636…"
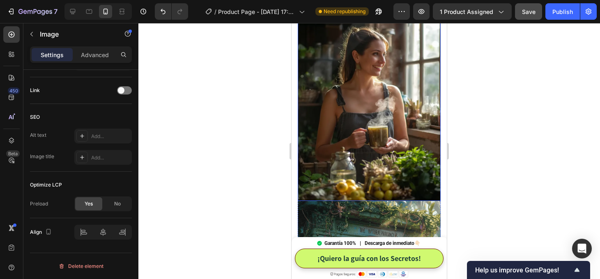
scroll to position [1355, 0]
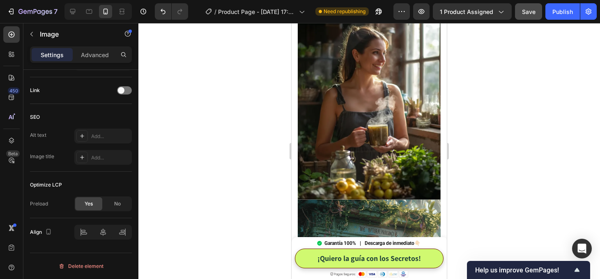
click at [320, 200] on img at bounding box center [369, 271] width 143 height 143
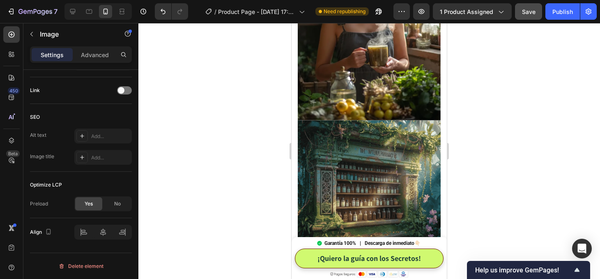
click at [521, 163] on div at bounding box center [369, 151] width 462 height 256
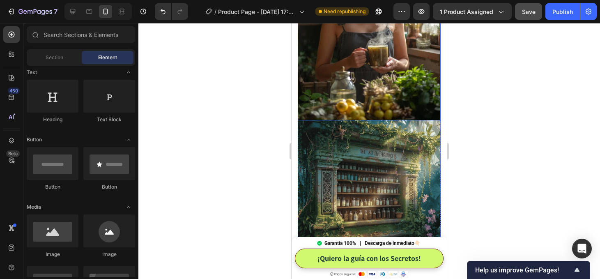
click at [363, 77] on img at bounding box center [369, 25] width 143 height 190
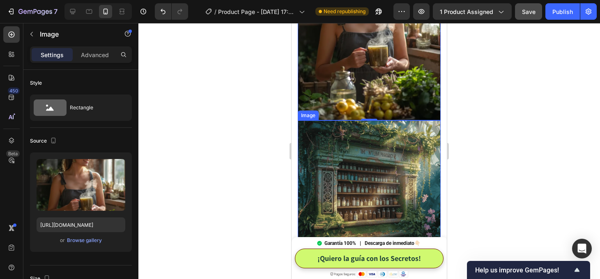
click at [348, 157] on img at bounding box center [369, 191] width 143 height 143
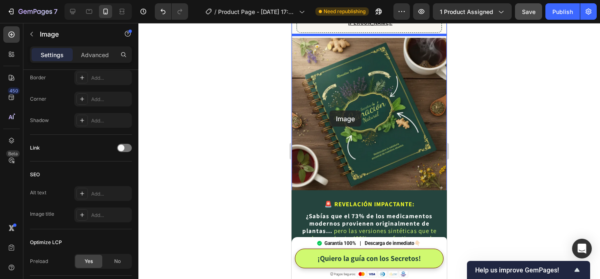
scroll to position [604, 0]
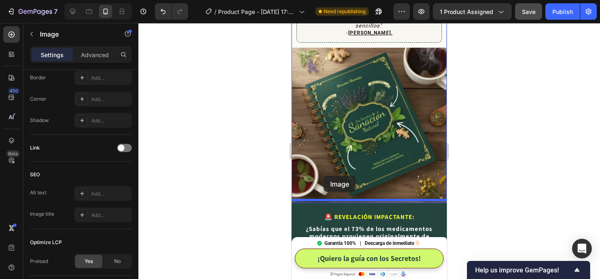
drag, startPoint x: 304, startPoint y: 104, endPoint x: 324, endPoint y: 176, distance: 74.6
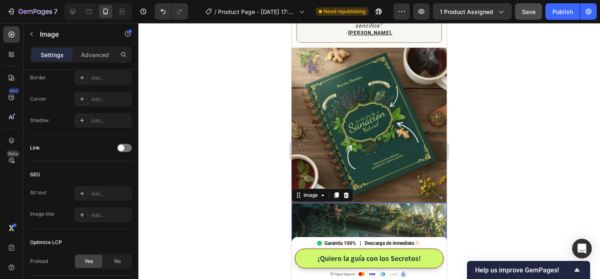
click at [492, 166] on div at bounding box center [369, 151] width 462 height 256
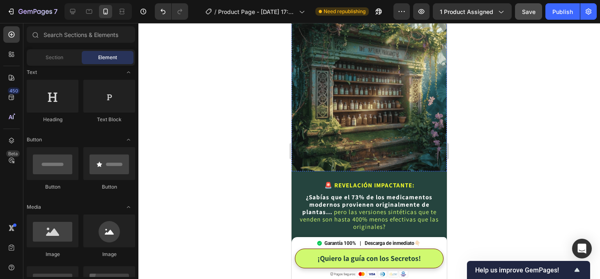
scroll to position [794, 0]
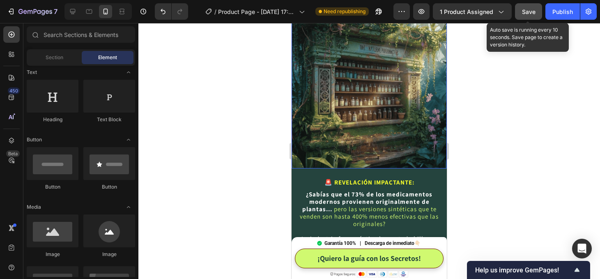
click at [523, 14] on span "Save" at bounding box center [529, 11] width 14 height 7
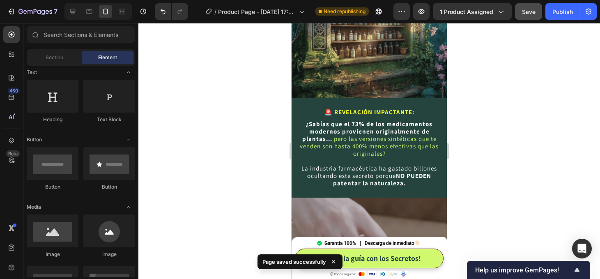
scroll to position [860, 0]
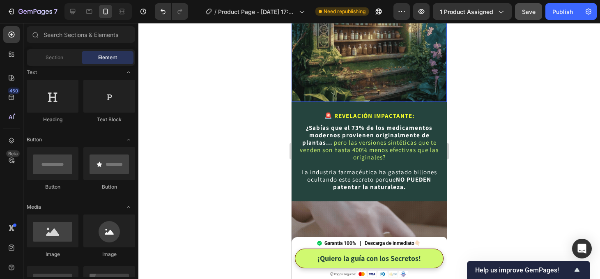
click at [391, 67] on img at bounding box center [369, 24] width 155 height 155
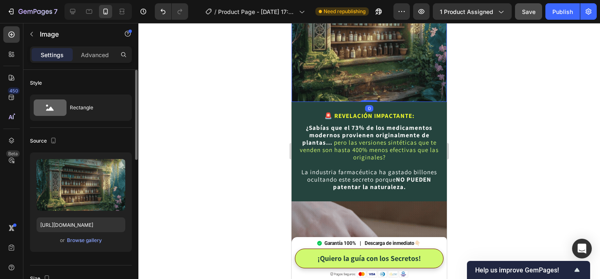
scroll to position [367, 0]
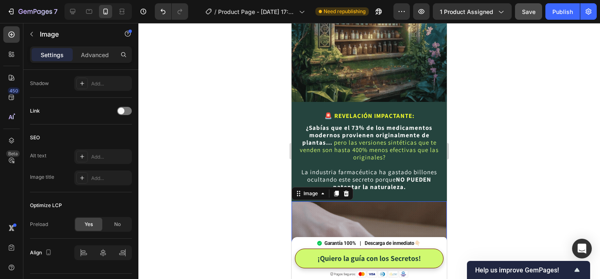
click at [374, 215] on img at bounding box center [369, 278] width 155 height 155
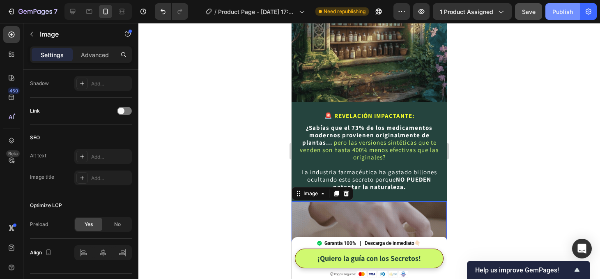
click at [564, 13] on div "Publish" at bounding box center [563, 11] width 21 height 9
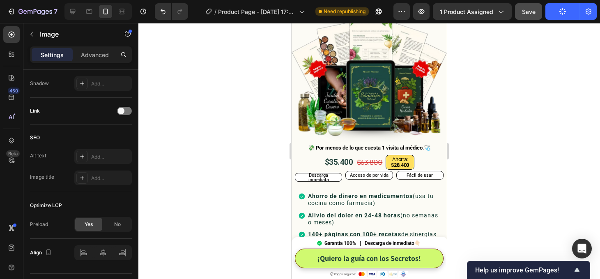
scroll to position [237, 0]
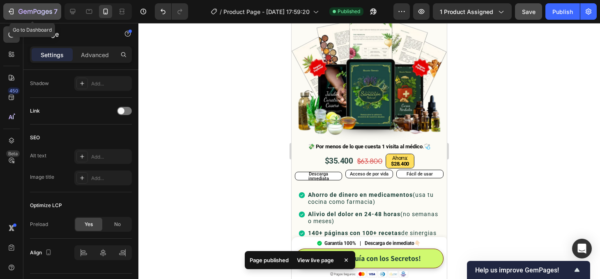
click at [24, 8] on div "7" at bounding box center [37, 12] width 39 height 10
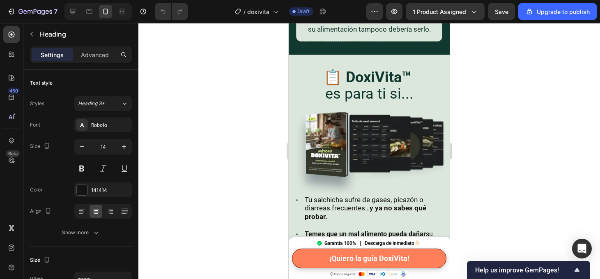
scroll to position [1657, 0]
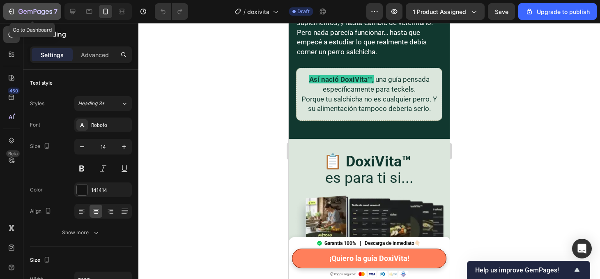
click at [30, 10] on icon "button" at bounding box center [35, 12] width 34 height 7
